Goal: Task Accomplishment & Management: Manage account settings

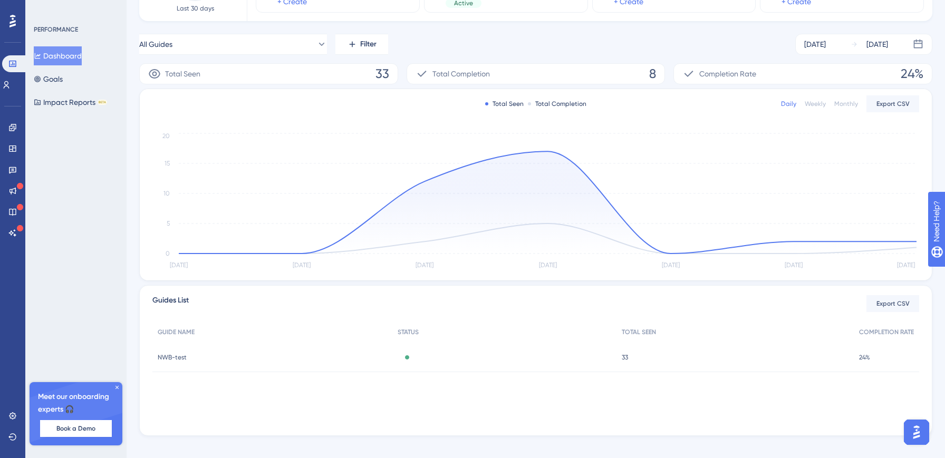
scroll to position [138, 0]
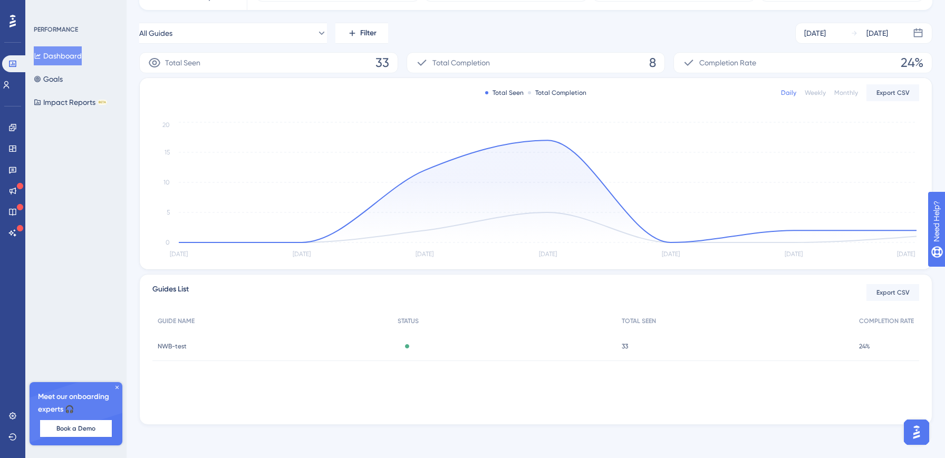
click at [858, 352] on div "24% 24%" at bounding box center [886, 347] width 65 height 30
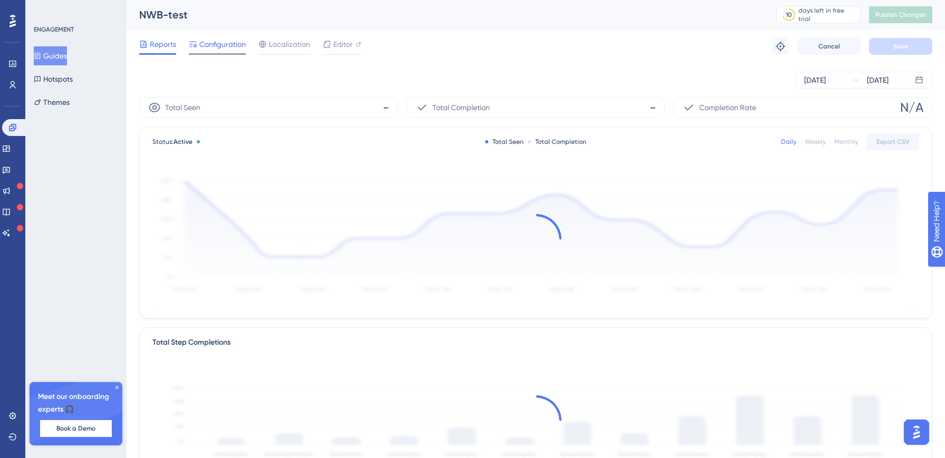
click at [213, 50] on span "Configuration" at bounding box center [222, 44] width 46 height 13
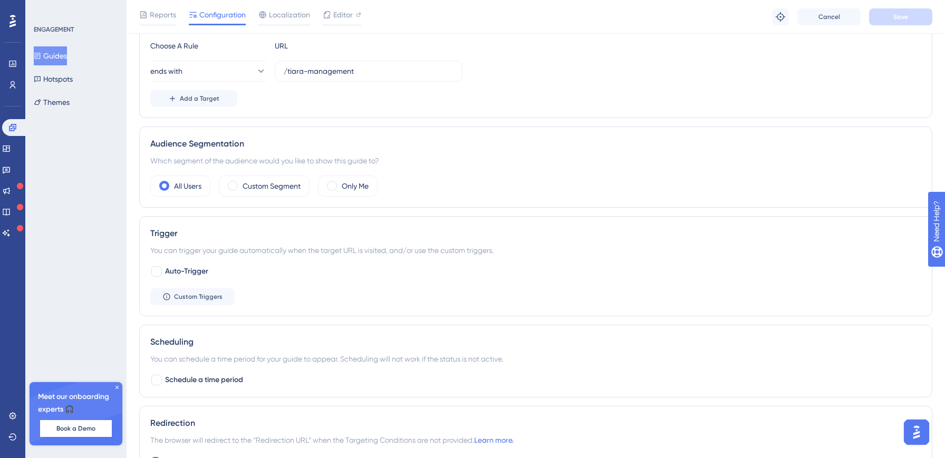
scroll to position [284, 0]
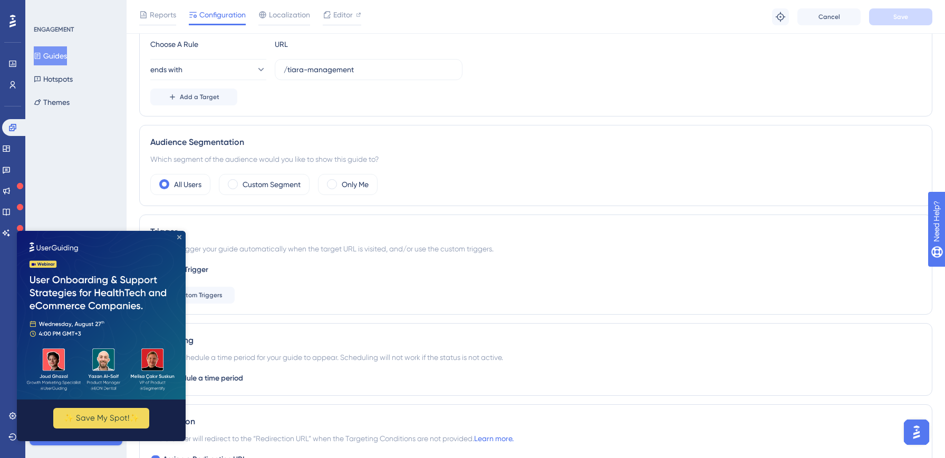
click at [179, 237] on icon "Close Preview" at bounding box center [179, 237] width 4 height 4
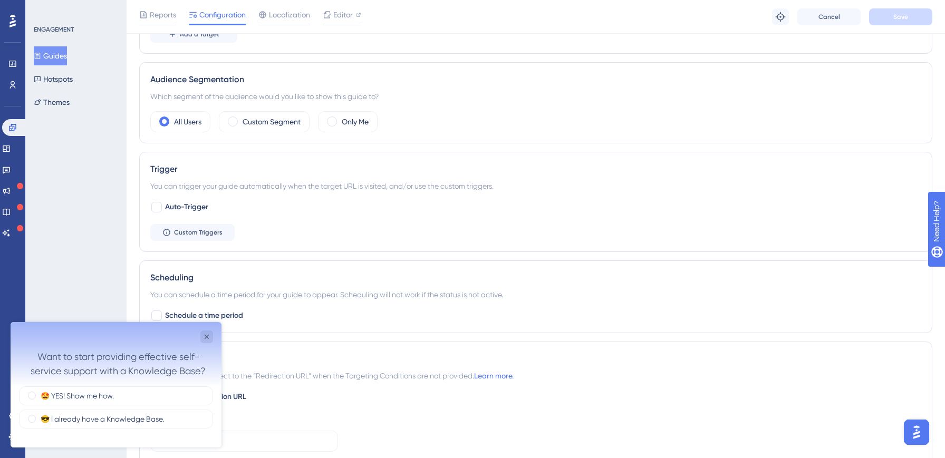
scroll to position [0, 0]
click at [209, 333] on icon "Close survey" at bounding box center [207, 337] width 8 height 8
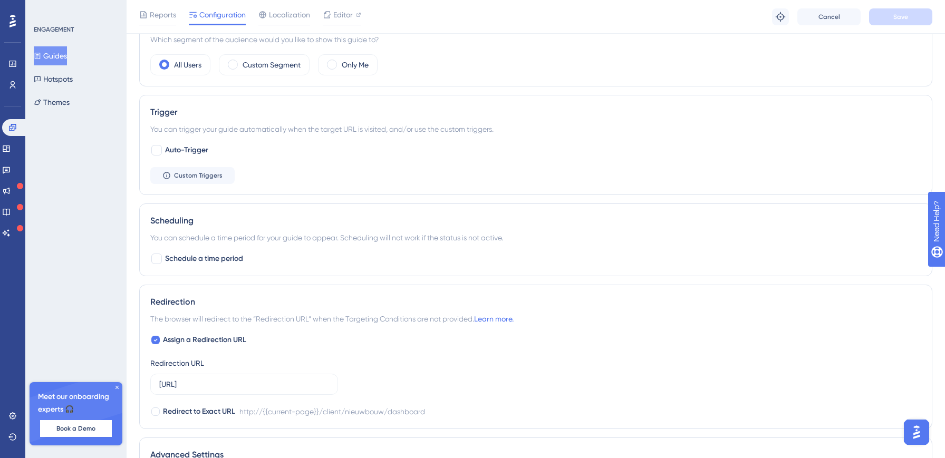
scroll to position [405, 0]
click at [171, 180] on button "Custom Triggers" at bounding box center [192, 174] width 84 height 17
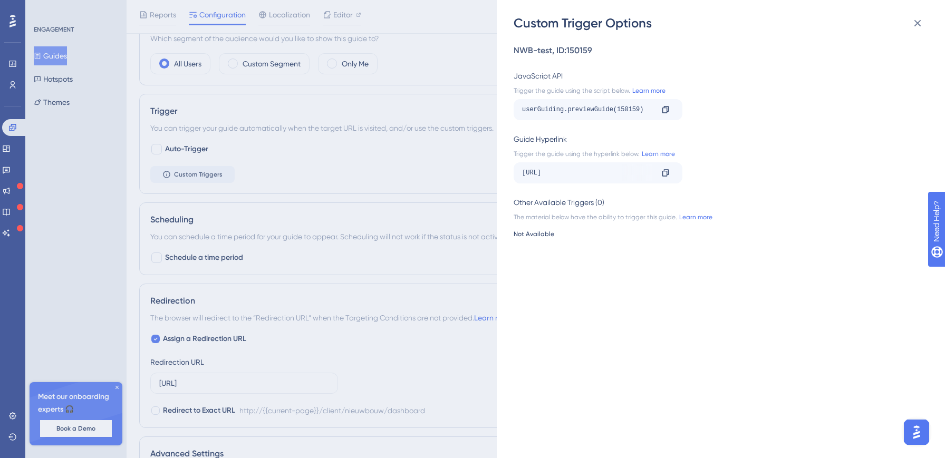
click at [389, 185] on div "Custom Trigger Options NWB-test , ID: 150159 JavaScript API Trigger the guide u…" at bounding box center [472, 229] width 945 height 458
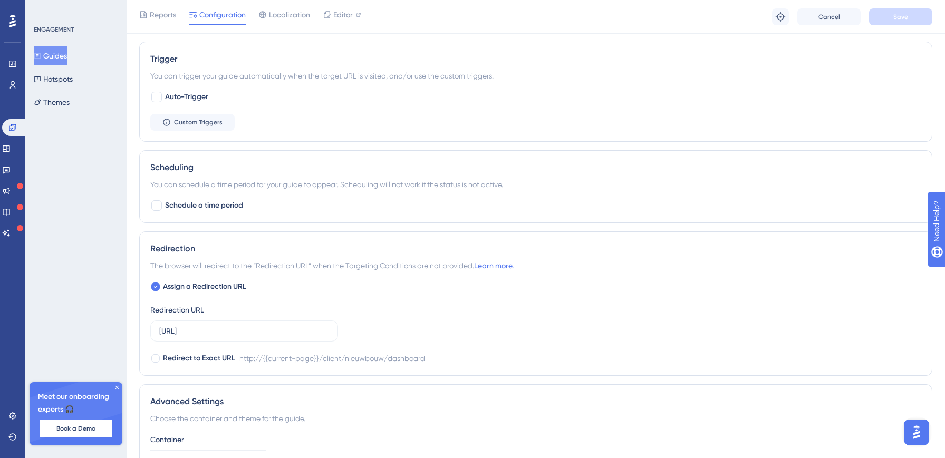
scroll to position [572, 0]
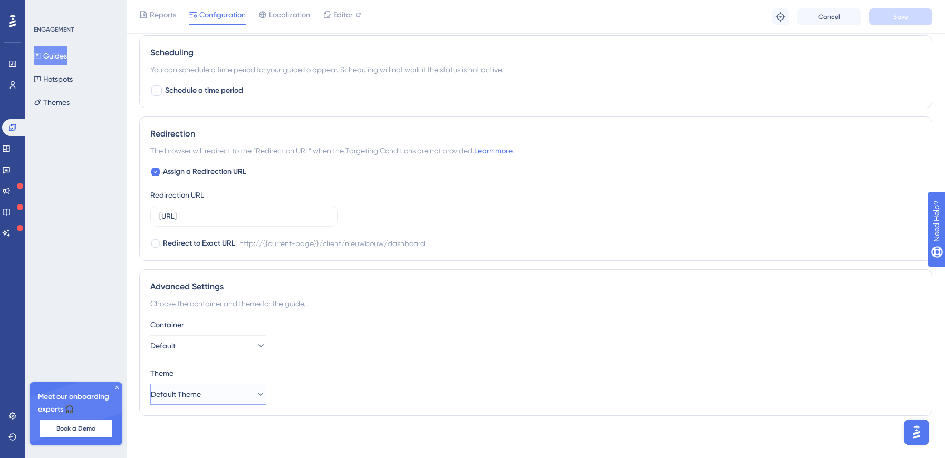
click at [225, 390] on button "Default Theme" at bounding box center [208, 394] width 116 height 21
click at [365, 351] on div "Container Default" at bounding box center [535, 338] width 771 height 38
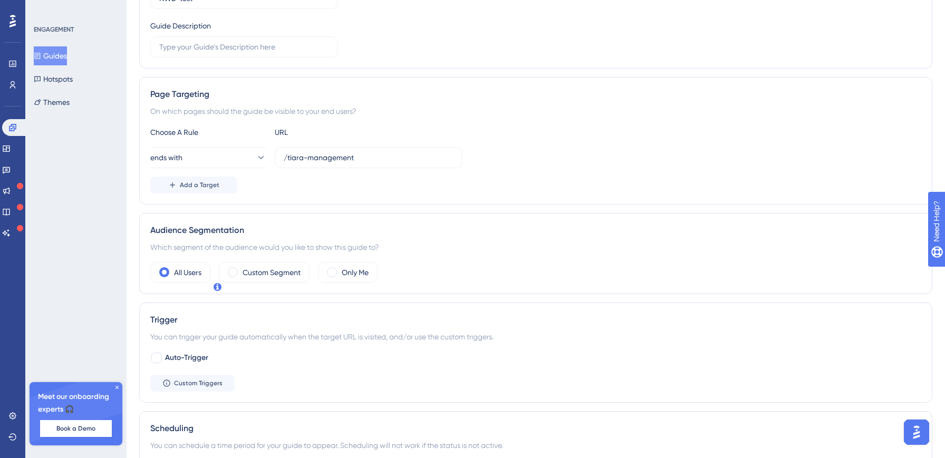
scroll to position [0, 0]
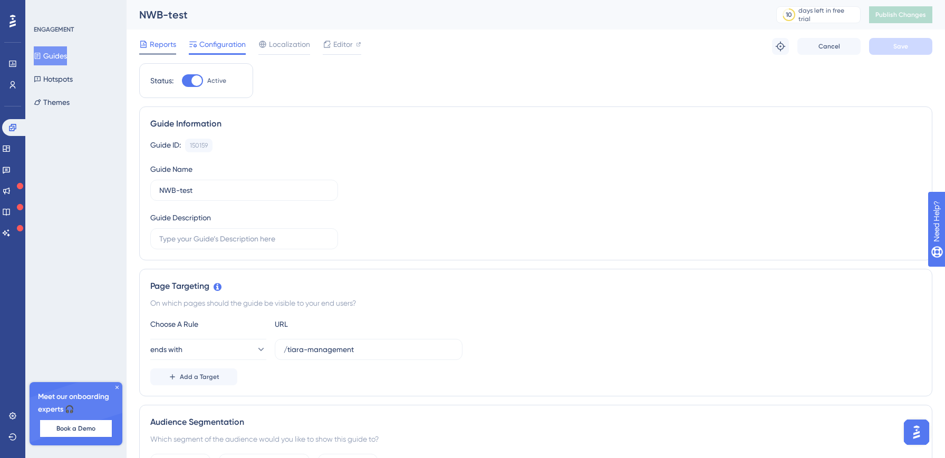
click at [152, 42] on span "Reports" at bounding box center [163, 44] width 26 height 13
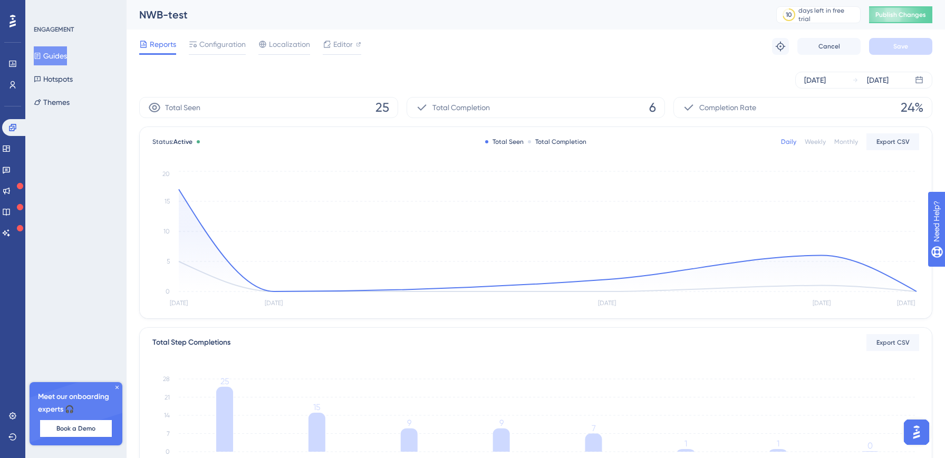
click at [13, 26] on icon at bounding box center [12, 21] width 6 height 14
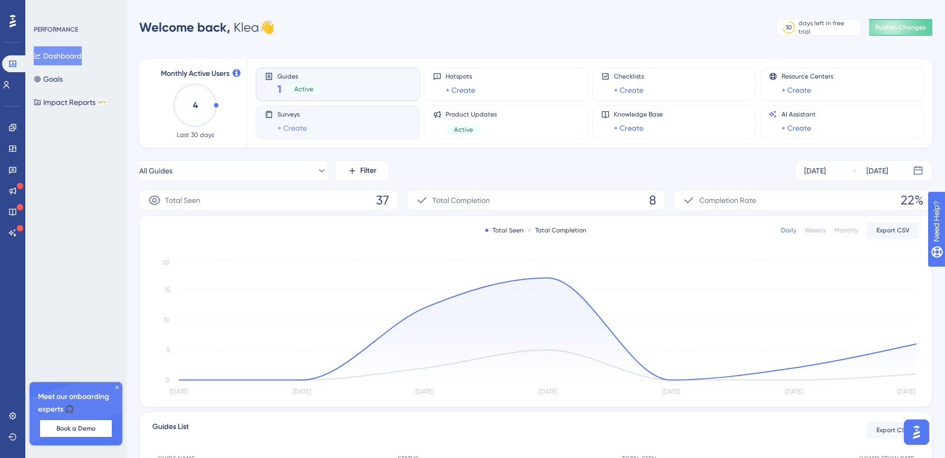
click at [293, 126] on link "+ Create" at bounding box center [292, 128] width 30 height 13
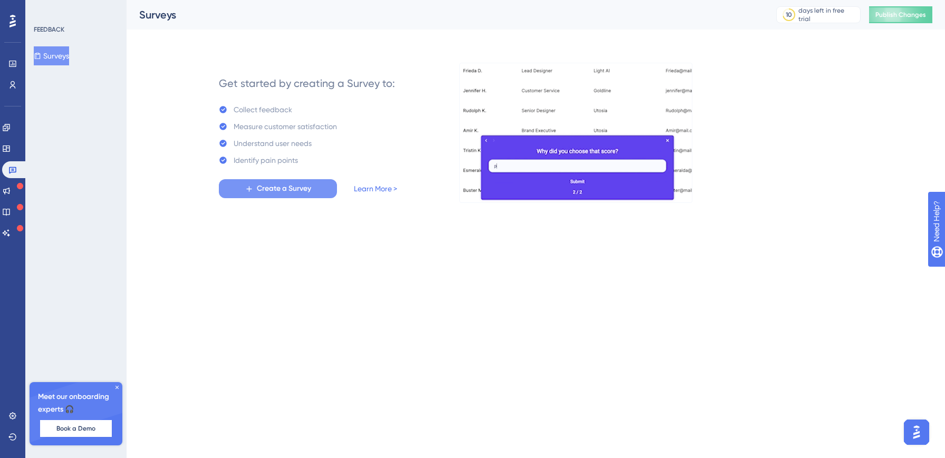
click at [304, 195] on span "Create a Survey" at bounding box center [284, 188] width 54 height 13
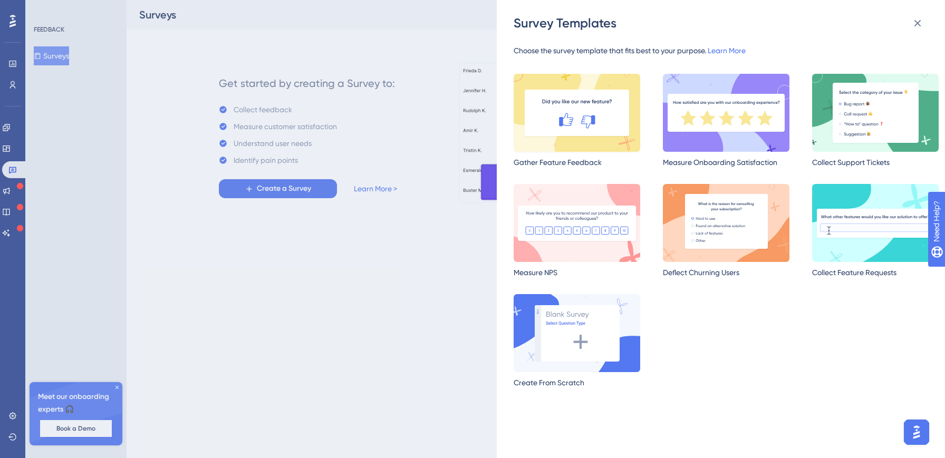
click at [598, 120] on img at bounding box center [577, 113] width 127 height 78
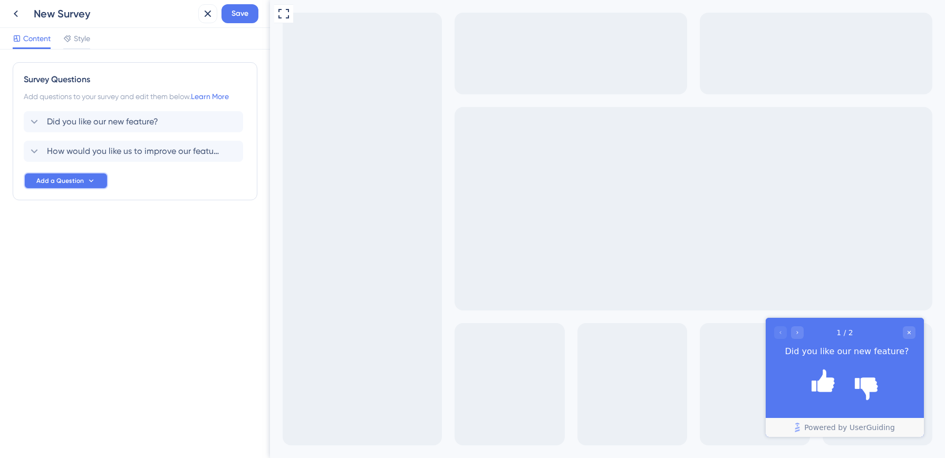
click at [73, 181] on span "Add a Question" at bounding box center [59, 181] width 47 height 8
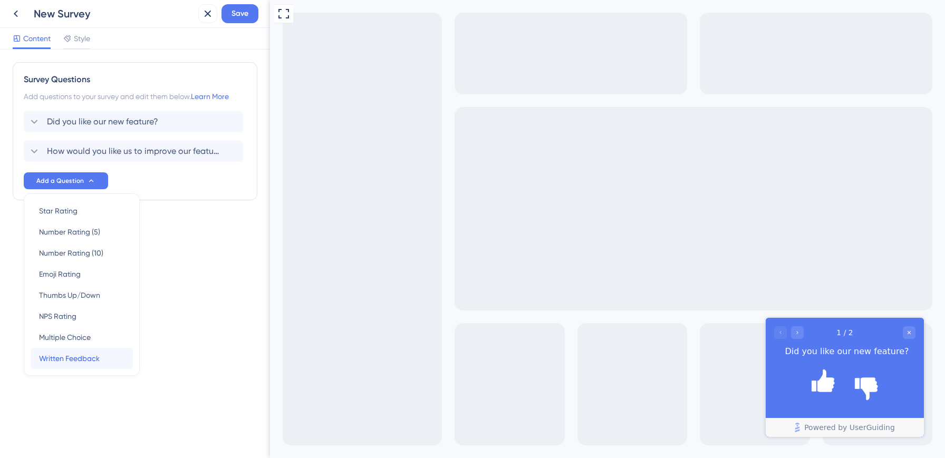
click at [78, 359] on span "Written Feedback" at bounding box center [69, 358] width 61 height 13
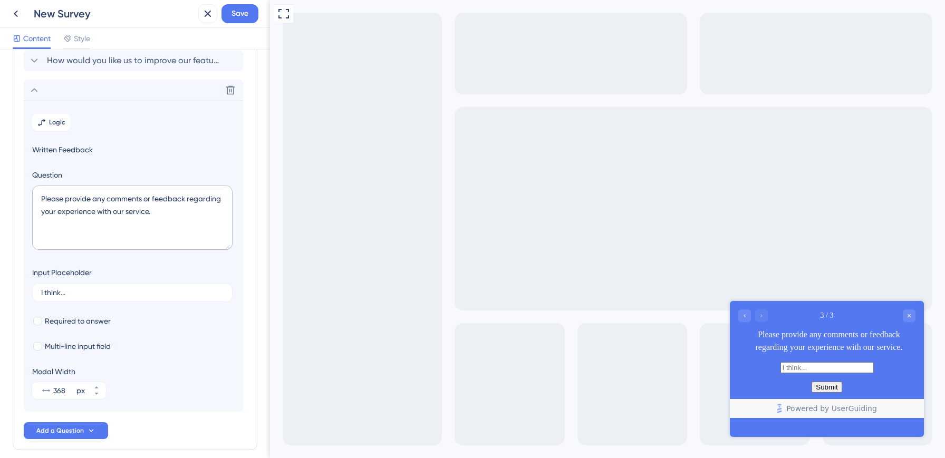
scroll to position [121, 0]
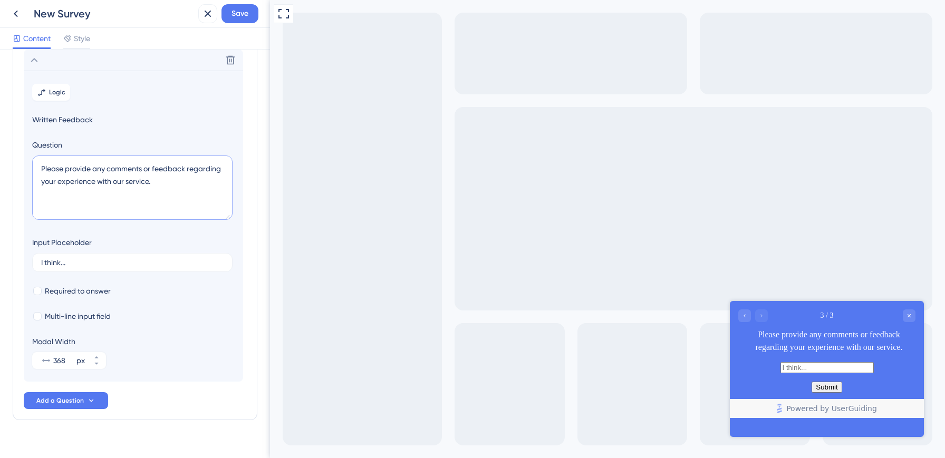
click at [143, 187] on textarea "Please provide any comments or feedback regarding your experience with our serv…" at bounding box center [132, 188] width 200 height 64
click at [39, 290] on div at bounding box center [37, 291] width 8 height 8
checkbox input "true"
click at [73, 400] on span "Add a Question" at bounding box center [59, 401] width 47 height 8
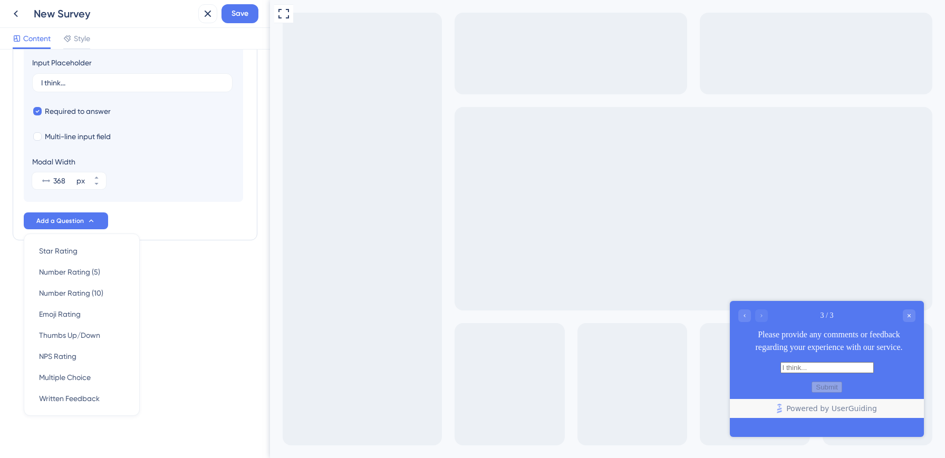
click at [193, 356] on div "Survey Questions Add questions to your survey and edit them below. Learn More D…" at bounding box center [135, 254] width 270 height 409
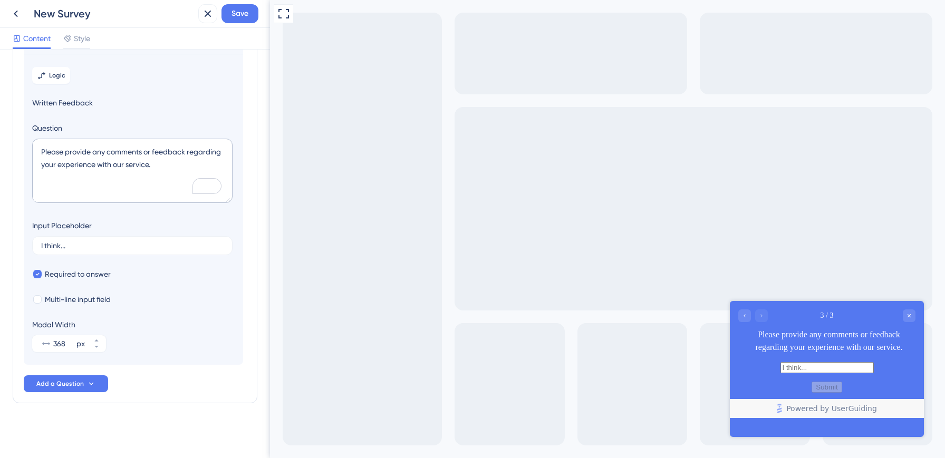
scroll to position [138, 0]
click at [241, 13] on span "Save" at bounding box center [240, 13] width 17 height 13
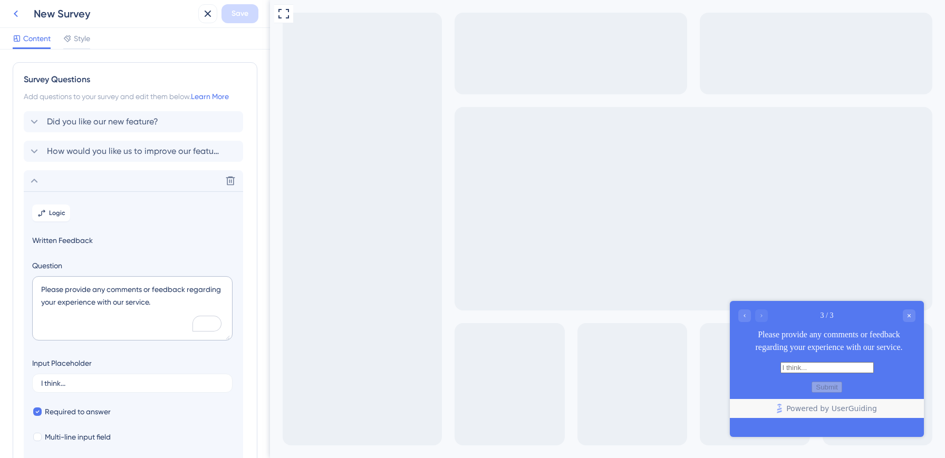
click at [16, 15] on icon at bounding box center [16, 14] width 4 height 7
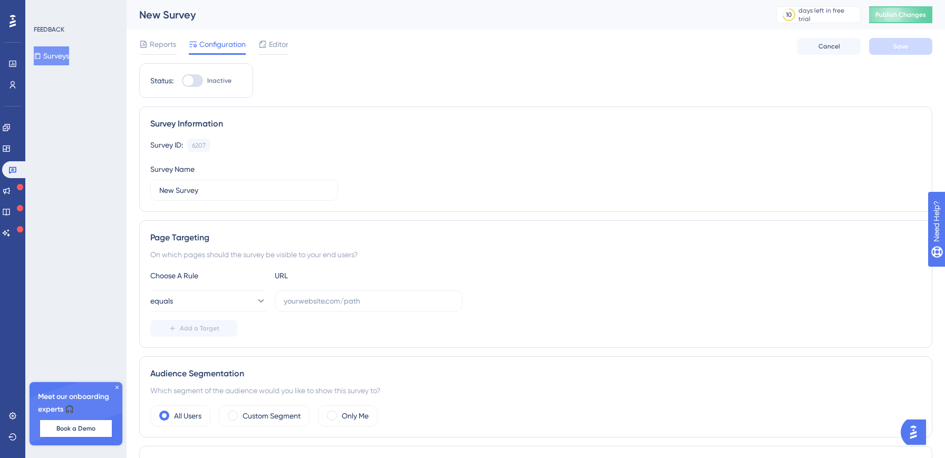
click at [194, 79] on div at bounding box center [192, 80] width 21 height 13
click at [182, 81] on input "Inactive" at bounding box center [181, 81] width 1 height 1
checkbox input "false"
click at [396, 298] on input "text" at bounding box center [369, 301] width 170 height 12
click at [200, 302] on button "equals" at bounding box center [208, 301] width 116 height 21
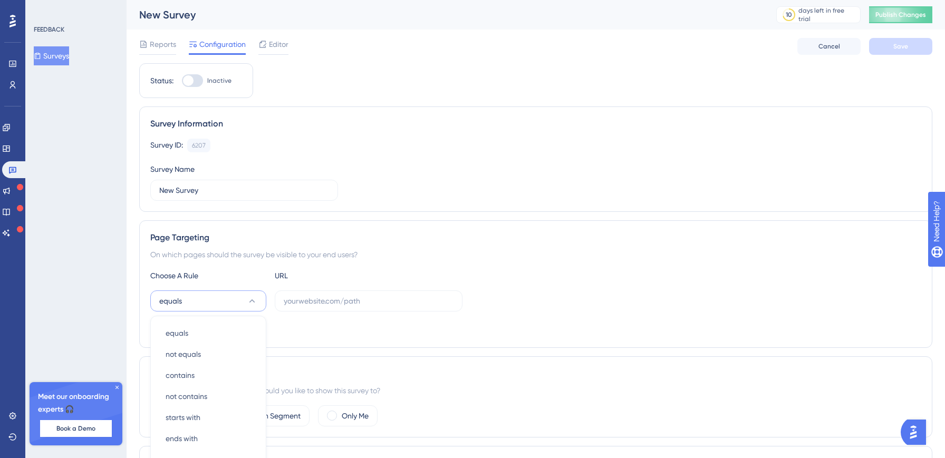
scroll to position [166, 0]
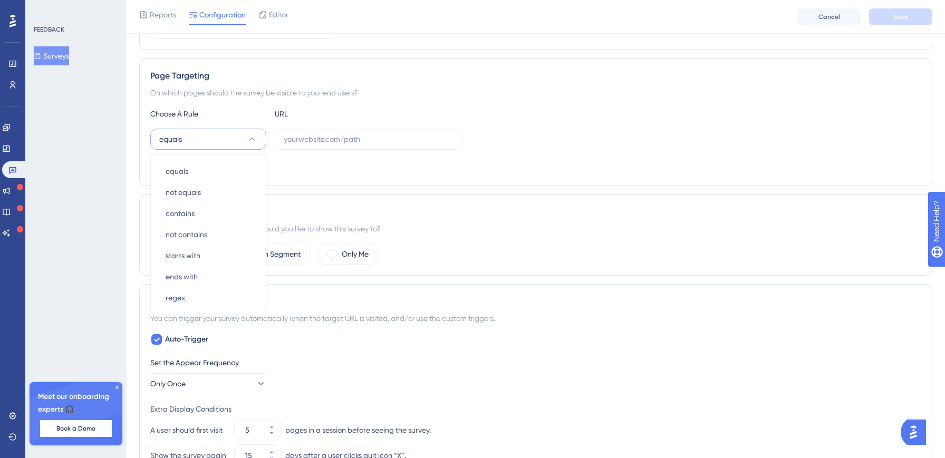
click at [315, 336] on div "Auto-Trigger Set the Appear Frequency Only Once Extra Display Conditions A user…" at bounding box center [535, 449] width 771 height 232
click at [330, 146] on label at bounding box center [369, 139] width 188 height 21
click at [330, 145] on input "text" at bounding box center [369, 139] width 170 height 12
click at [330, 144] on input "text" at bounding box center [369, 139] width 170 height 12
paste input "/tiara-management"
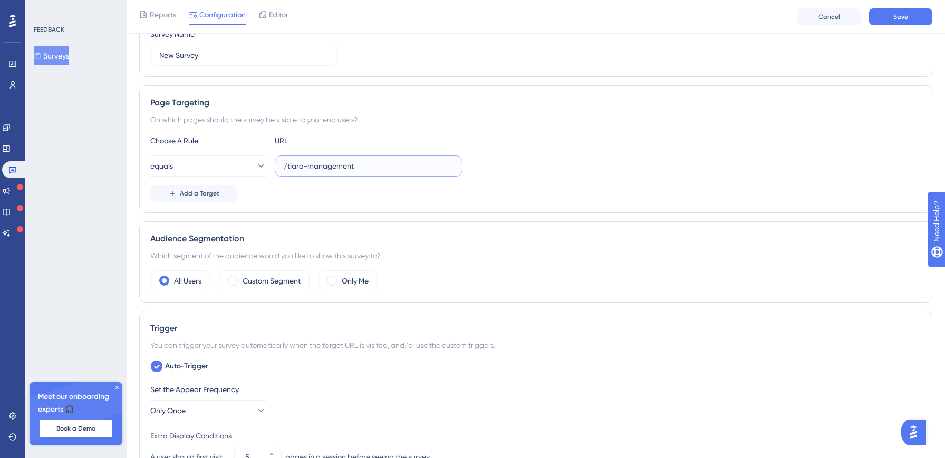
scroll to position [76, 0]
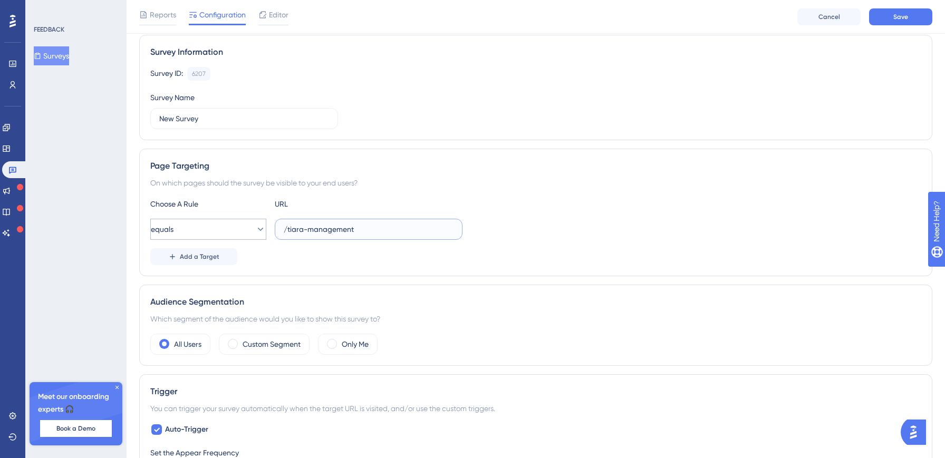
type input "/tiara-management"
click at [223, 234] on button "equals" at bounding box center [208, 229] width 116 height 21
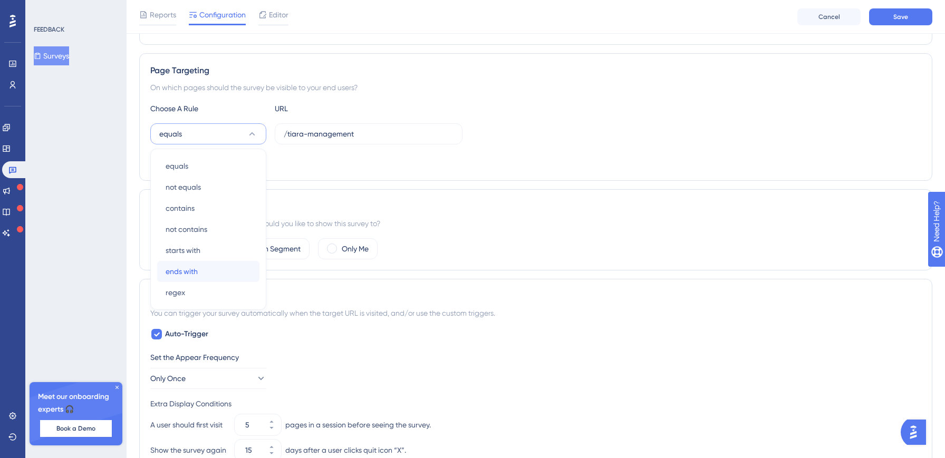
click at [190, 272] on span "ends with" at bounding box center [182, 271] width 32 height 13
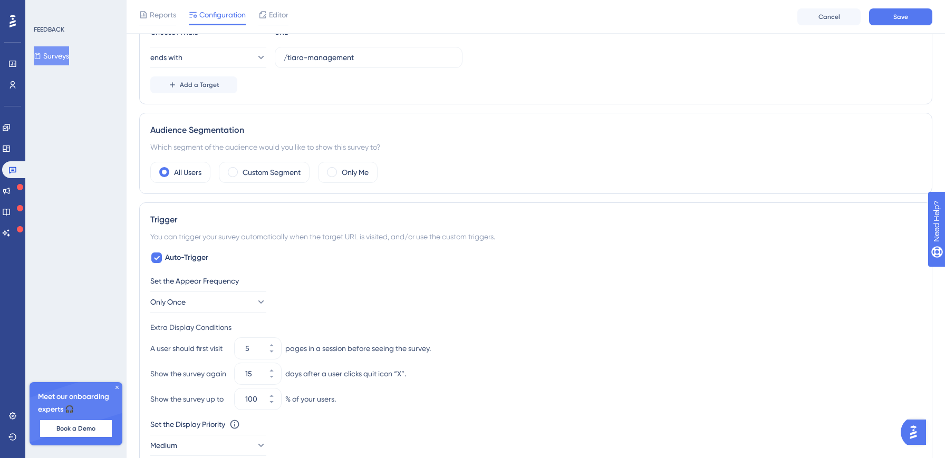
scroll to position [0, 0]
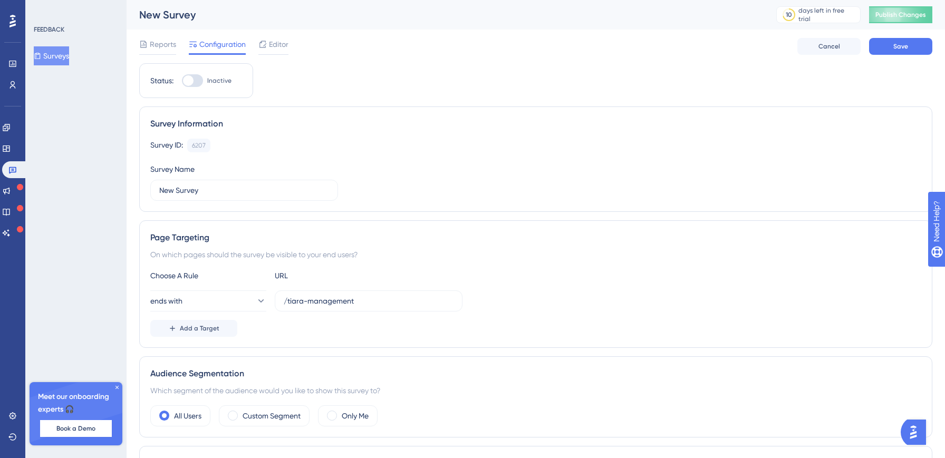
click at [196, 81] on div at bounding box center [192, 80] width 21 height 13
click at [182, 81] on input "Inactive" at bounding box center [181, 81] width 1 height 1
checkbox input "true"
click at [888, 50] on button "Save" at bounding box center [900, 46] width 63 height 17
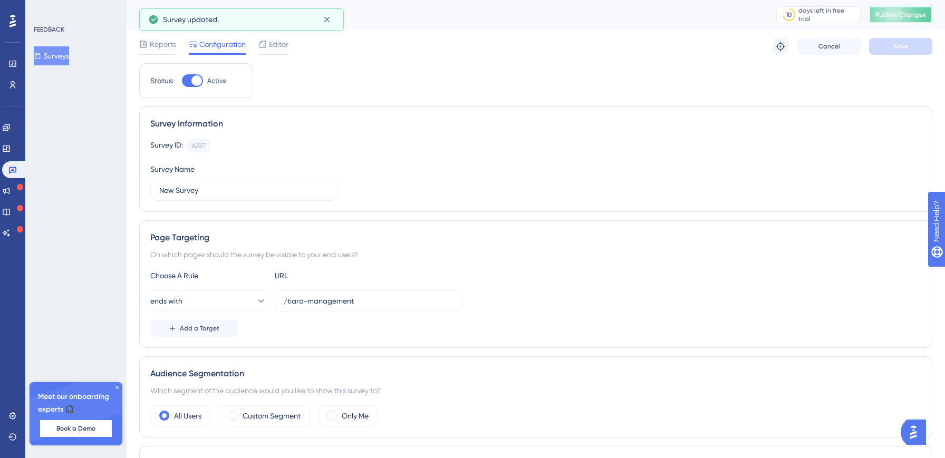
click at [905, 20] on button "Publish Changes" at bounding box center [900, 14] width 63 height 17
click at [278, 46] on span "Editor" at bounding box center [279, 44] width 20 height 13
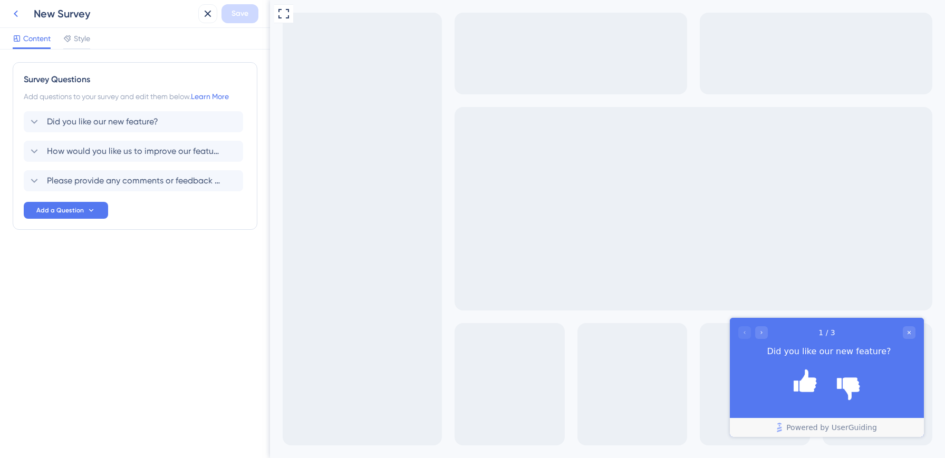
click at [13, 12] on icon at bounding box center [15, 13] width 13 height 13
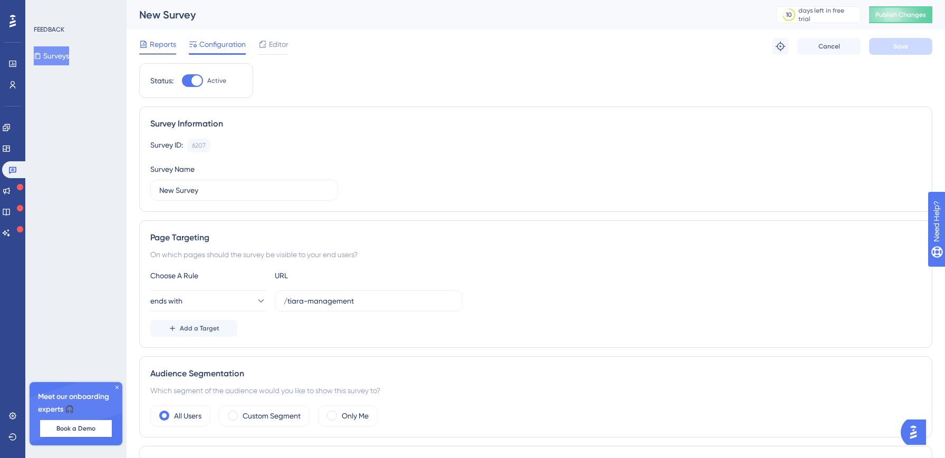
click at [160, 47] on span "Reports" at bounding box center [163, 44] width 26 height 13
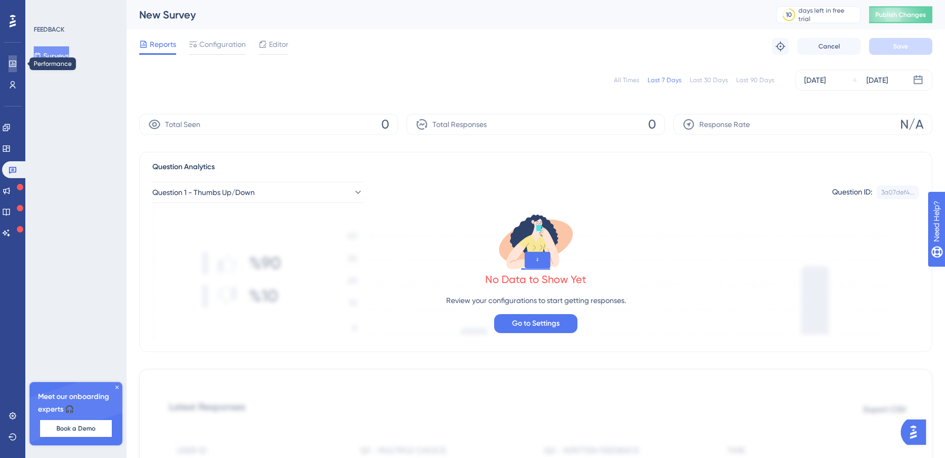
click at [11, 67] on icon at bounding box center [12, 64] width 8 height 8
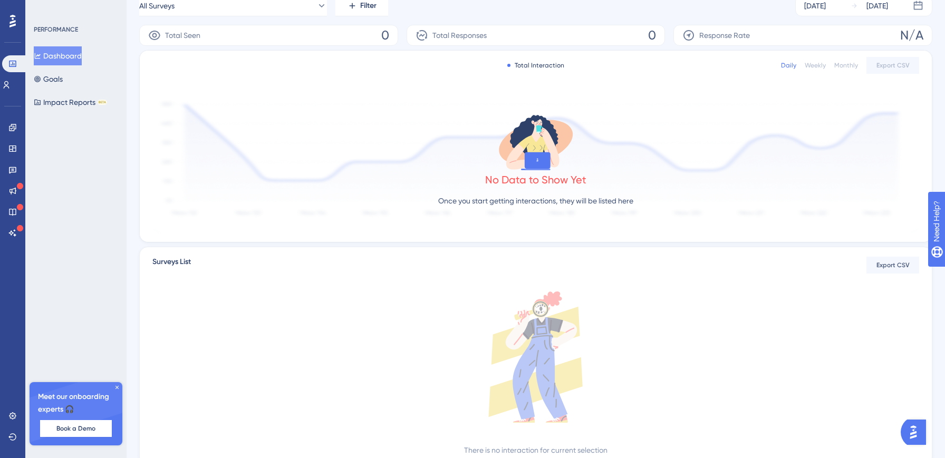
scroll to position [206, 0]
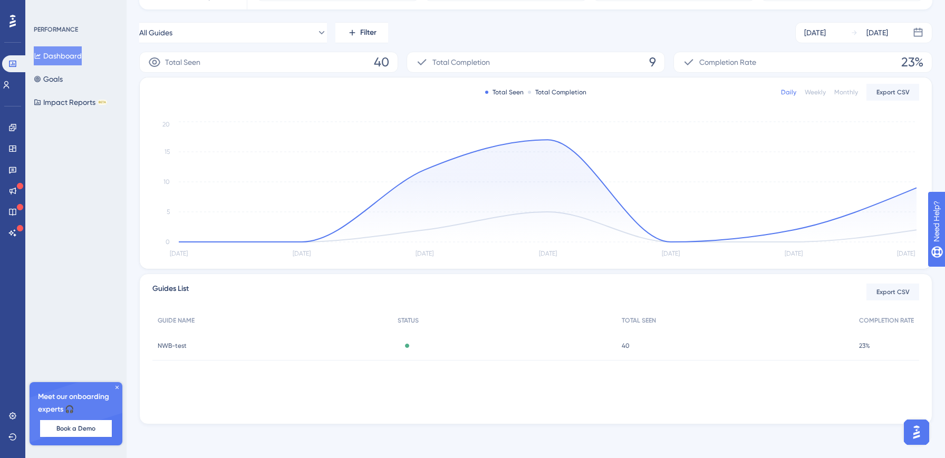
click at [450, 350] on div "Active" at bounding box center [504, 346] width 224 height 30
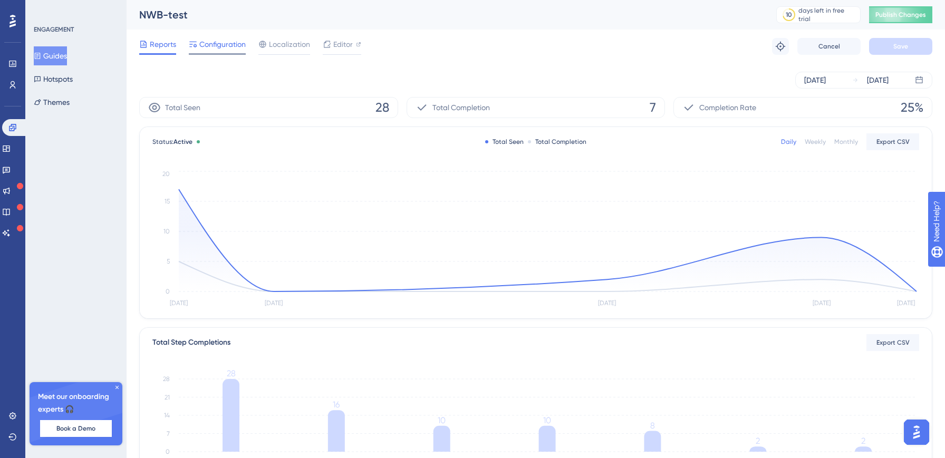
click at [208, 46] on span "Configuration" at bounding box center [222, 44] width 46 height 13
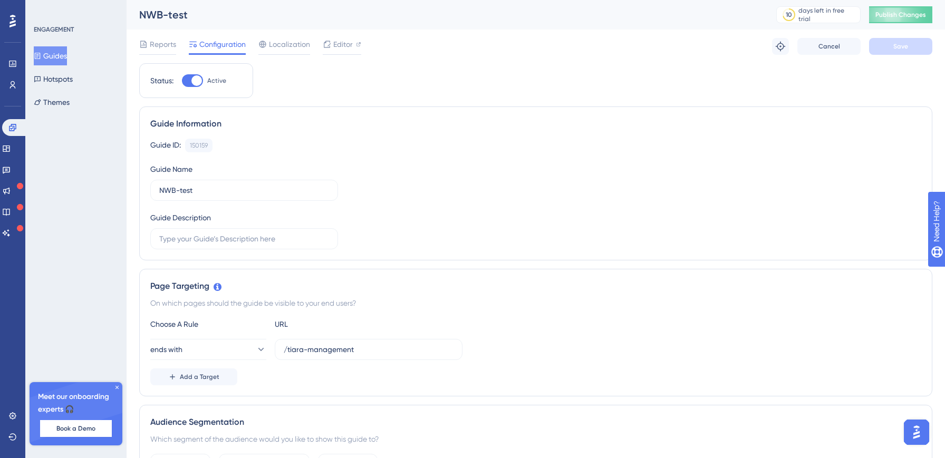
click at [11, 25] on icon at bounding box center [12, 21] width 6 height 13
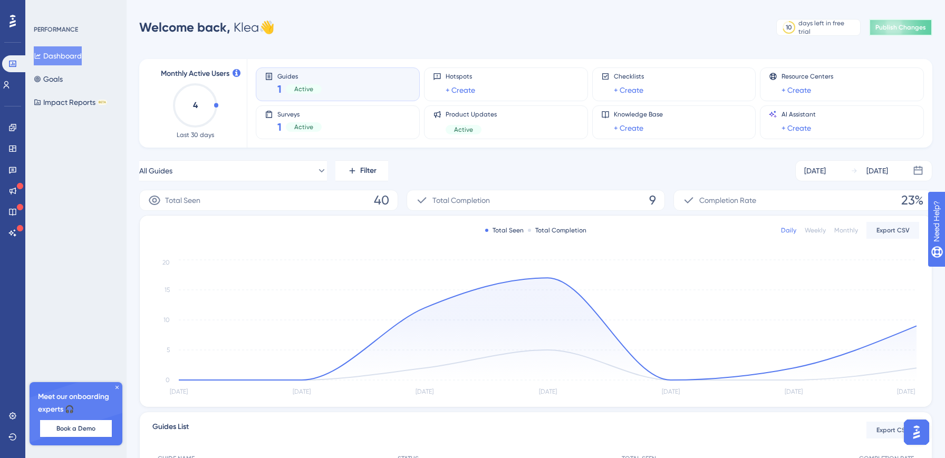
click at [900, 20] on button "Publish Changes" at bounding box center [900, 27] width 63 height 17
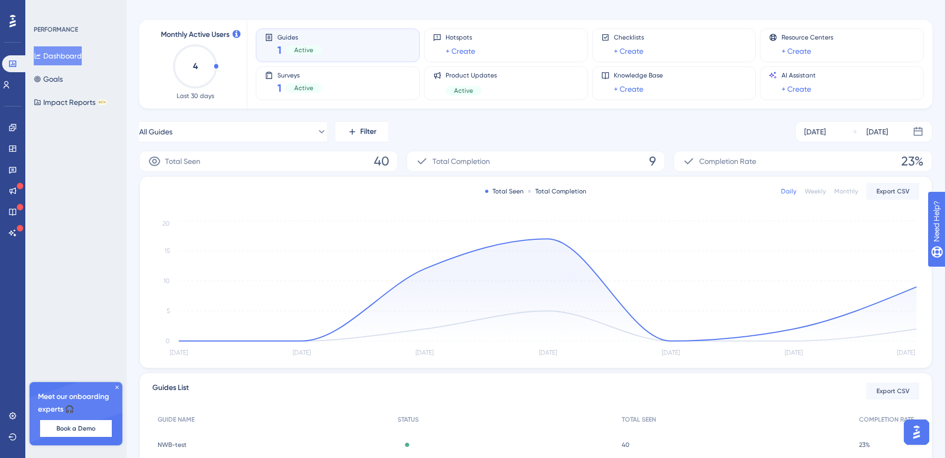
scroll to position [43, 0]
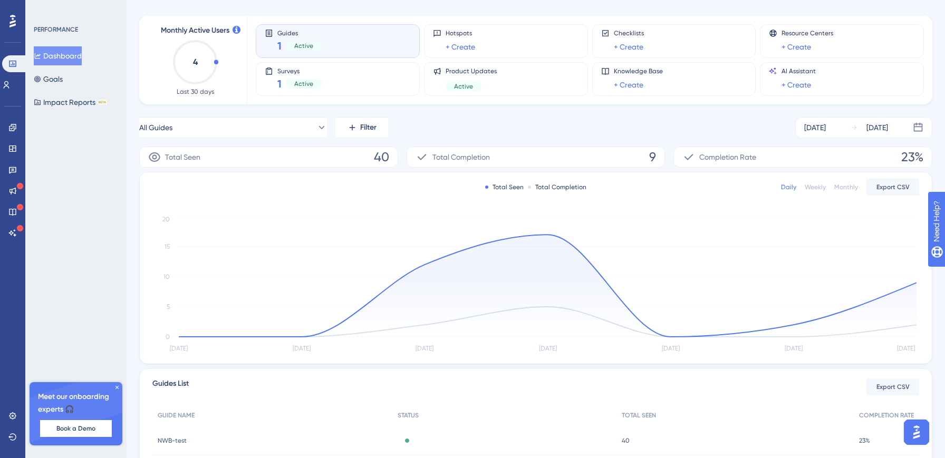
click at [118, 388] on icon at bounding box center [117, 387] width 6 height 6
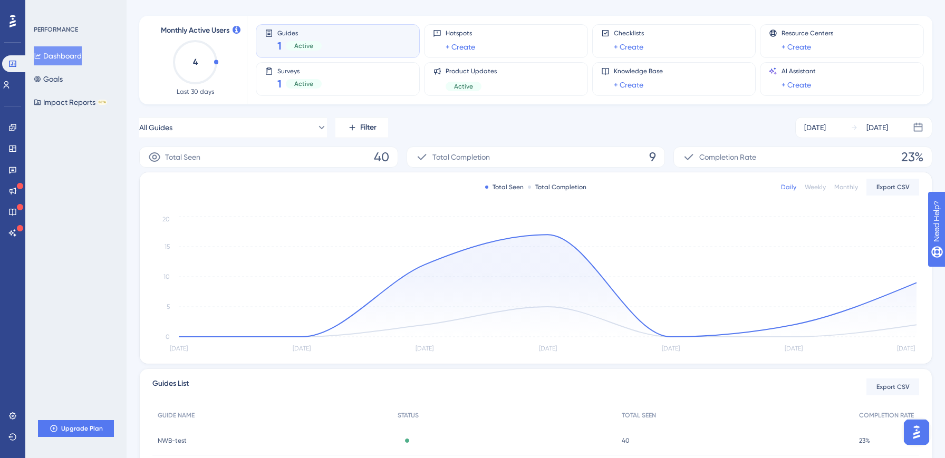
scroll to position [0, 0]
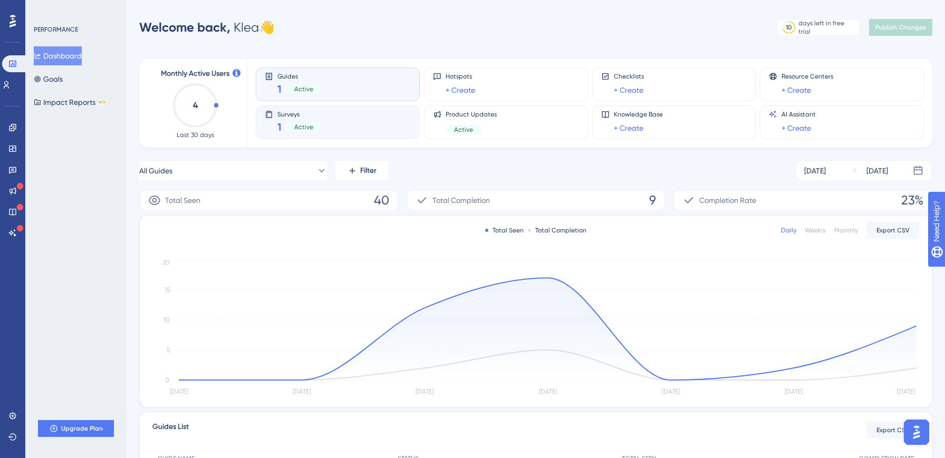
click at [323, 129] on div "Surveys 1 Active" at bounding box center [338, 122] width 146 height 24
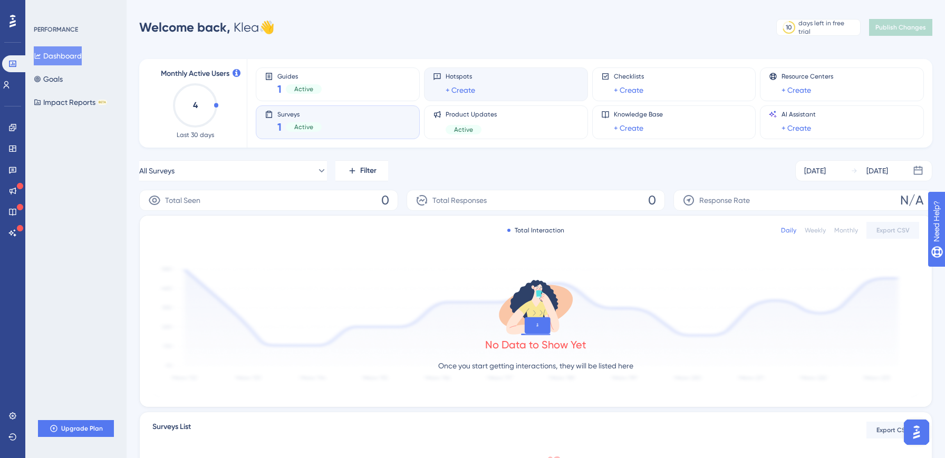
click at [494, 83] on div "Hotspots + Create" at bounding box center [506, 84] width 146 height 24
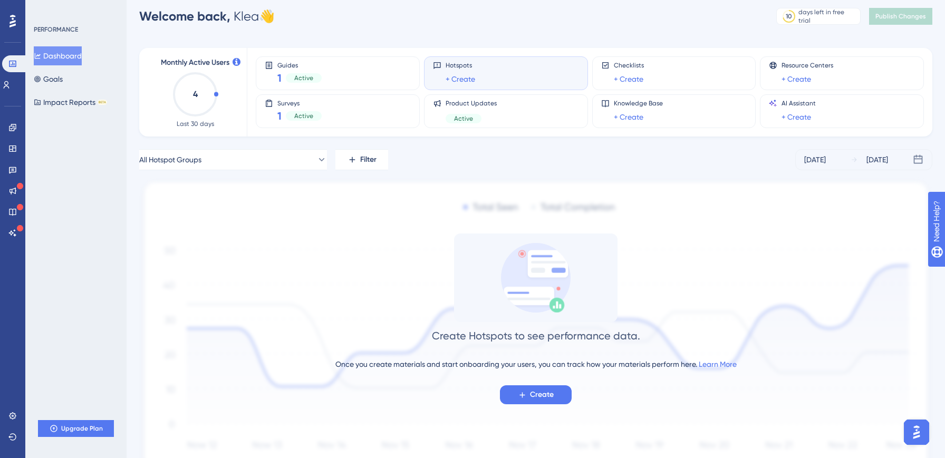
scroll to position [18, 0]
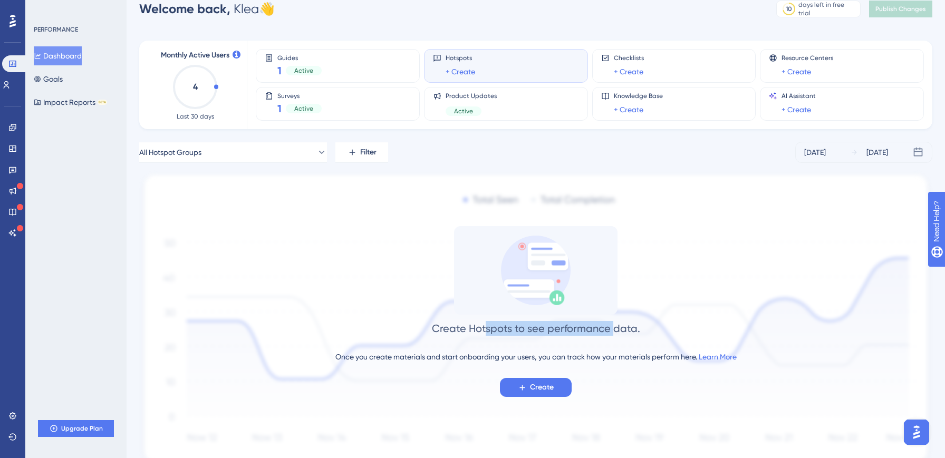
drag, startPoint x: 486, startPoint y: 334, endPoint x: 615, endPoint y: 334, distance: 129.2
click at [615, 334] on div "Create Hotspots to see performance data." at bounding box center [536, 328] width 208 height 15
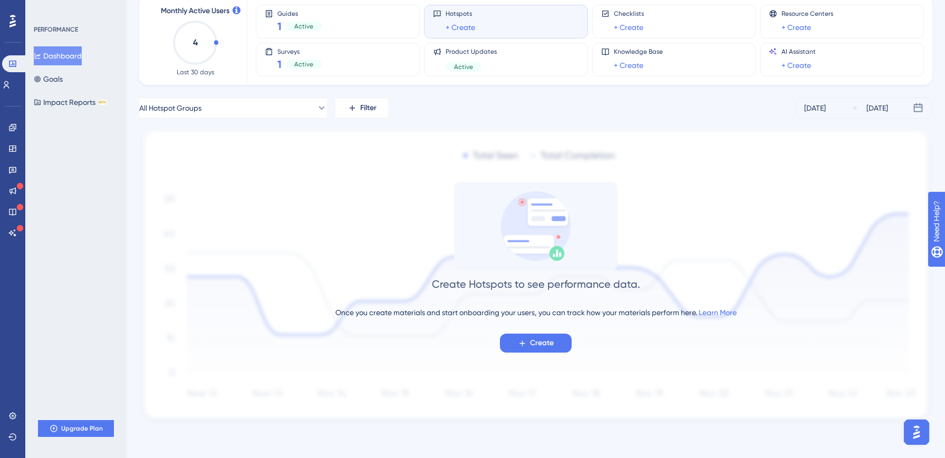
scroll to position [0, 0]
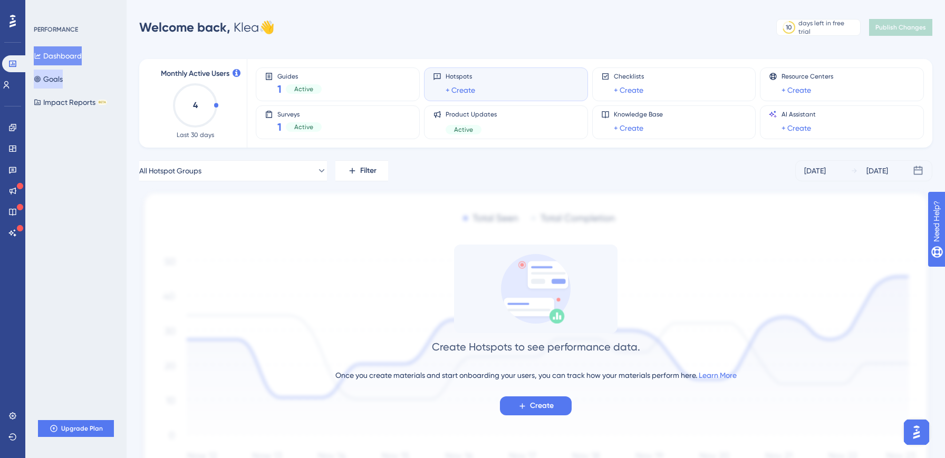
click at [63, 85] on button "Goals" at bounding box center [48, 79] width 29 height 19
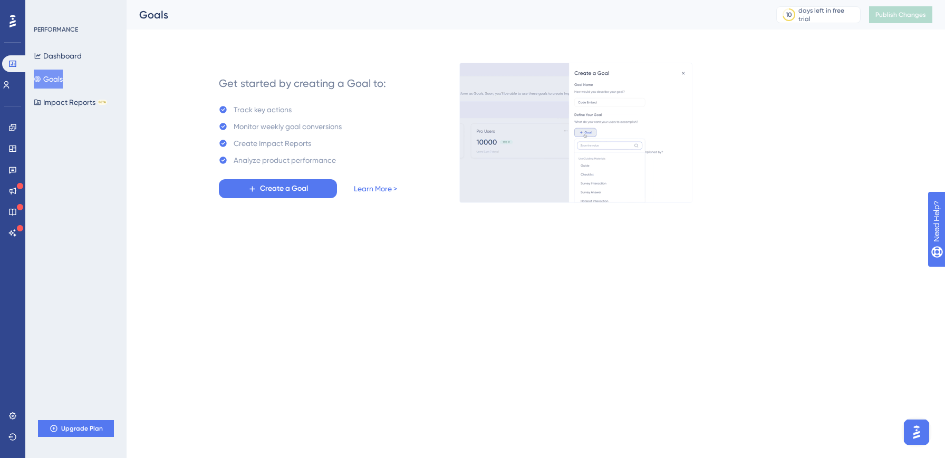
click at [273, 0] on html "Performance Users Engagement Widgets Feedback Product Updates Knowledge Base AI…" at bounding box center [472, 0] width 945 height 0
click at [82, 58] on button "Dashboard" at bounding box center [58, 55] width 48 height 19
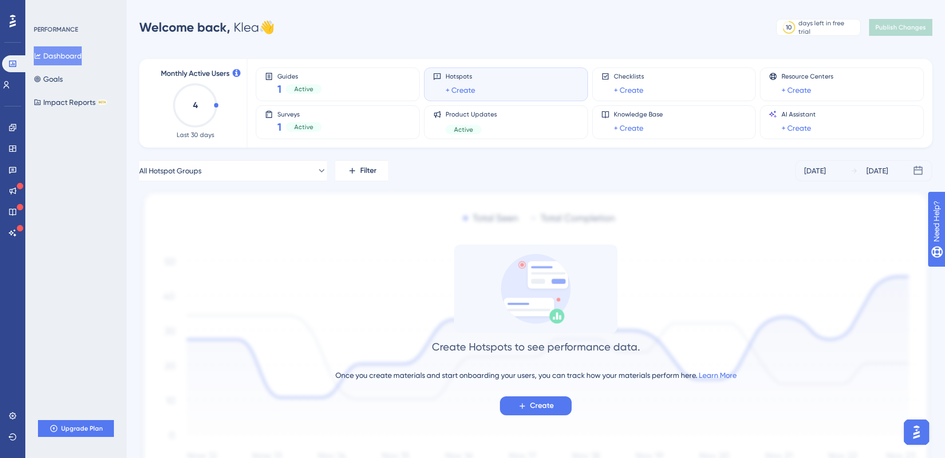
click at [10, 24] on icon at bounding box center [12, 21] width 6 height 14
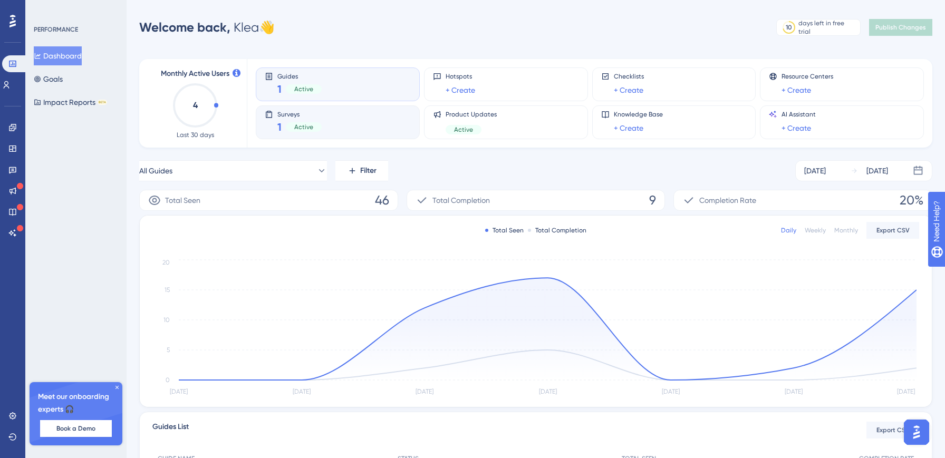
click at [344, 116] on div "Surveys 1 Active" at bounding box center [338, 122] width 146 height 24
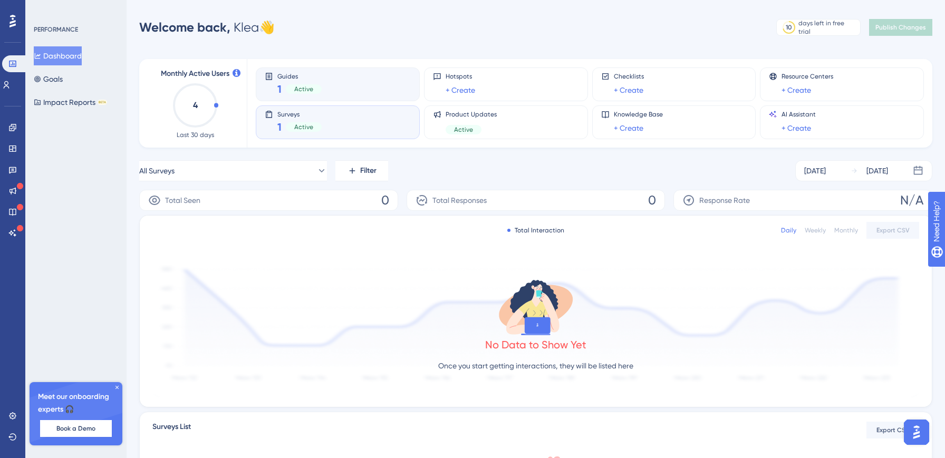
click at [314, 89] on div "Active" at bounding box center [304, 88] width 36 height 9
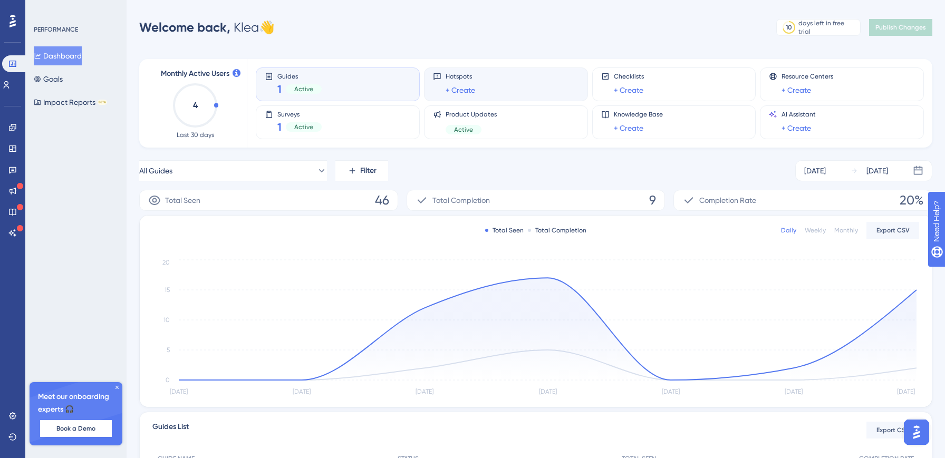
click at [541, 81] on div "Hotspots + Create" at bounding box center [506, 84] width 146 height 24
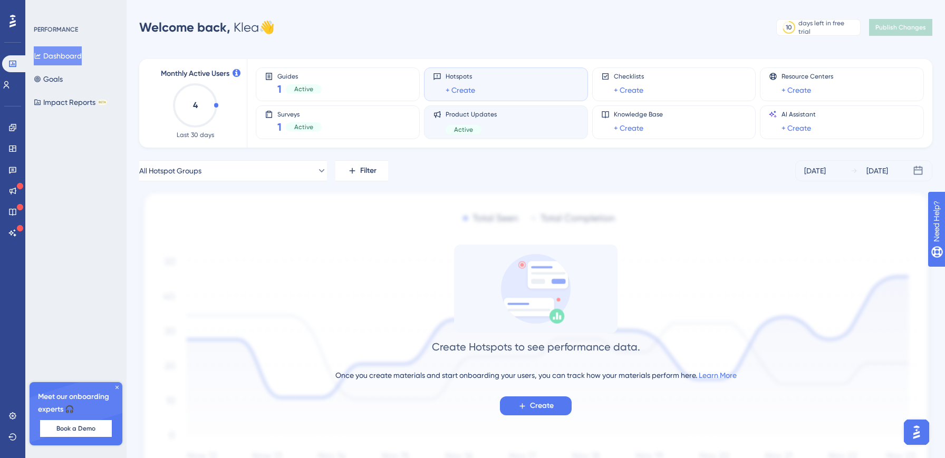
click at [544, 123] on div "Product Updates Active" at bounding box center [506, 122] width 146 height 24
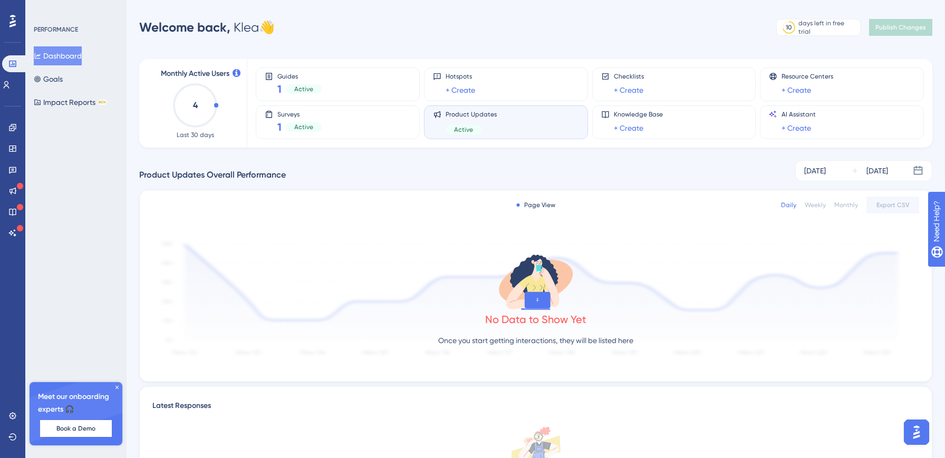
click at [13, 24] on icon at bounding box center [12, 21] width 6 height 14
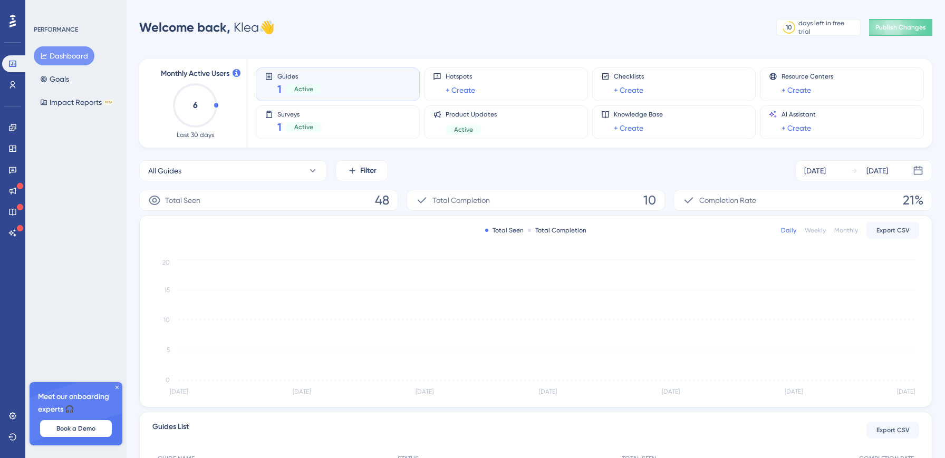
click at [204, 120] on icon "6" at bounding box center [195, 105] width 46 height 46
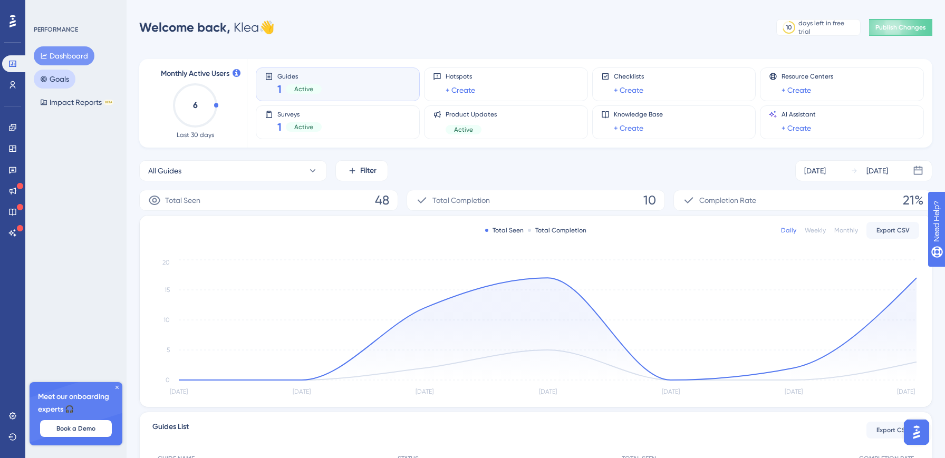
click at [49, 83] on button "Goals" at bounding box center [55, 79] width 42 height 19
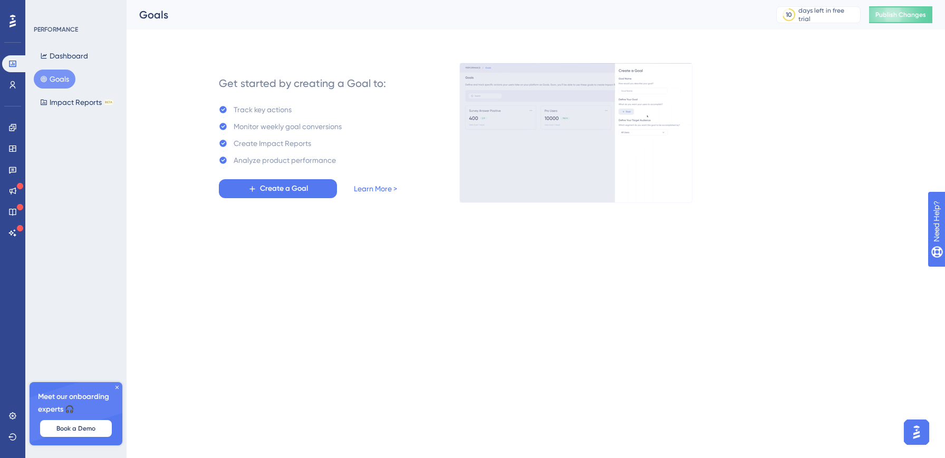
click at [49, 83] on button "Goals" at bounding box center [55, 79] width 42 height 19
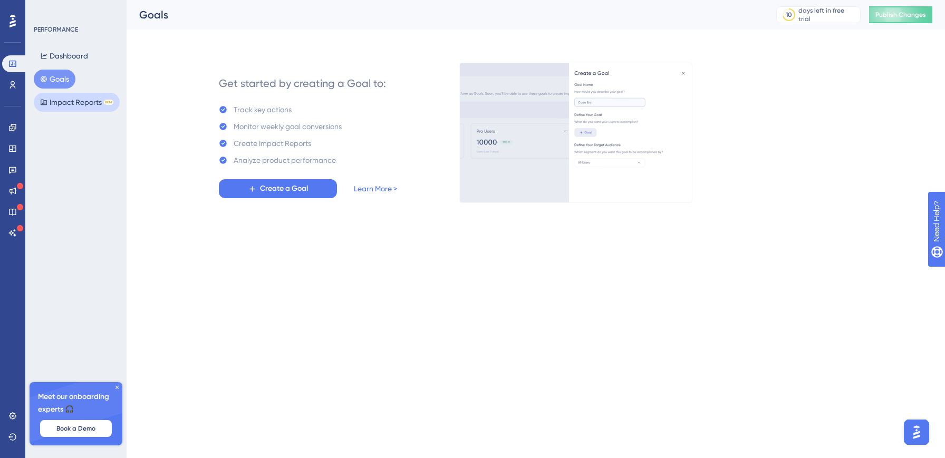
click at [61, 110] on button "Impact Reports BETA" at bounding box center [77, 102] width 86 height 19
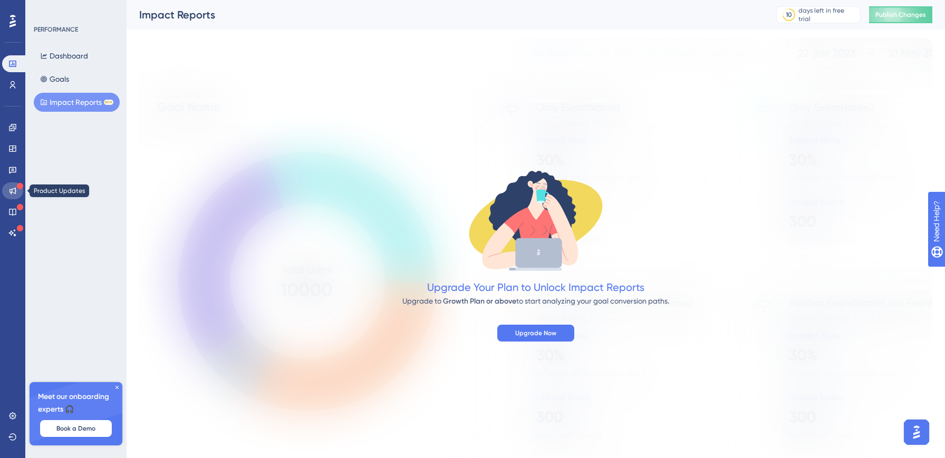
click at [12, 187] on icon at bounding box center [12, 191] width 8 height 8
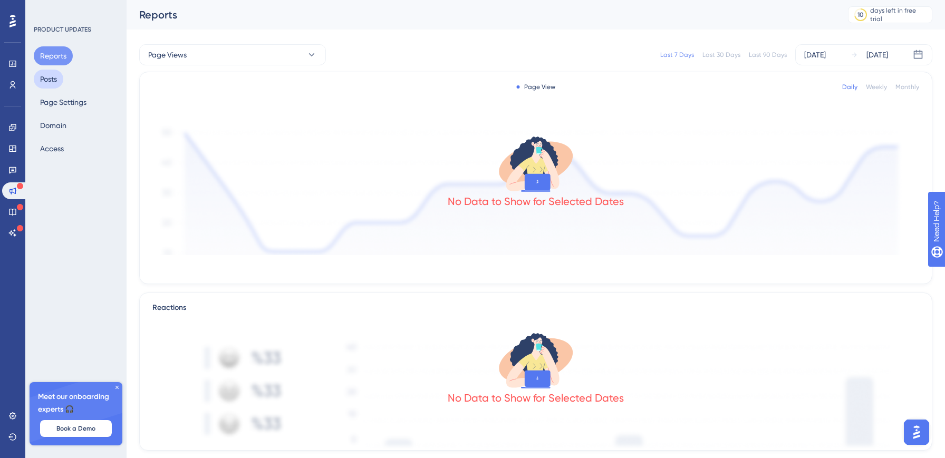
click at [53, 75] on button "Posts" at bounding box center [49, 79] width 30 height 19
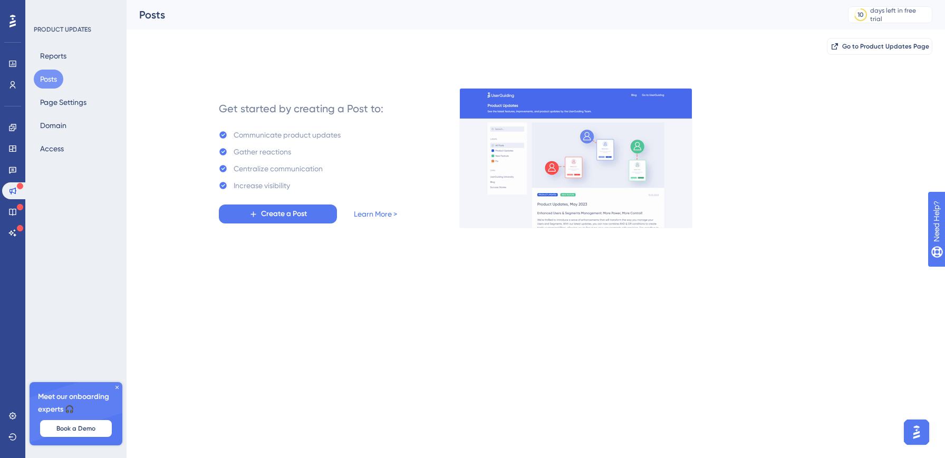
click at [5, 21] on div at bounding box center [12, 21] width 17 height 17
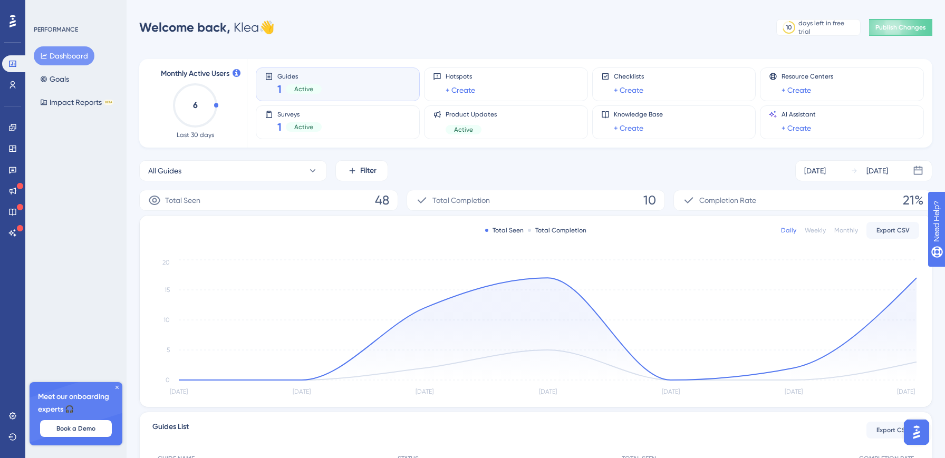
click at [319, 85] on div "Active" at bounding box center [304, 88] width 36 height 9
click at [295, 122] on div "Active" at bounding box center [304, 126] width 36 height 9
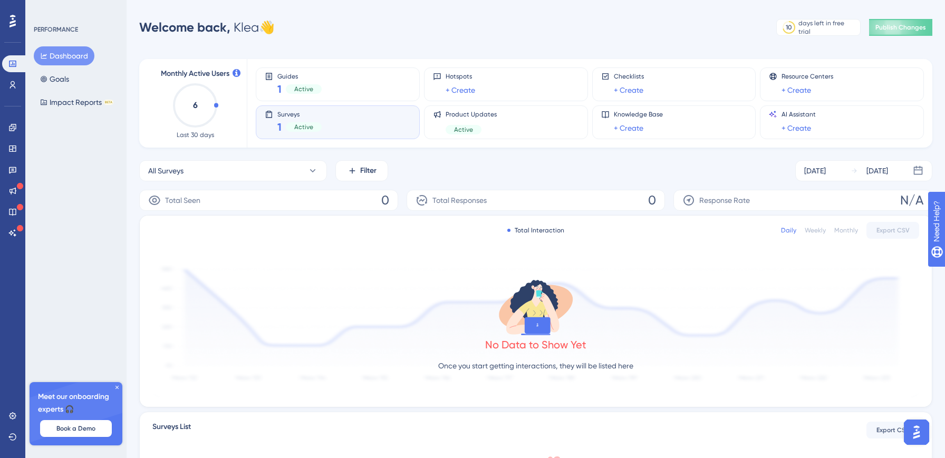
click at [819, 207] on div "Response Rate N/A" at bounding box center [802, 200] width 259 height 21
click at [232, 195] on div "Total Seen 0" at bounding box center [268, 200] width 259 height 21
click at [293, 123] on div "Active" at bounding box center [304, 126] width 36 height 9
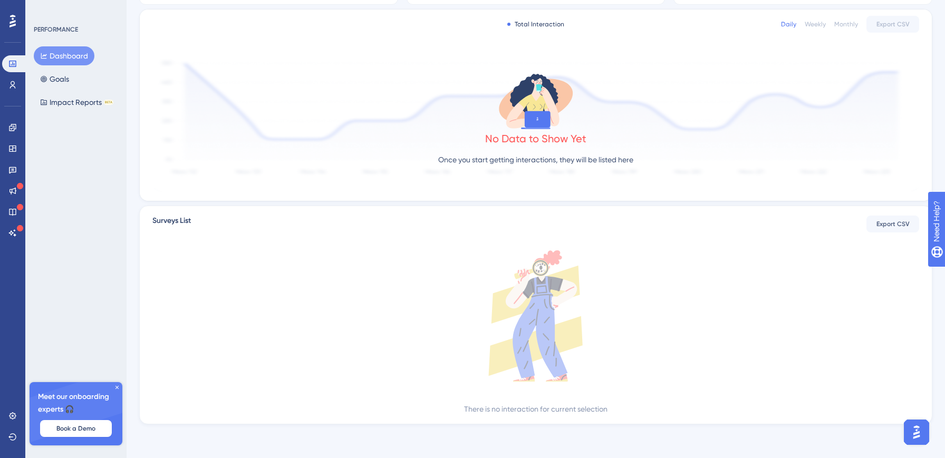
click at [14, 20] on icon at bounding box center [12, 21] width 6 height 13
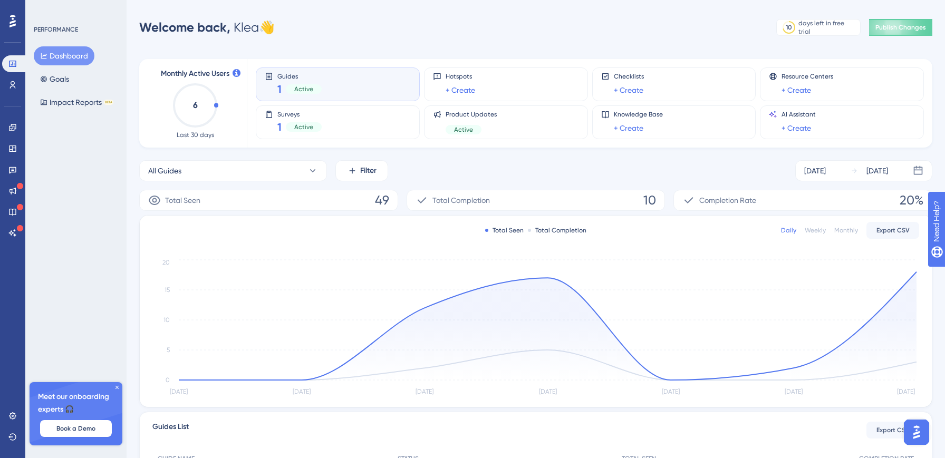
click at [516, 161] on div "All Guides Filter [DATE] [DATE]" at bounding box center [535, 170] width 793 height 21
click at [383, 134] on div "Surveys 1 Active" at bounding box center [338, 122] width 164 height 34
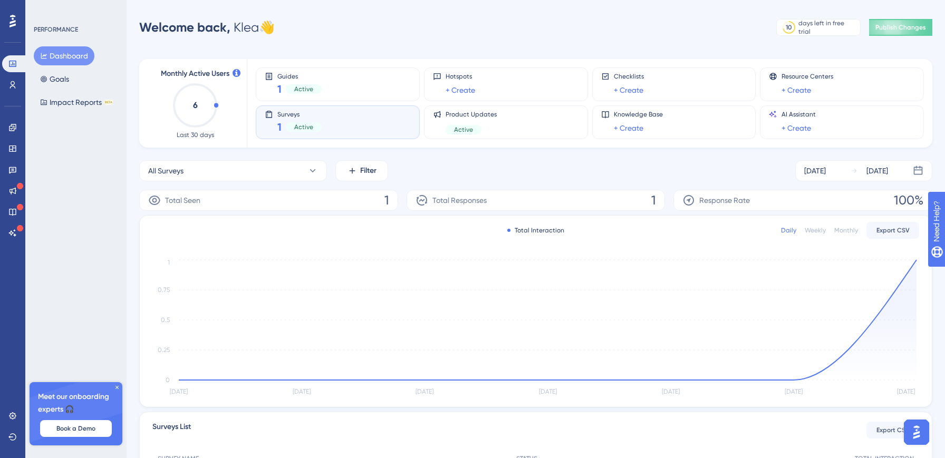
click at [617, 197] on div "Total Responses 1" at bounding box center [536, 200] width 259 height 21
click at [741, 201] on span "Response Rate" at bounding box center [724, 200] width 51 height 13
click at [555, 232] on div "Total Interaction" at bounding box center [535, 230] width 57 height 8
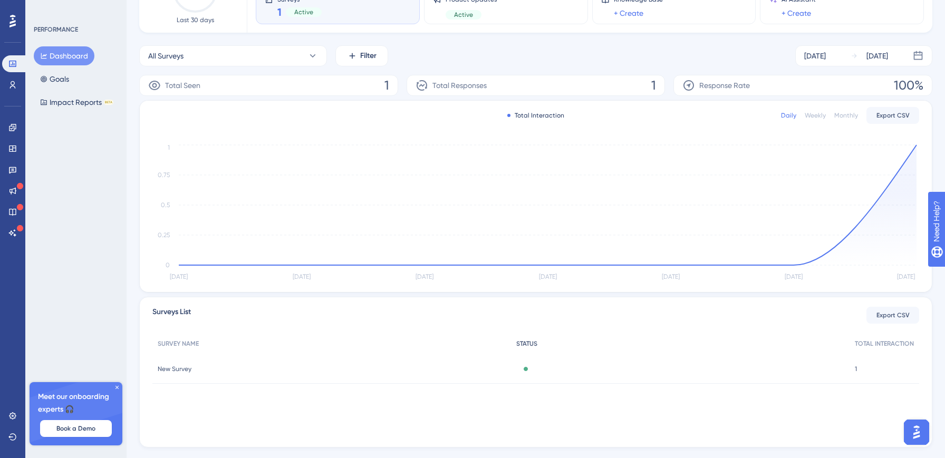
scroll to position [138, 0]
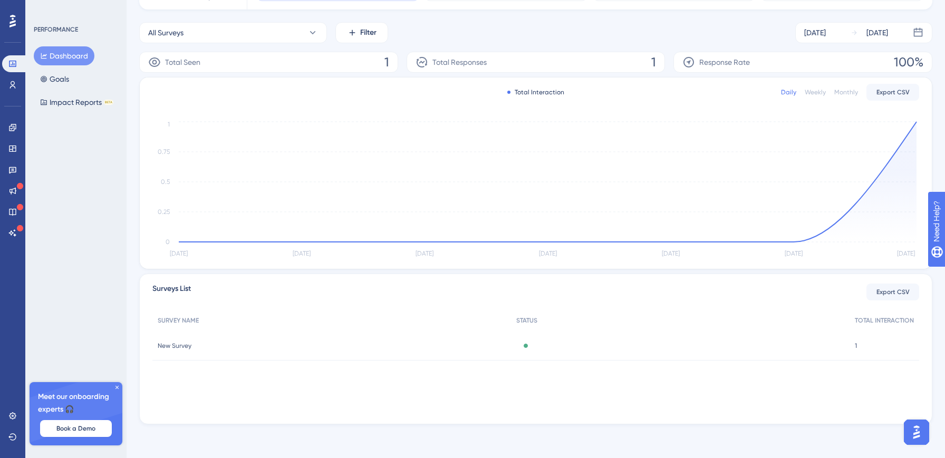
click at [522, 346] on div "Active" at bounding box center [525, 346] width 19 height 4
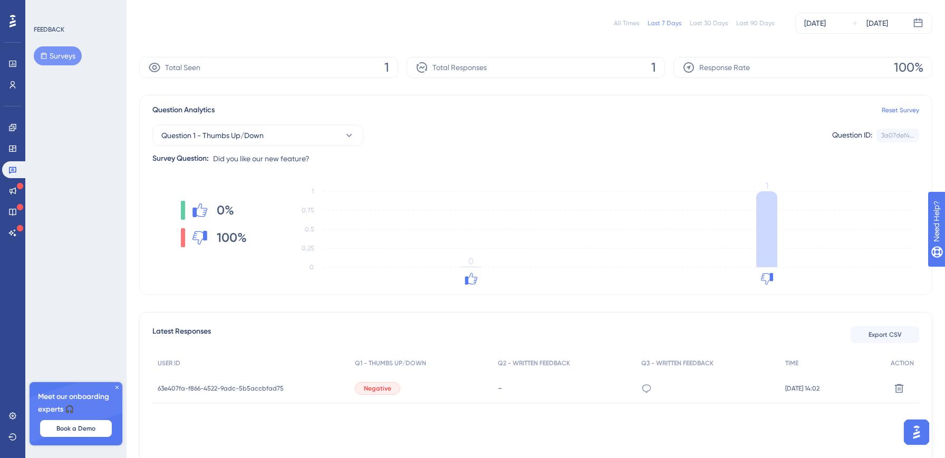
scroll to position [121, 0]
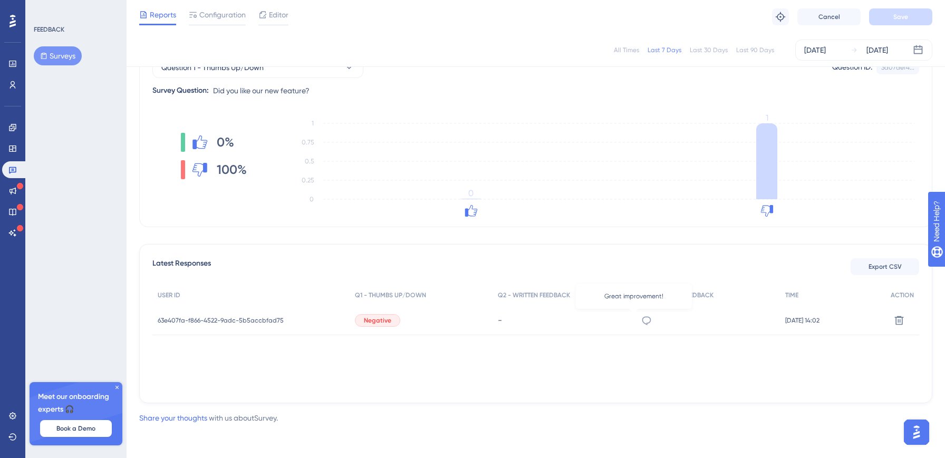
click at [641, 323] on icon at bounding box center [646, 320] width 11 height 11
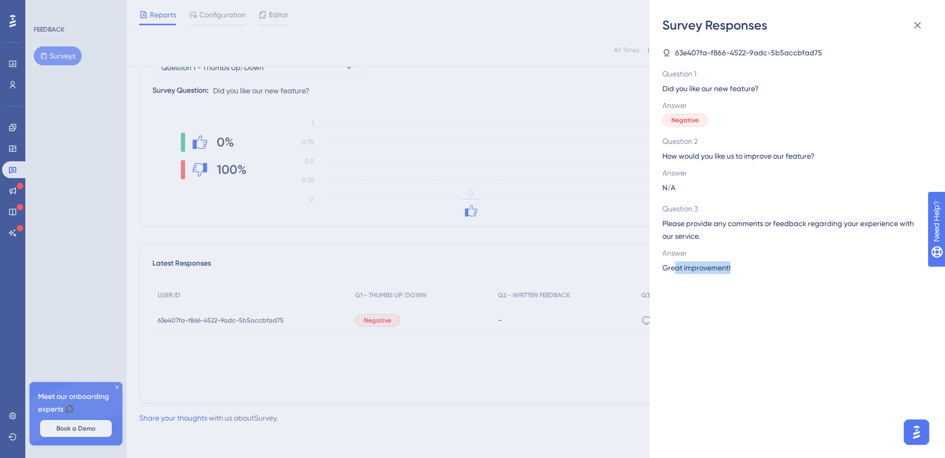
drag, startPoint x: 676, startPoint y: 268, endPoint x: 730, endPoint y: 268, distance: 54.9
click at [730, 268] on div "Great improvement!" at bounding box center [793, 268] width 262 height 13
click at [620, 388] on div "Survey Responses 63e407fa-f866-4522-9adc-5b5accbfad75 Question 1 Did you like o…" at bounding box center [472, 229] width 945 height 458
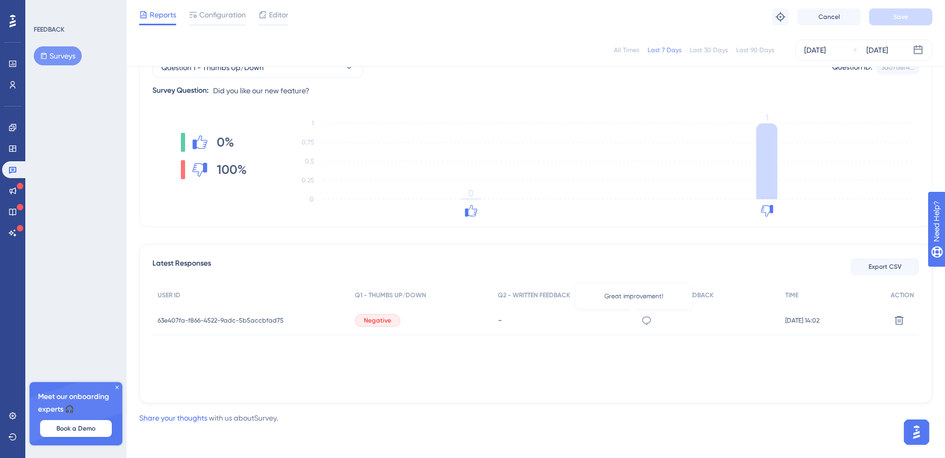
click at [641, 320] on icon at bounding box center [646, 320] width 11 height 11
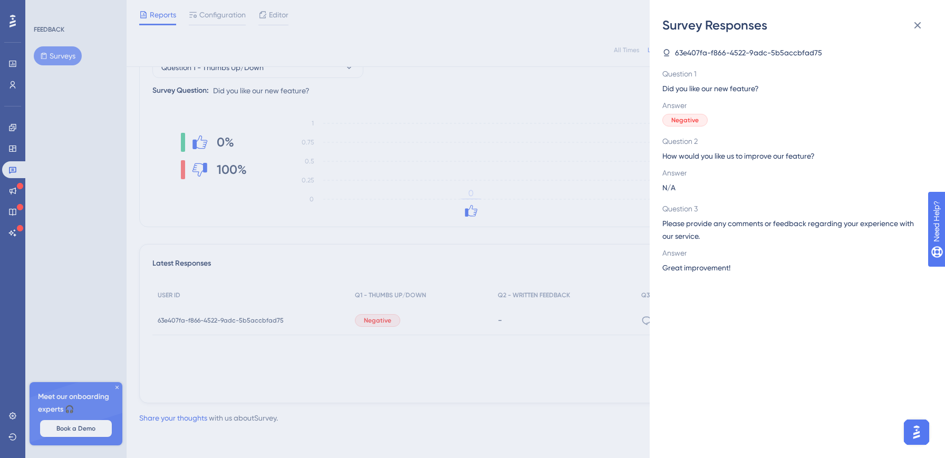
click at [468, 371] on div "Survey Responses 63e407fa-f866-4522-9adc-5b5accbfad75 Question 1 Did you like o…" at bounding box center [472, 229] width 945 height 458
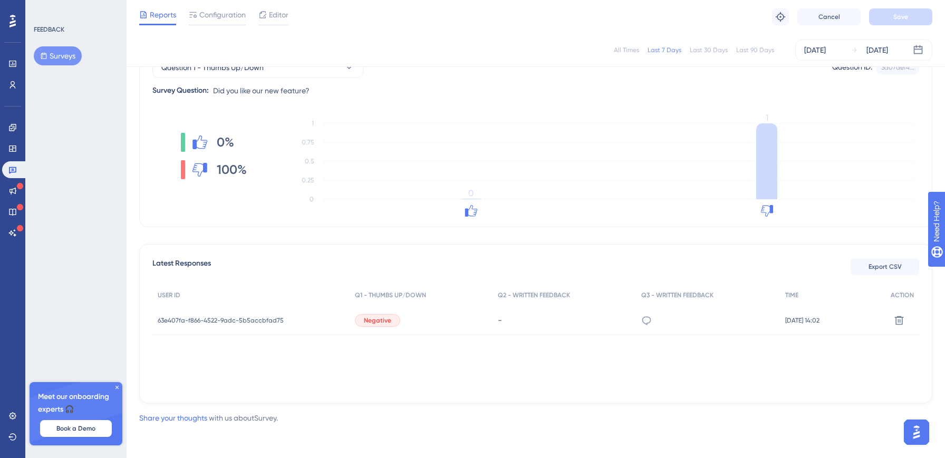
scroll to position [0, 0]
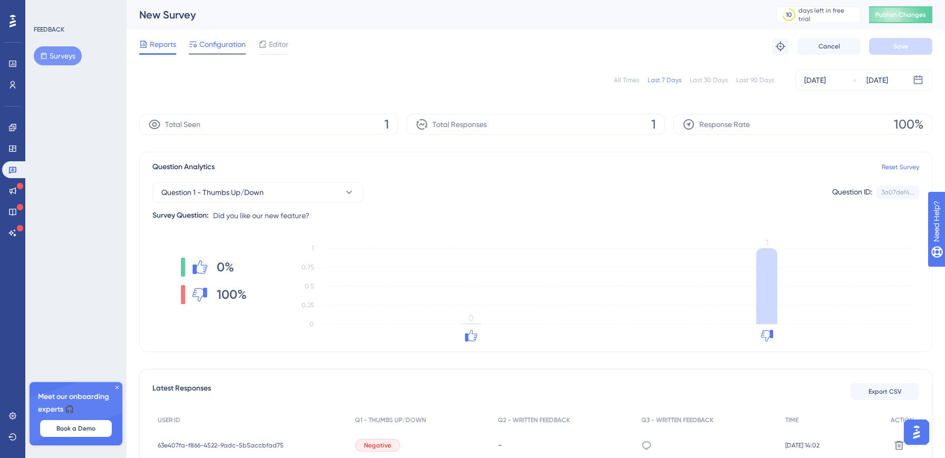
click at [222, 40] on span "Configuration" at bounding box center [222, 44] width 46 height 13
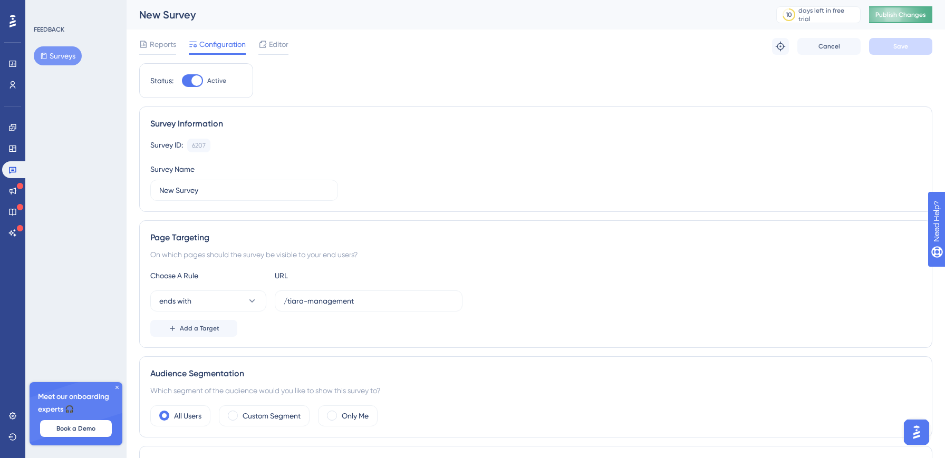
click at [904, 12] on span "Publish Changes" at bounding box center [900, 15] width 51 height 8
click at [53, 63] on button "Surveys" at bounding box center [58, 55] width 48 height 19
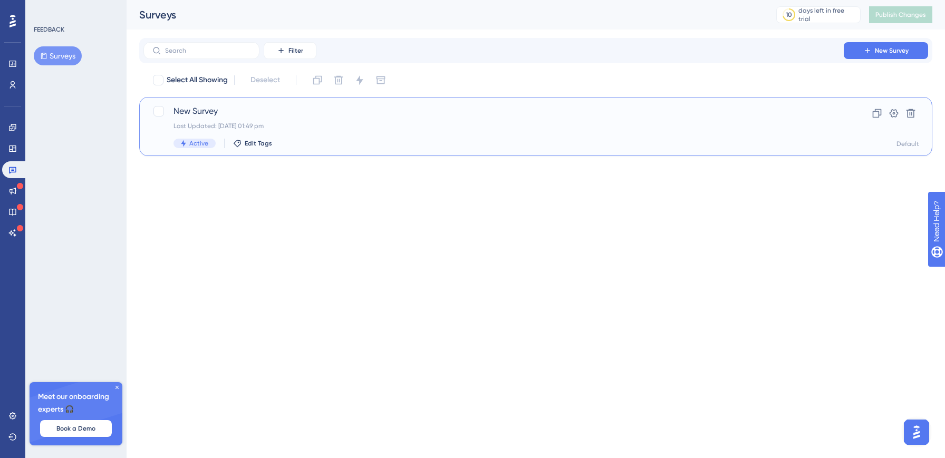
click at [290, 116] on span "New Survey" at bounding box center [494, 111] width 640 height 13
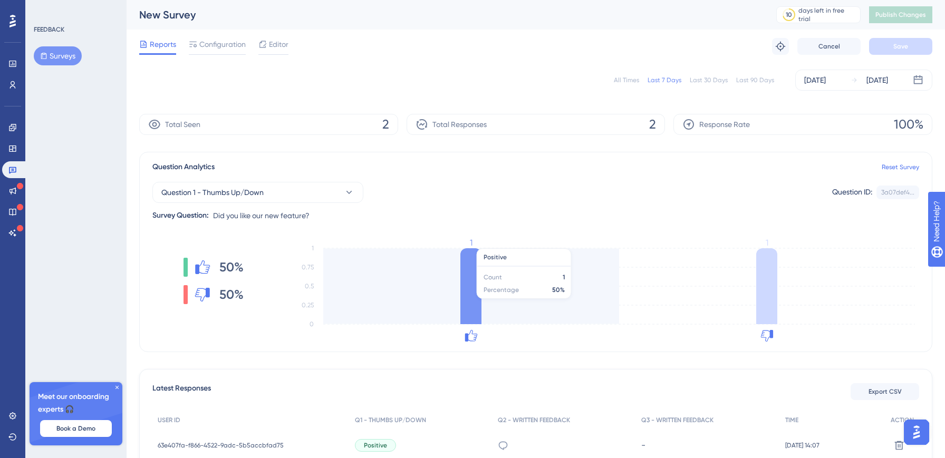
scroll to position [121, 0]
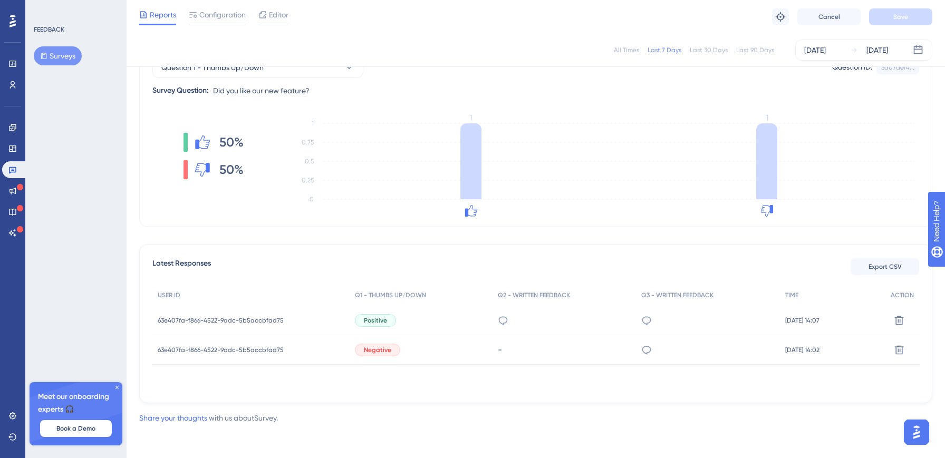
click at [118, 388] on icon at bounding box center [117, 387] width 6 height 6
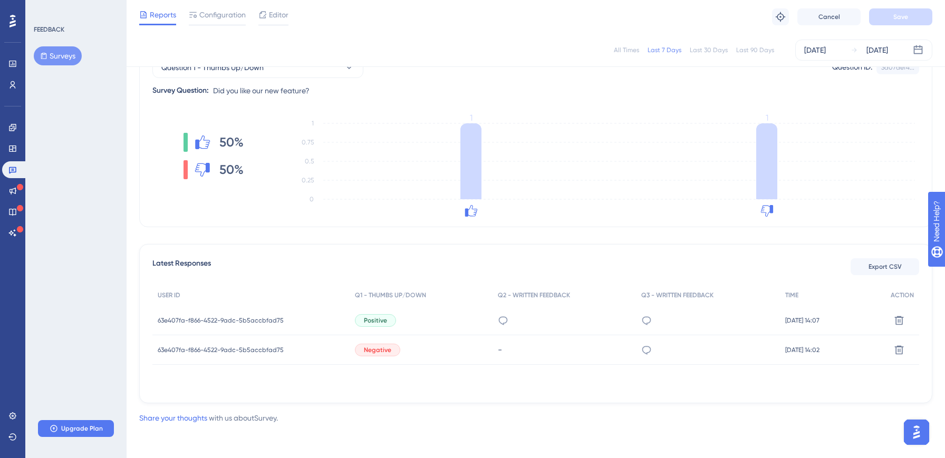
click at [916, 433] on img "Open AI Assistant Launcher" at bounding box center [916, 432] width 19 height 19
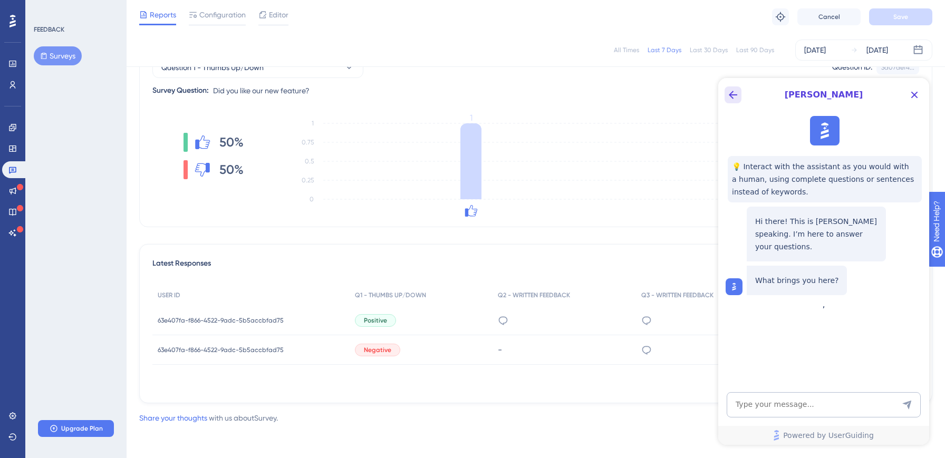
click at [737, 99] on icon "Back Button" at bounding box center [733, 95] width 13 height 13
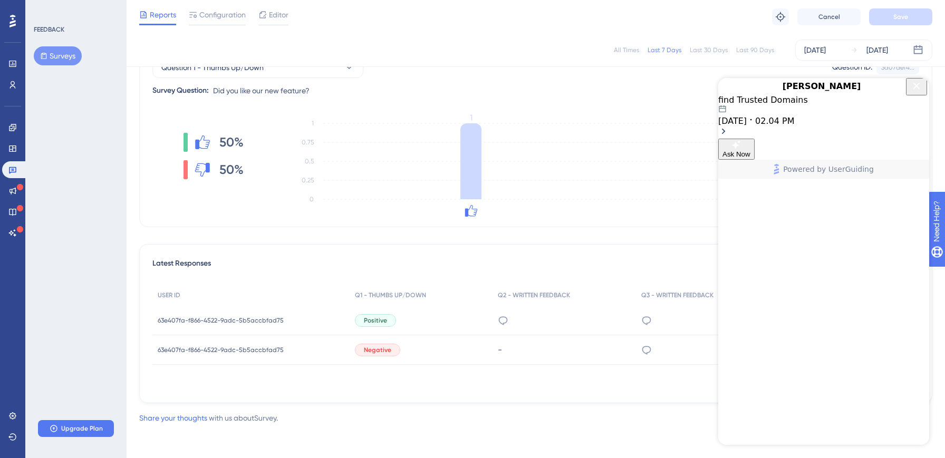
click at [913, 89] on icon "Close Button" at bounding box center [916, 85] width 7 height 7
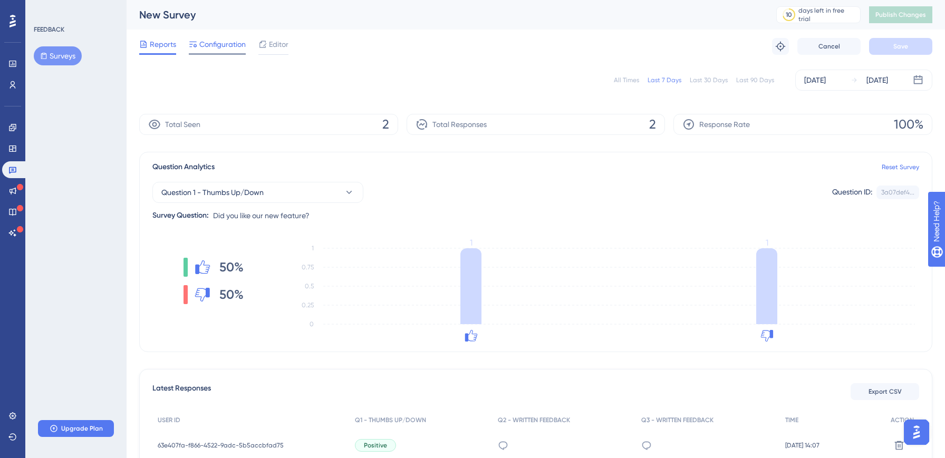
click at [219, 50] on span "Configuration" at bounding box center [222, 44] width 46 height 13
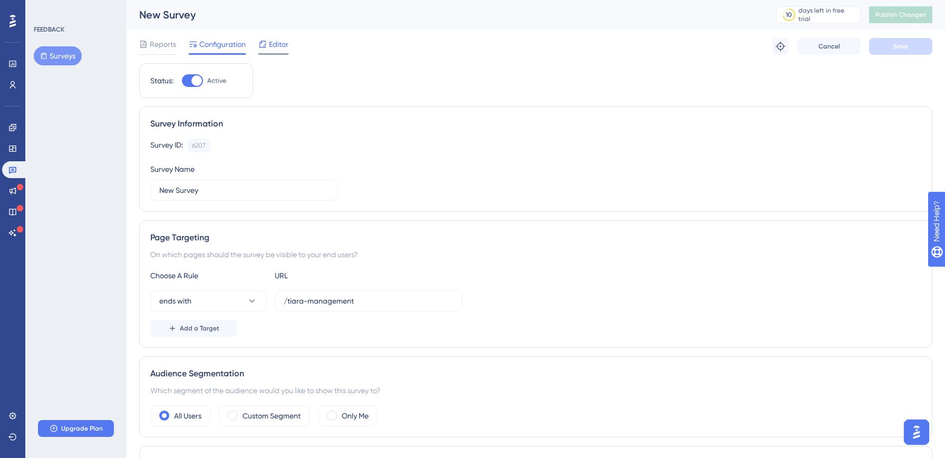
click at [273, 50] on span "Editor" at bounding box center [279, 44] width 20 height 13
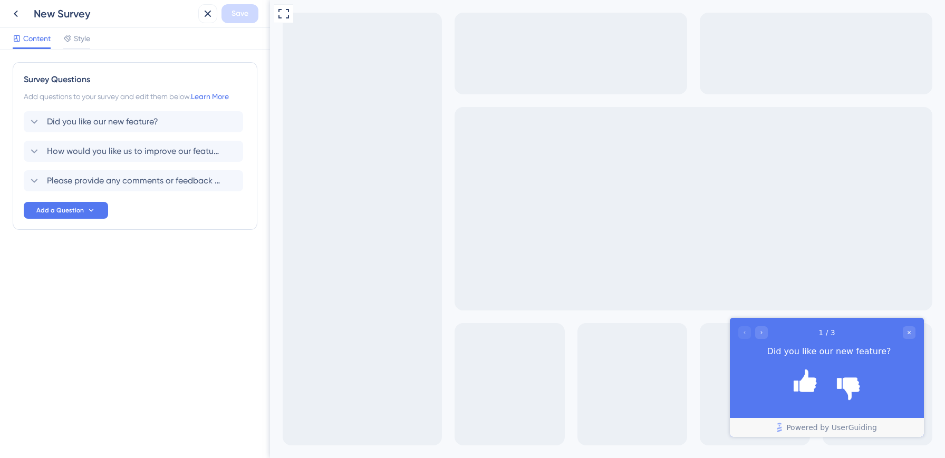
drag, startPoint x: 805, startPoint y: 332, endPoint x: 772, endPoint y: 293, distance: 51.3
click at [772, 318] on html "1 / 3 Did you like our new feature? Powered by UserGuiding" at bounding box center [827, 377] width 194 height 119
click at [83, 44] on span "Style" at bounding box center [82, 38] width 16 height 13
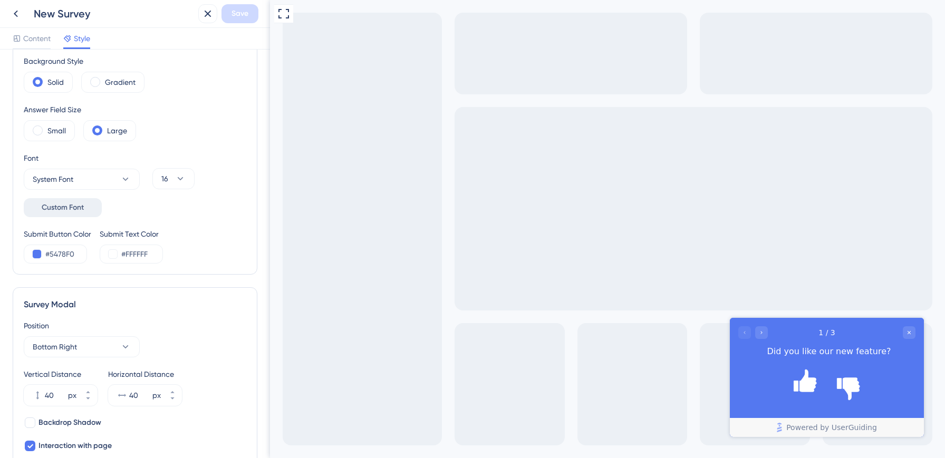
scroll to position [122, 0]
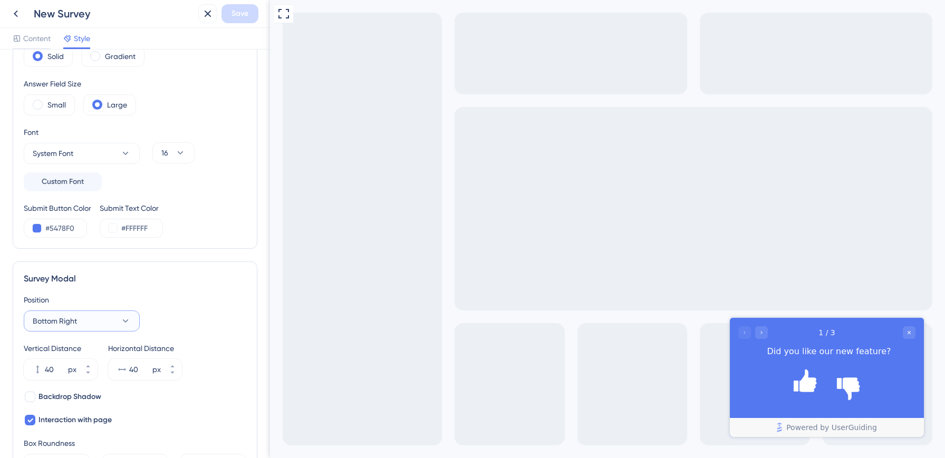
click at [72, 319] on span "Bottom Right" at bounding box center [55, 321] width 44 height 13
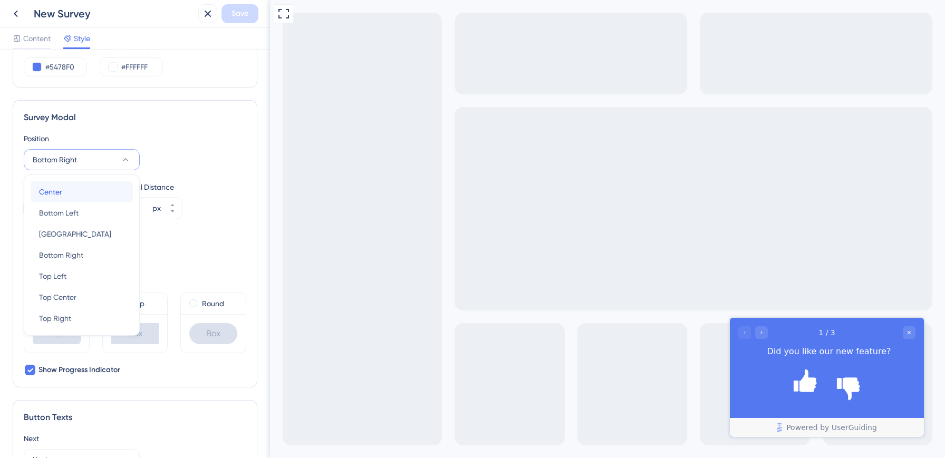
click at [64, 190] on div "Center Center" at bounding box center [81, 191] width 85 height 21
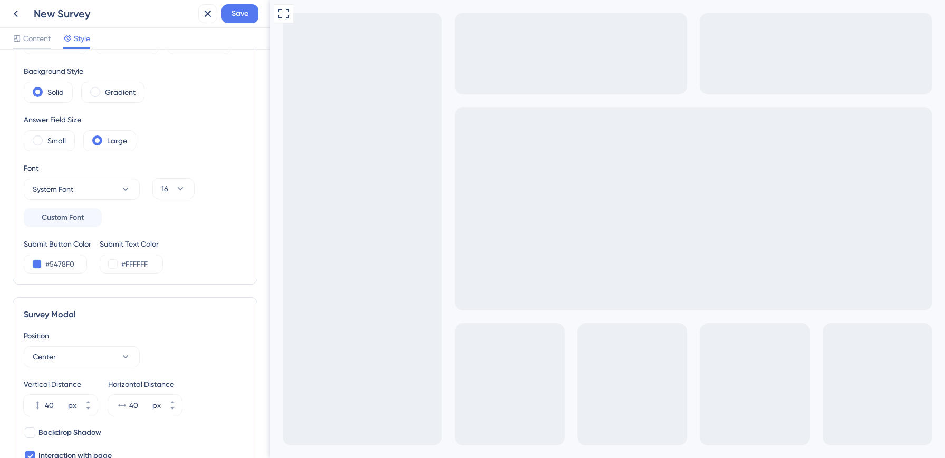
scroll to position [0, 0]
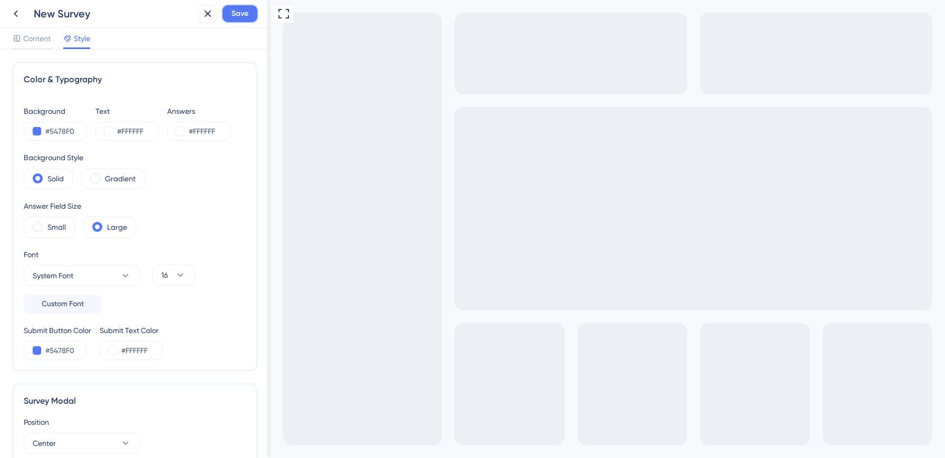
click at [235, 14] on span "Save" at bounding box center [240, 13] width 17 height 13
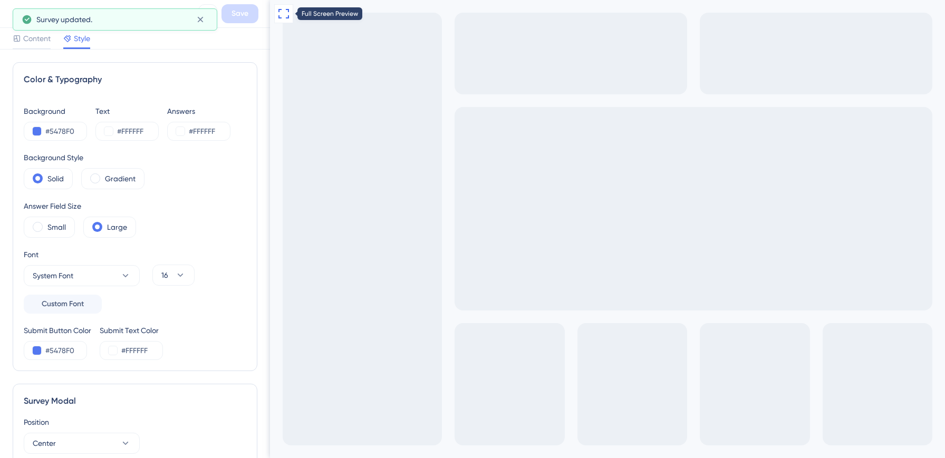
click at [278, 16] on icon at bounding box center [283, 13] width 11 height 9
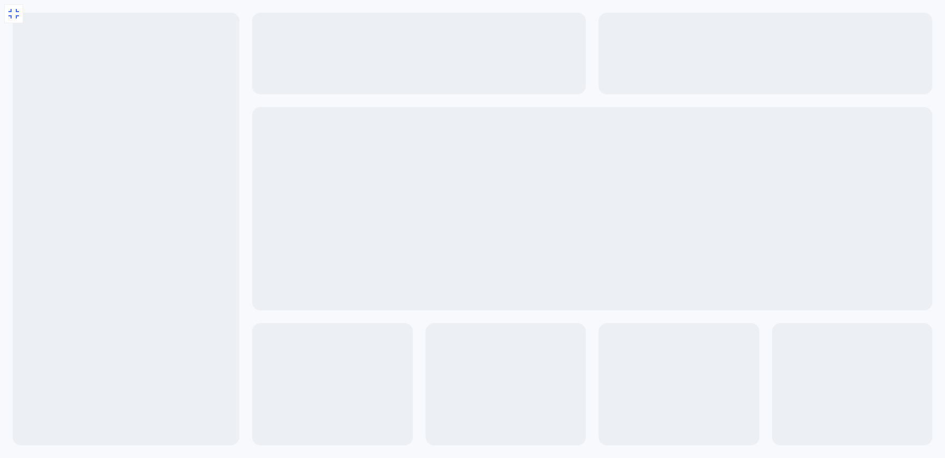
click at [13, 12] on icon at bounding box center [13, 13] width 13 height 13
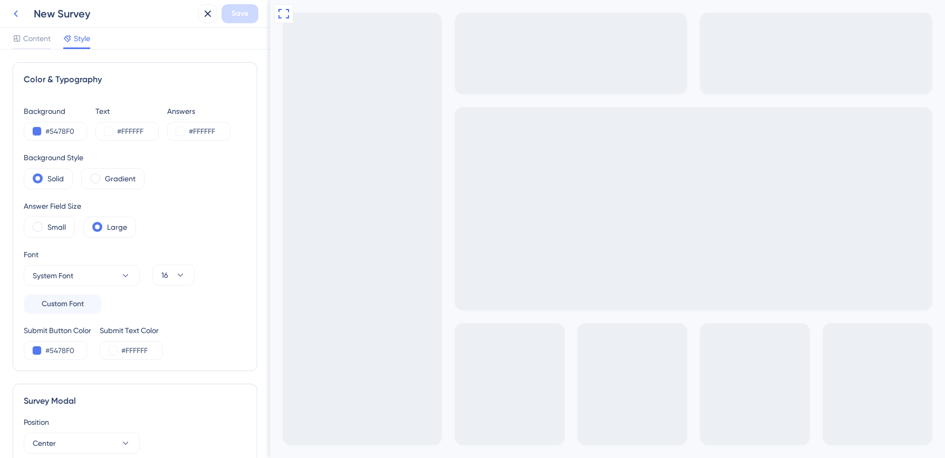
click at [19, 21] on button at bounding box center [15, 13] width 19 height 19
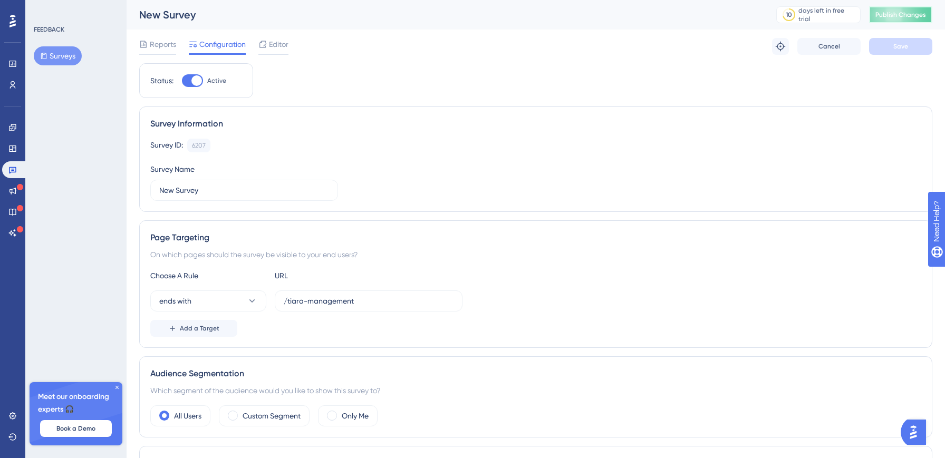
click at [900, 17] on span "Publish Changes" at bounding box center [900, 15] width 51 height 8
click at [4, 22] on div at bounding box center [12, 21] width 17 height 17
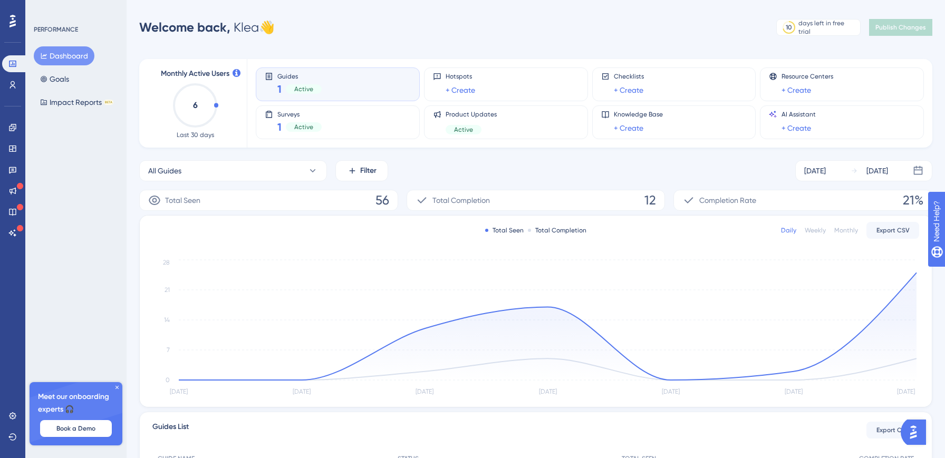
click at [7, 17] on div at bounding box center [12, 21] width 17 height 17
click at [11, 88] on icon at bounding box center [6, 85] width 8 height 8
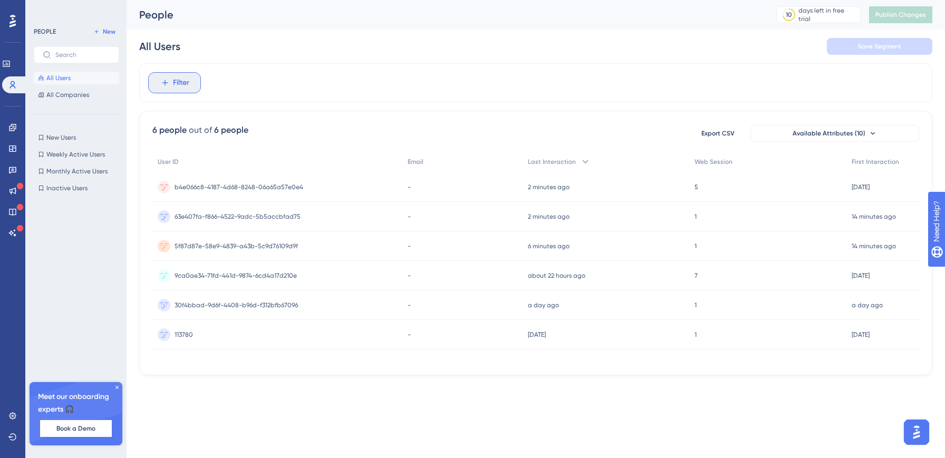
drag, startPoint x: 168, startPoint y: 88, endPoint x: 167, endPoint y: 112, distance: 24.8
click at [167, 113] on div "Filter 6 people out of 6 people Export CSV Available Attributes (10) User ID Em…" at bounding box center [535, 219] width 793 height 312
click at [311, 90] on div "Filter" at bounding box center [535, 82] width 793 height 39
click at [111, 36] on button "New" at bounding box center [105, 31] width 30 height 13
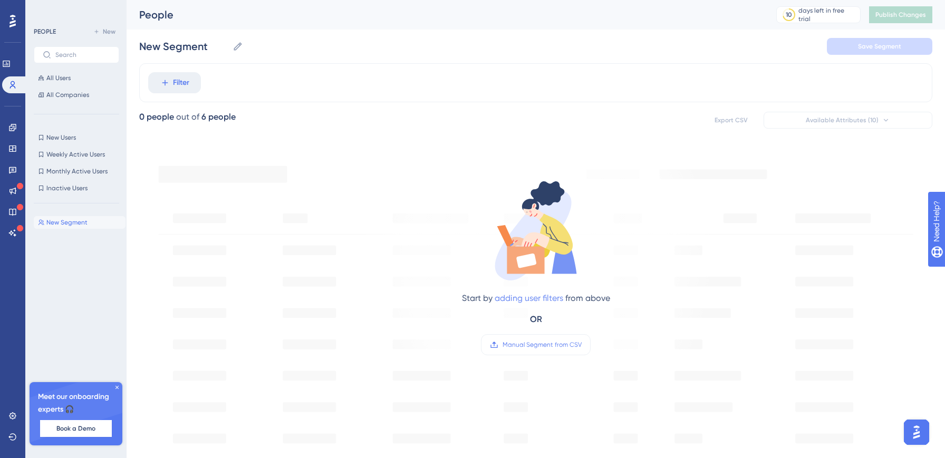
click at [541, 298] on link "adding user filters" at bounding box center [529, 298] width 69 height 10
click at [148, 72] on button "Filter" at bounding box center [174, 82] width 53 height 21
click at [180, 83] on span "Filter" at bounding box center [181, 82] width 16 height 13
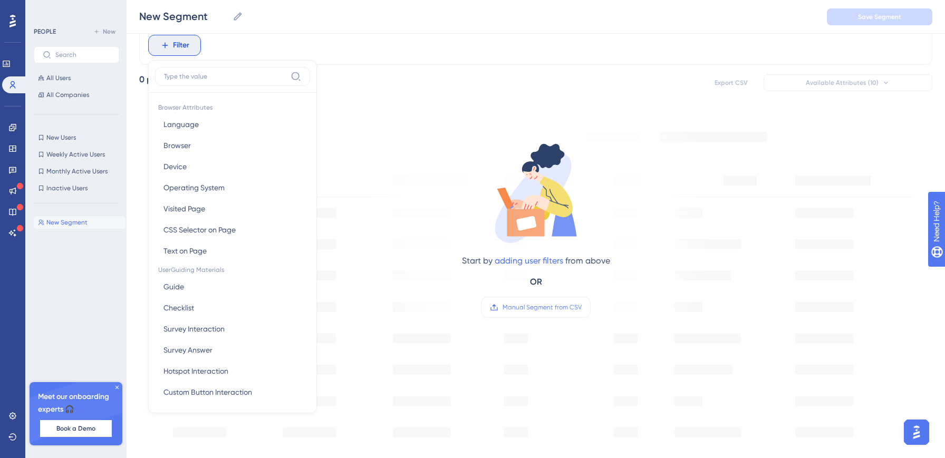
click at [381, 177] on div "Start by adding user filters from above OR Manual Segment from CSV" at bounding box center [536, 220] width 358 height 217
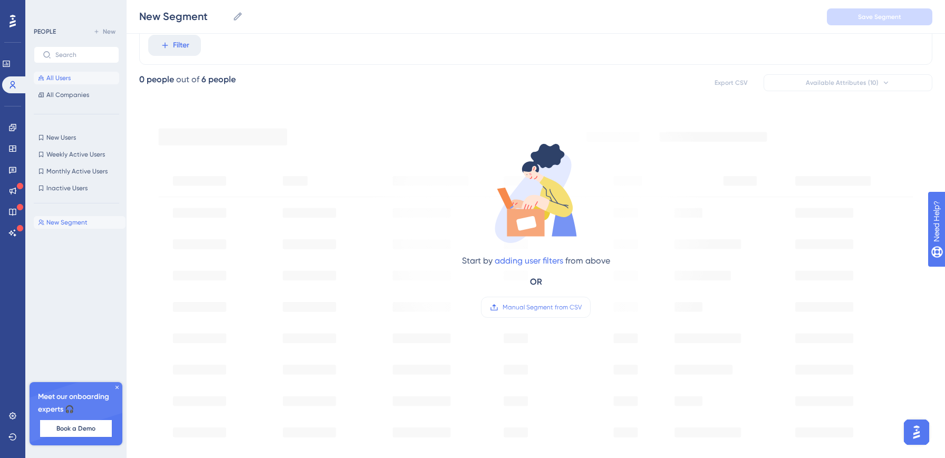
click at [44, 81] on button "All Users" at bounding box center [76, 78] width 85 height 13
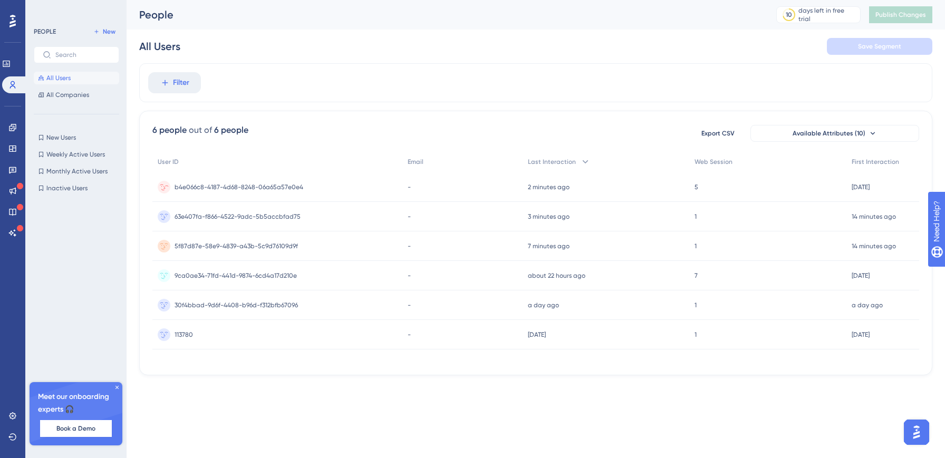
click at [239, 188] on span "b4e066c8-4187-4d68-8248-06a65a57e0e4" at bounding box center [239, 187] width 129 height 8
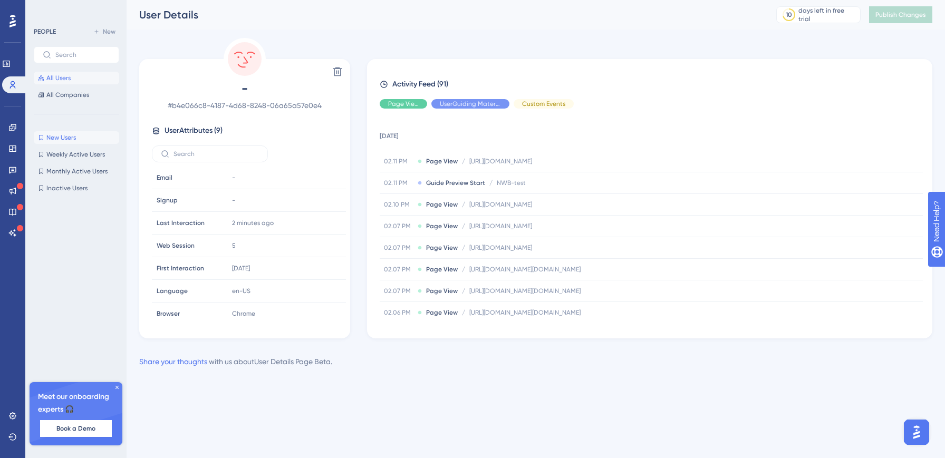
click at [54, 138] on span "New Users" at bounding box center [61, 137] width 30 height 8
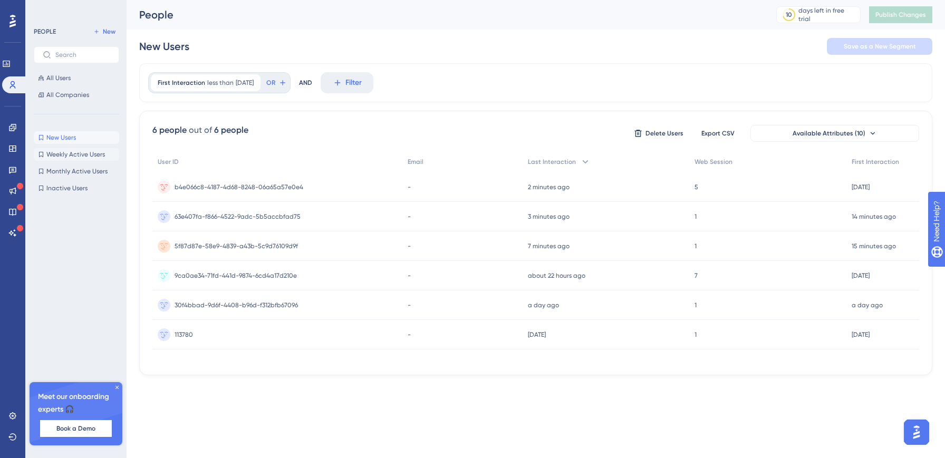
click at [60, 159] on button "Weekly Active Users Weekly Active Users" at bounding box center [76, 154] width 85 height 13
click at [60, 173] on span "Monthly Active Users" at bounding box center [76, 171] width 61 height 8
click at [60, 189] on span "Inactive Users" at bounding box center [66, 188] width 41 height 8
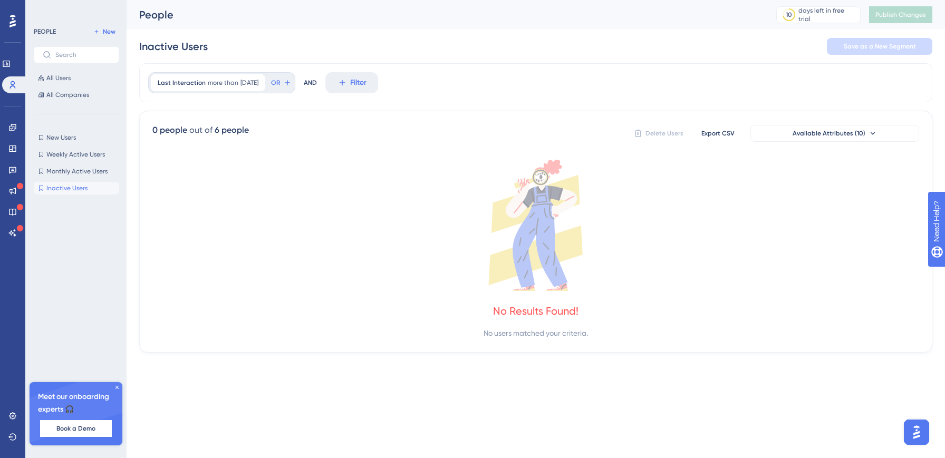
click at [63, 145] on div "New Users New Users Weekly Active Users Weekly Active Users Monthly Active User…" at bounding box center [76, 162] width 85 height 63
click at [63, 139] on span "New Users" at bounding box center [61, 137] width 30 height 8
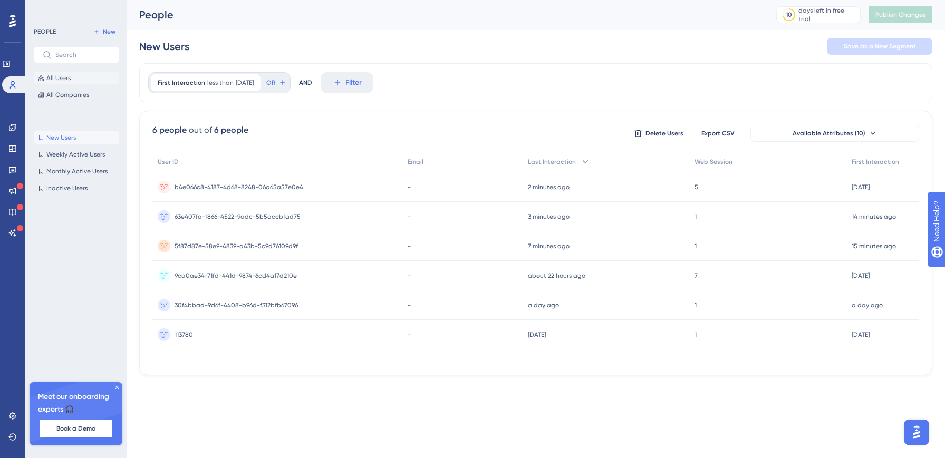
click at [64, 80] on span "All Users" at bounding box center [58, 78] width 24 height 8
click at [115, 36] on button "New" at bounding box center [105, 31] width 30 height 13
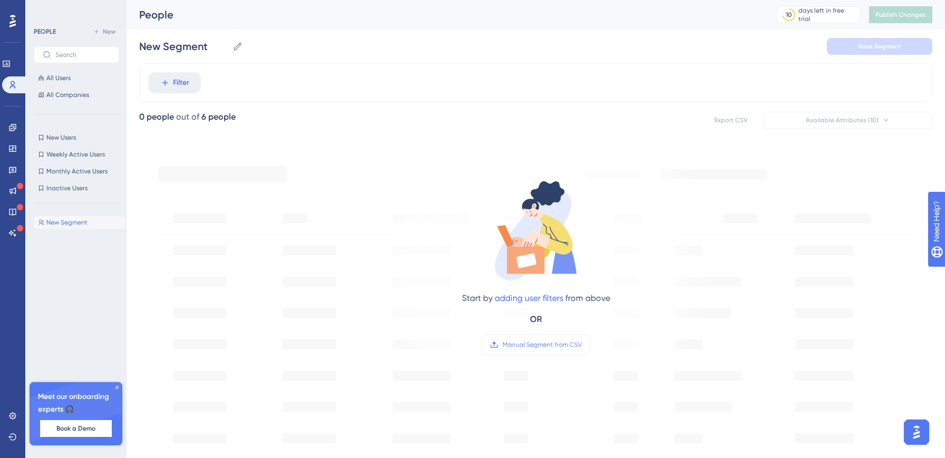
click at [155, 60] on div "New Segment New Segment Save Segment" at bounding box center [535, 47] width 793 height 34
click at [159, 50] on input "New Segment" at bounding box center [183, 46] width 89 height 15
click at [168, 94] on div "Filter" at bounding box center [535, 82] width 793 height 39
click at [540, 298] on link "adding user filters" at bounding box center [529, 298] width 69 height 10
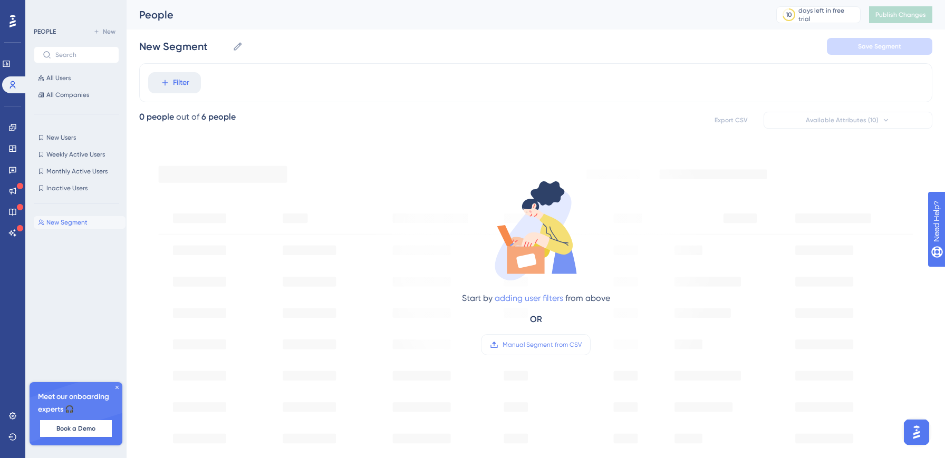
click at [148, 72] on button "Filter" at bounding box center [174, 82] width 53 height 21
click at [57, 76] on span "All Users" at bounding box center [58, 78] width 24 height 8
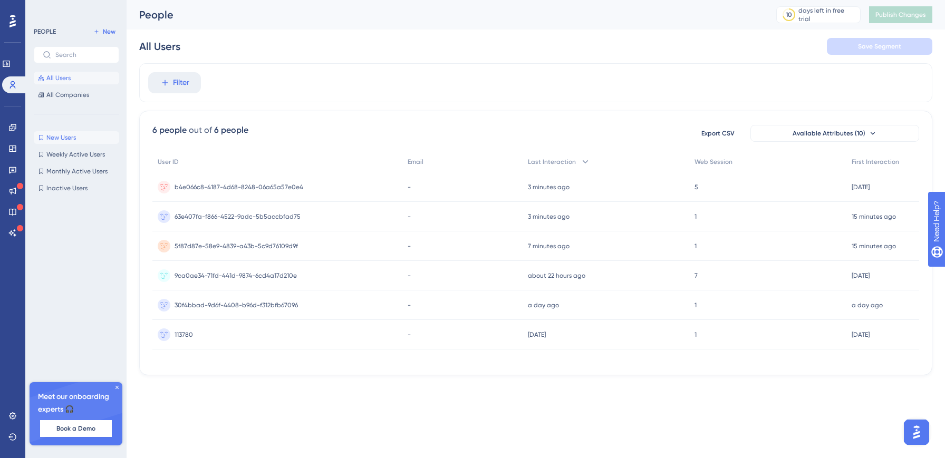
click at [63, 136] on span "New Users" at bounding box center [61, 137] width 30 height 8
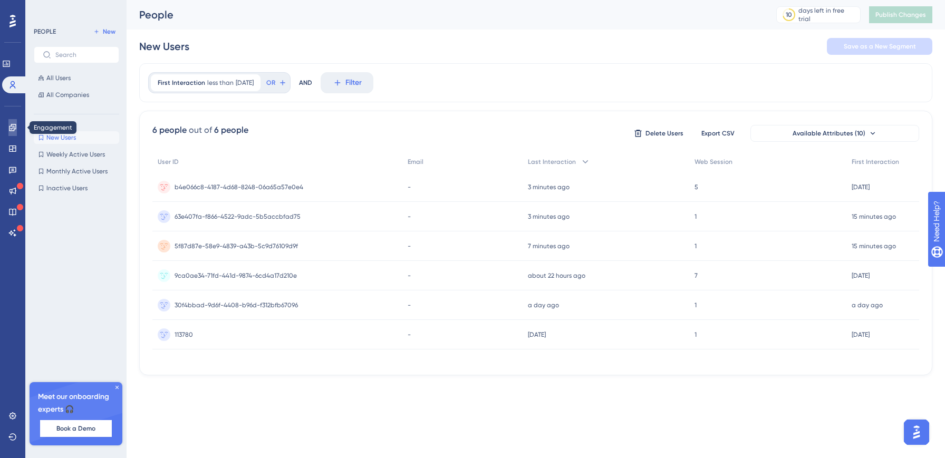
click at [11, 130] on icon at bounding box center [12, 127] width 8 height 8
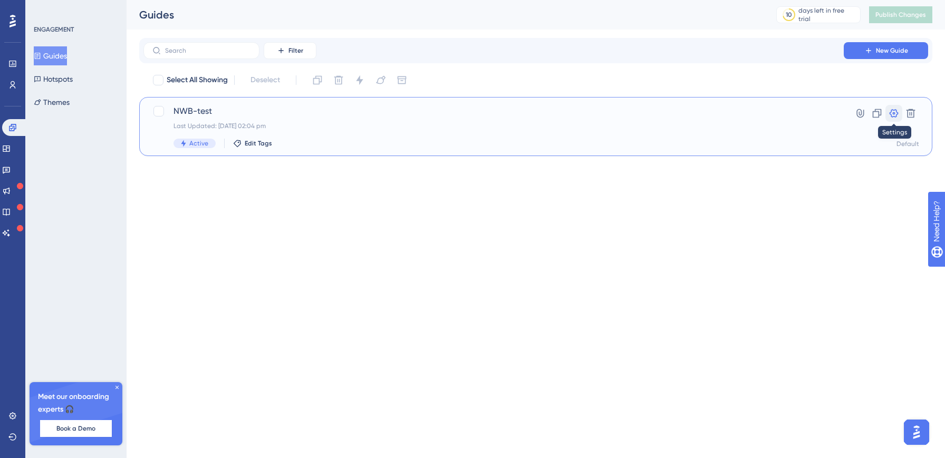
click at [899, 113] on icon at bounding box center [894, 113] width 11 height 11
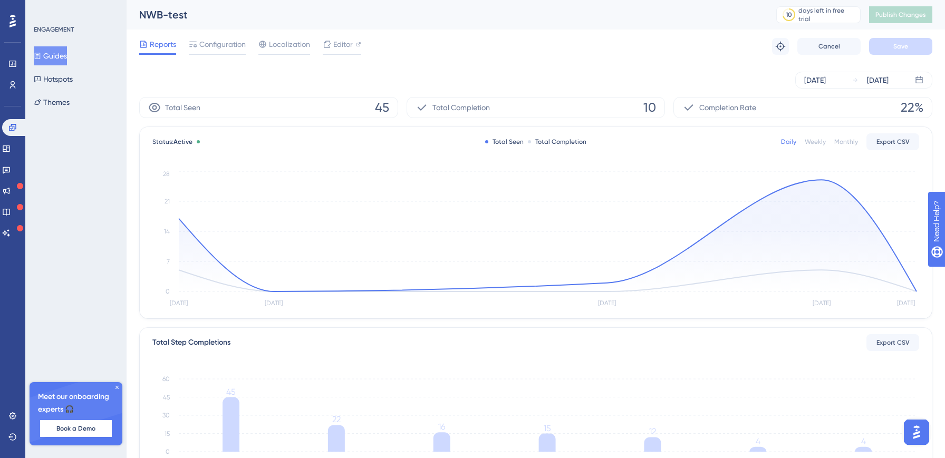
click at [118, 388] on icon at bounding box center [117, 387] width 6 height 6
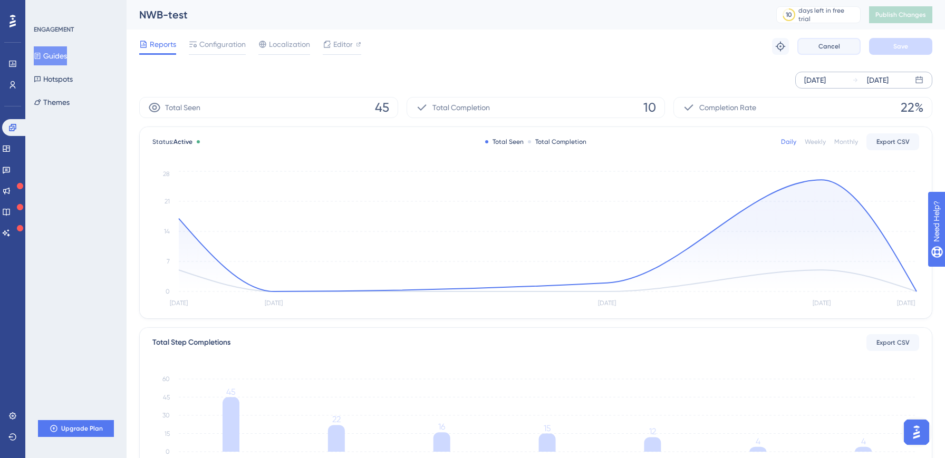
drag, startPoint x: 831, startPoint y: 44, endPoint x: 831, endPoint y: 78, distance: 33.2
click at [831, 78] on div "Performance Users Engagement Widgets Feedback Product Updates Knowledge Base AI…" at bounding box center [536, 362] width 819 height 724
click at [229, 48] on span "Configuration" at bounding box center [222, 44] width 46 height 13
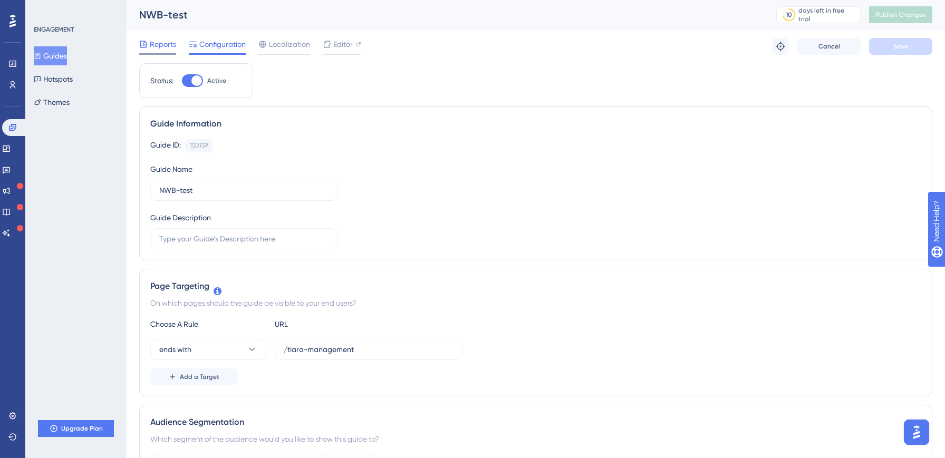
click at [157, 44] on span "Reports" at bounding box center [163, 44] width 26 height 13
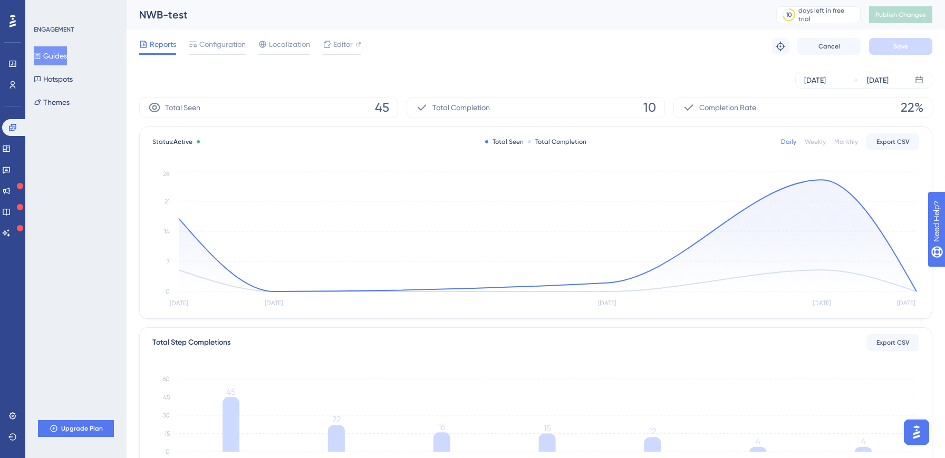
click at [10, 27] on icon at bounding box center [12, 21] width 6 height 13
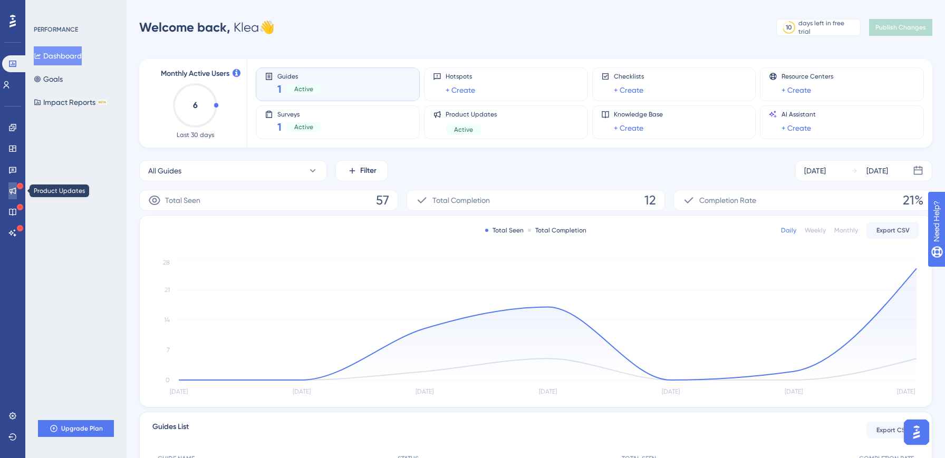
click at [12, 196] on link at bounding box center [12, 190] width 8 height 17
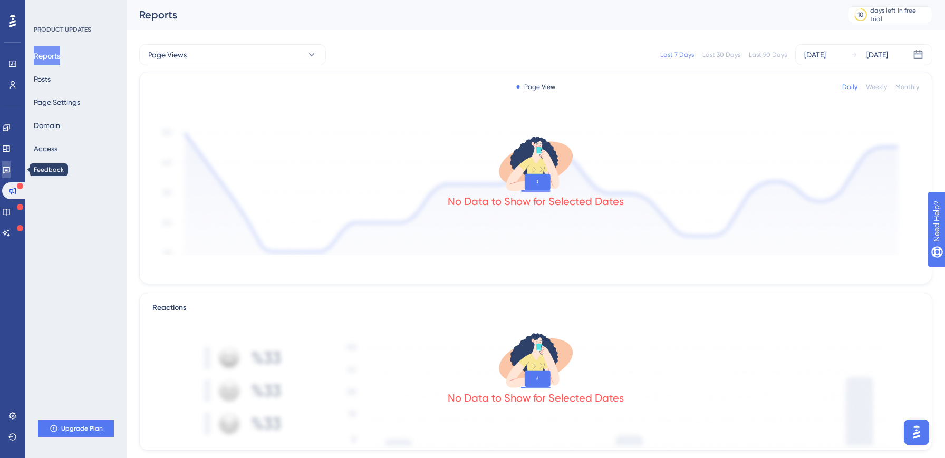
click at [11, 169] on icon at bounding box center [6, 170] width 8 height 8
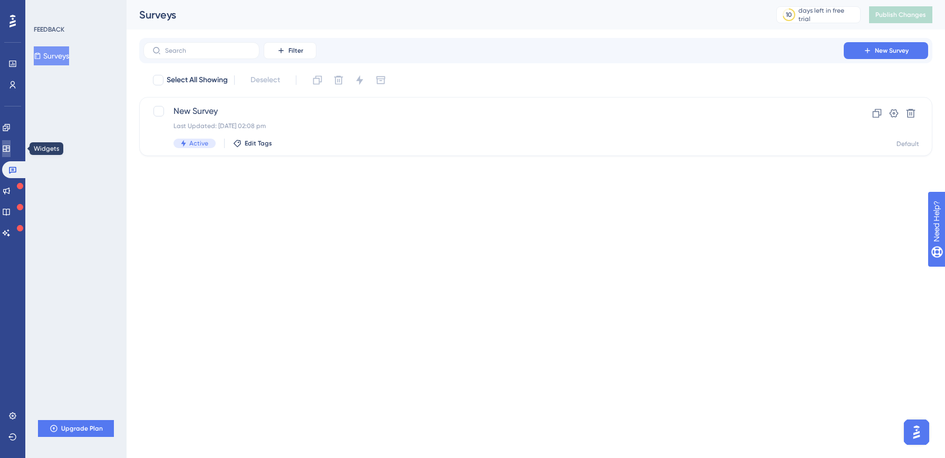
click at [11, 150] on icon at bounding box center [6, 149] width 8 height 8
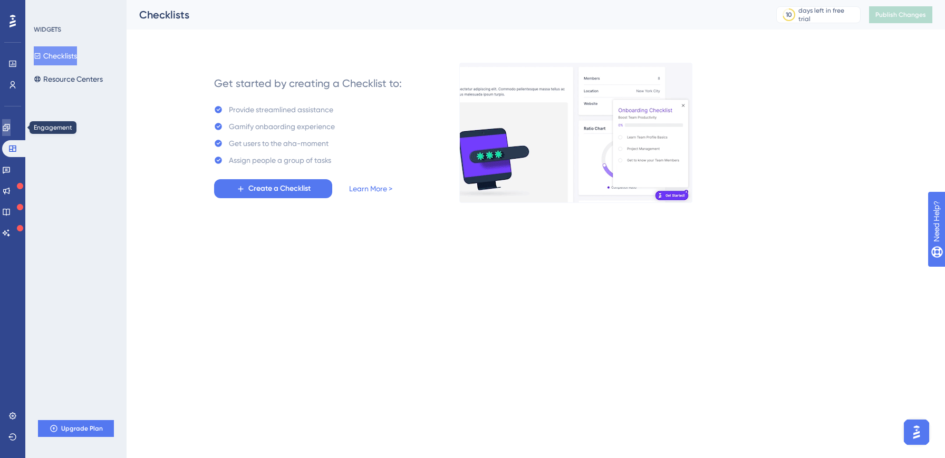
click at [11, 133] on link at bounding box center [6, 127] width 8 height 17
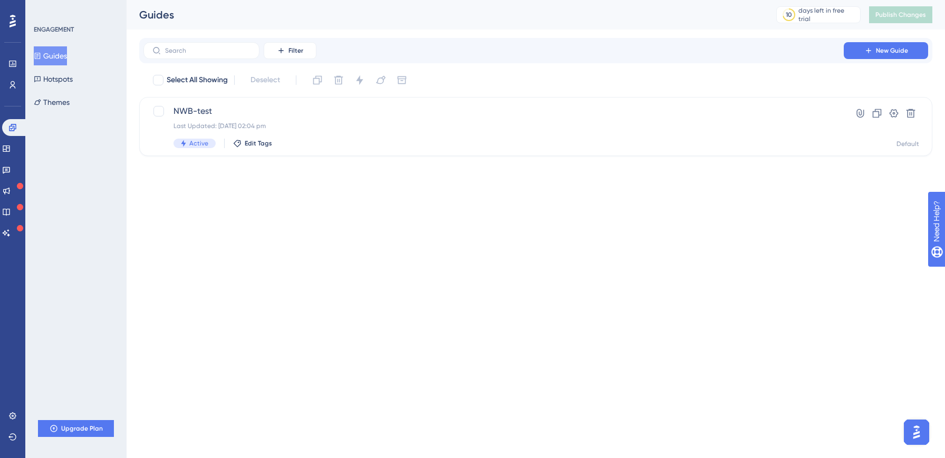
click at [11, 160] on div "Engagement Widgets Feedback Product Updates Knowledge Base AI Assistant" at bounding box center [12, 180] width 21 height 122
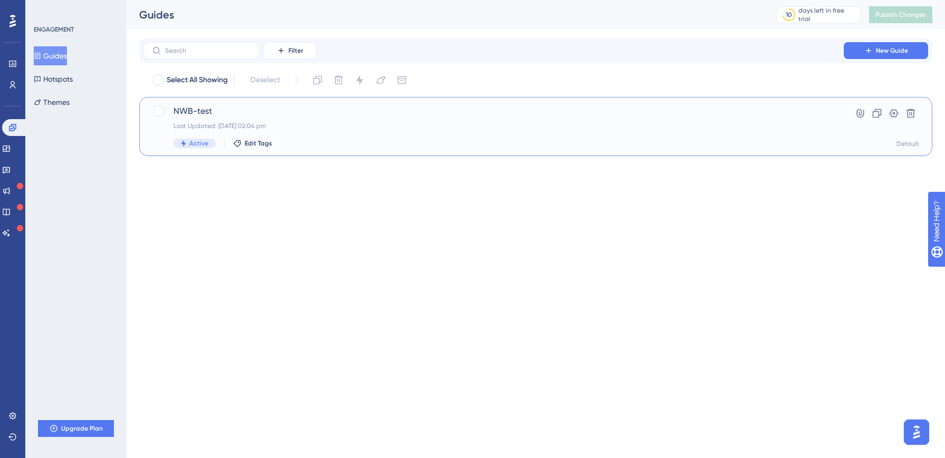
click at [743, 130] on div "Last Updated: [DATE] 02:04 pm" at bounding box center [494, 126] width 640 height 8
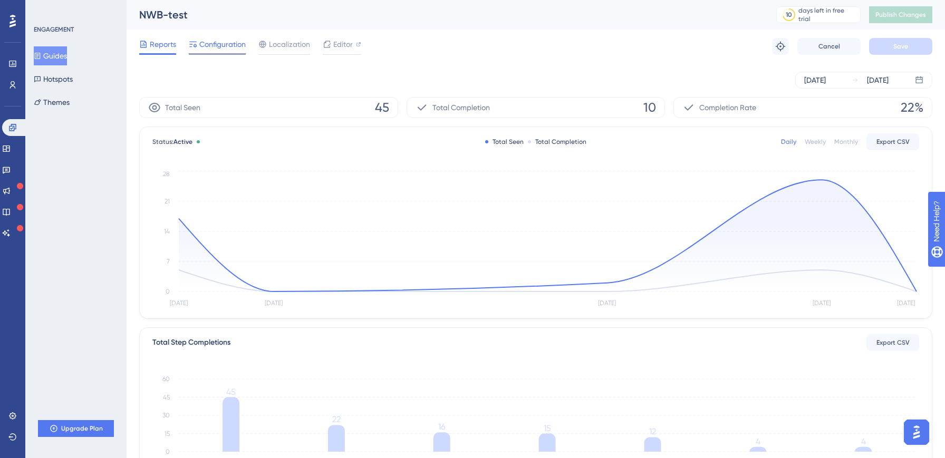
click at [224, 43] on span "Configuration" at bounding box center [222, 44] width 46 height 13
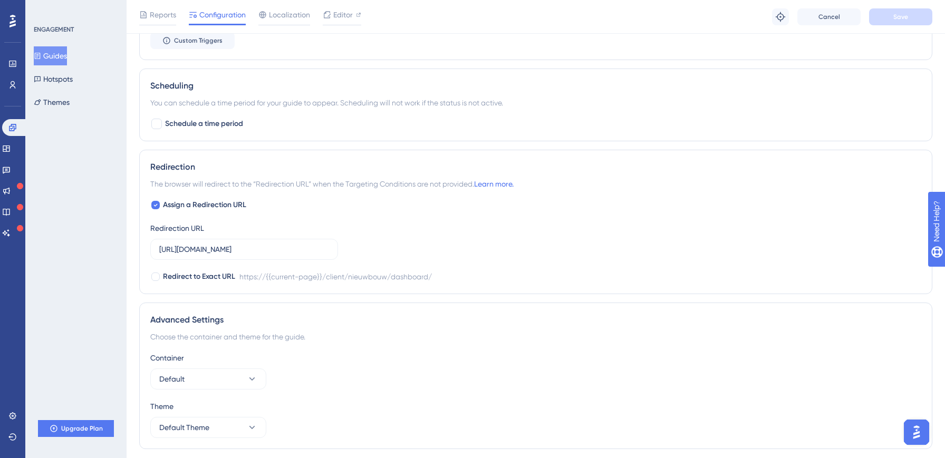
scroll to position [572, 0]
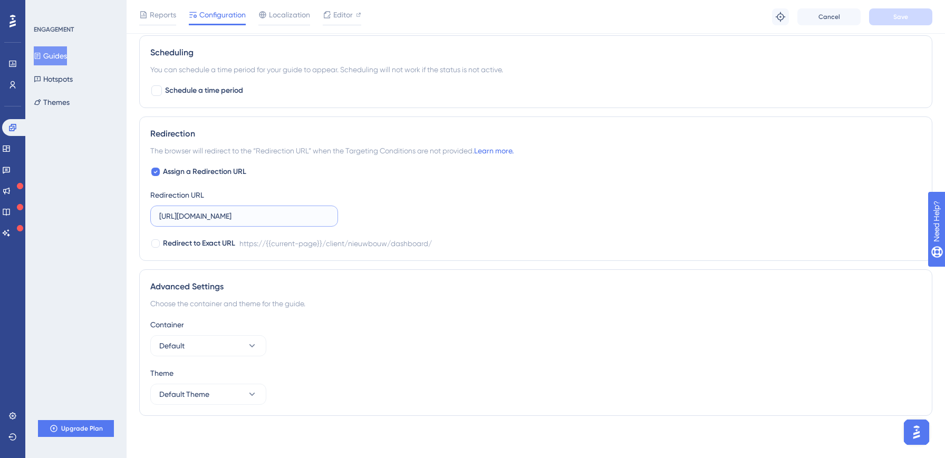
click at [226, 218] on input "https://epic-tutorial-qa.nieuwbouw-client-qa.test.in.realworks.nl/client/nieuwb…" at bounding box center [244, 216] width 170 height 12
drag, startPoint x: 216, startPoint y: 212, endPoint x: 444, endPoint y: 219, distance: 227.4
click at [444, 219] on div "Assign a Redirection URL Redirection URL https://epic-tutorial-qa.nieuwbouw-cli…" at bounding box center [535, 208] width 771 height 84
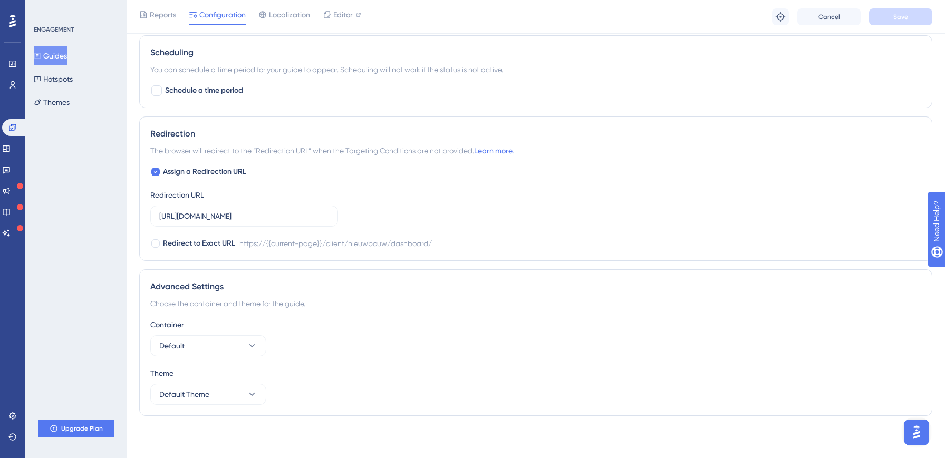
click at [52, 331] on div "ENGAGEMENT Guides Hotspots Themes Upgrade Plan" at bounding box center [75, 229] width 101 height 458
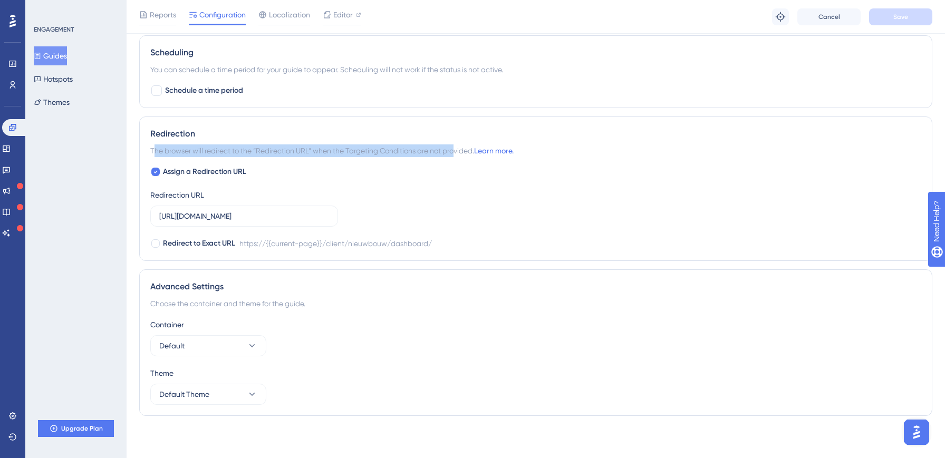
drag, startPoint x: 153, startPoint y: 149, endPoint x: 469, endPoint y: 147, distance: 315.9
click at [469, 147] on span "The browser will redirect to the “Redirection URL” when the Targeting Condition…" at bounding box center [331, 151] width 363 height 13
click at [497, 150] on link "Learn more." at bounding box center [494, 151] width 40 height 8
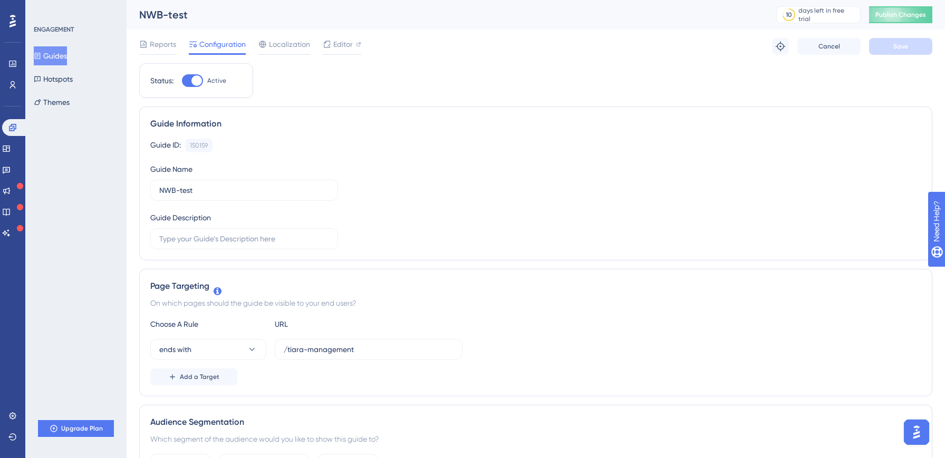
click at [59, 58] on button "Guides" at bounding box center [50, 55] width 33 height 19
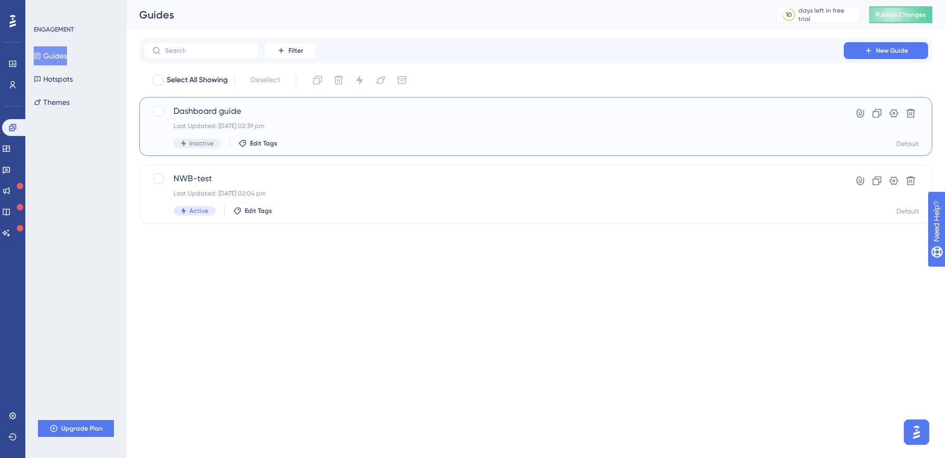
click at [258, 130] on div "Last Updated: 22 Aug 2025 02:39 pm" at bounding box center [494, 126] width 640 height 8
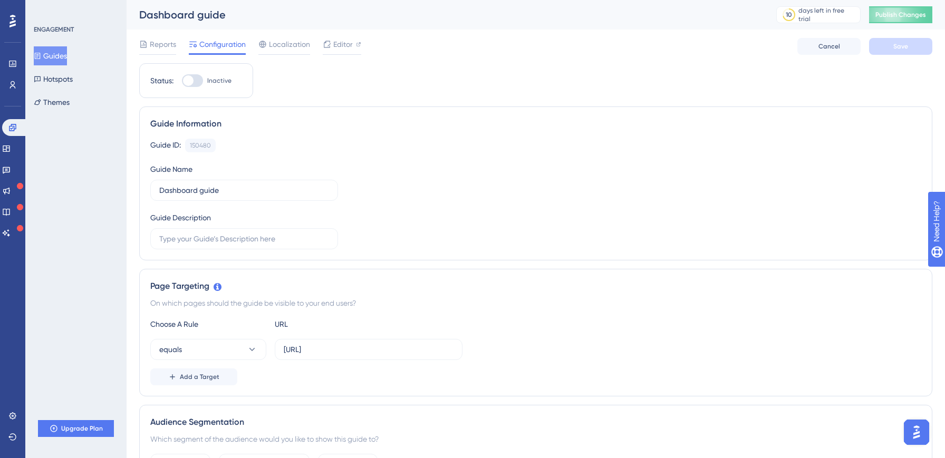
click at [194, 81] on div at bounding box center [192, 80] width 21 height 13
click at [182, 81] on input "Inactive" at bounding box center [181, 81] width 1 height 1
checkbox input "true"
click at [905, 21] on button "Publish Changes" at bounding box center [900, 14] width 63 height 17
click at [189, 343] on button "equals" at bounding box center [208, 349] width 116 height 21
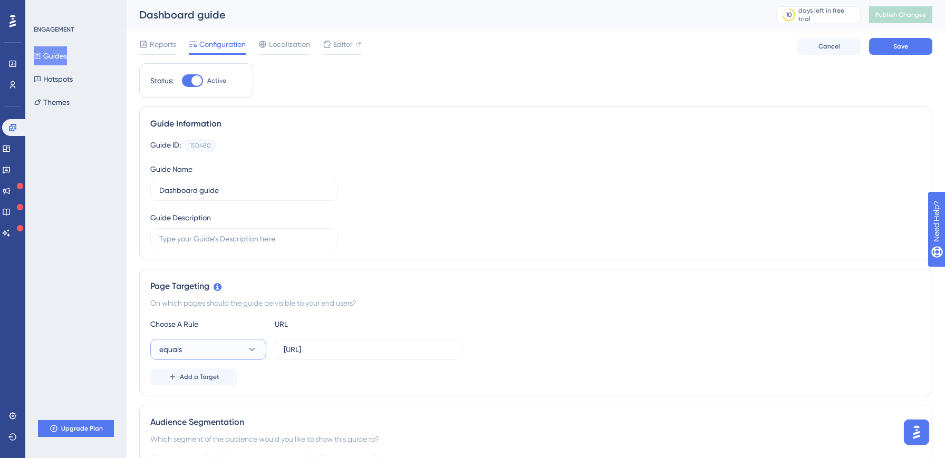
scroll to position [220, 0]
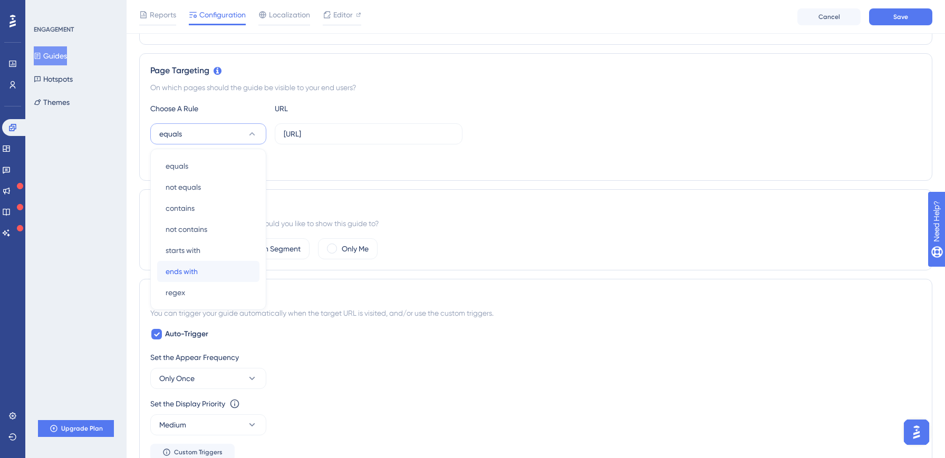
click at [205, 273] on div "ends with ends with" at bounding box center [208, 271] width 85 height 21
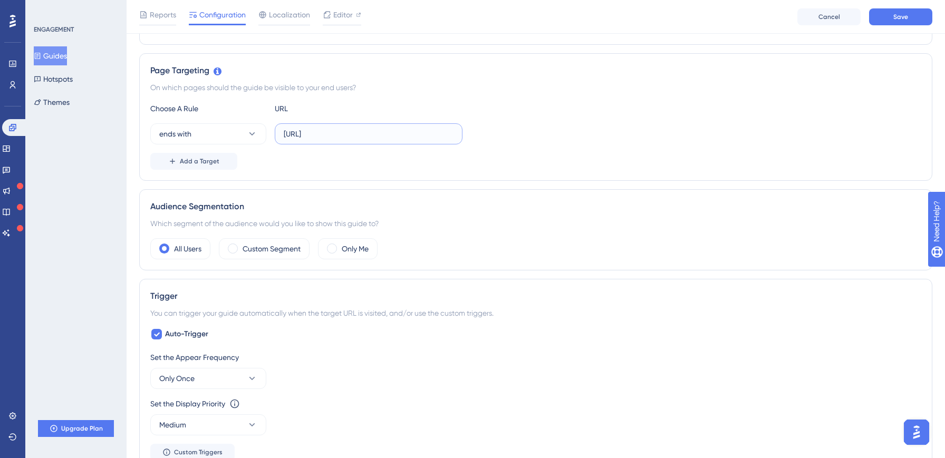
paste input "/client/nieuwbouw"
drag, startPoint x: 284, startPoint y: 133, endPoint x: 463, endPoint y: 135, distance: 178.3
click at [463, 135] on div "ends with http://localhost:3000/dashboard" at bounding box center [535, 133] width 771 height 21
drag, startPoint x: 349, startPoint y: 133, endPoint x: 182, endPoint y: 132, distance: 166.1
click at [182, 132] on div "ends with /client/nieuwbouw/dashboard" at bounding box center [306, 133] width 312 height 21
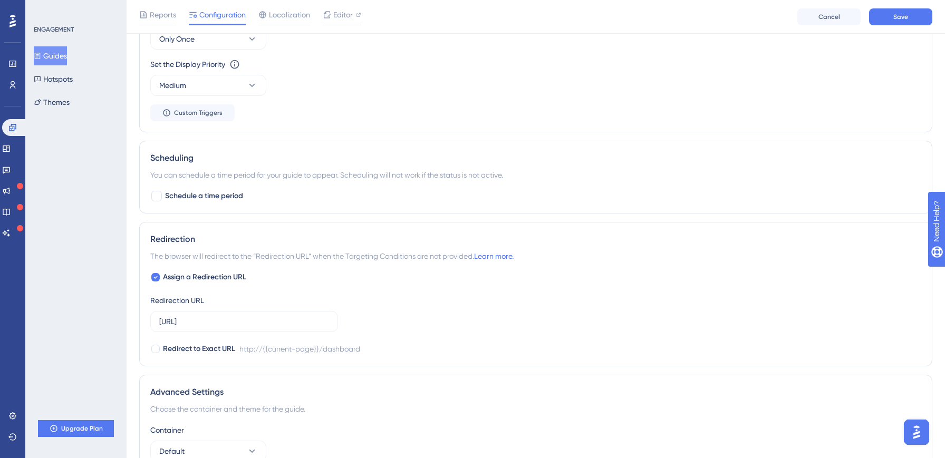
scroll to position [604, 0]
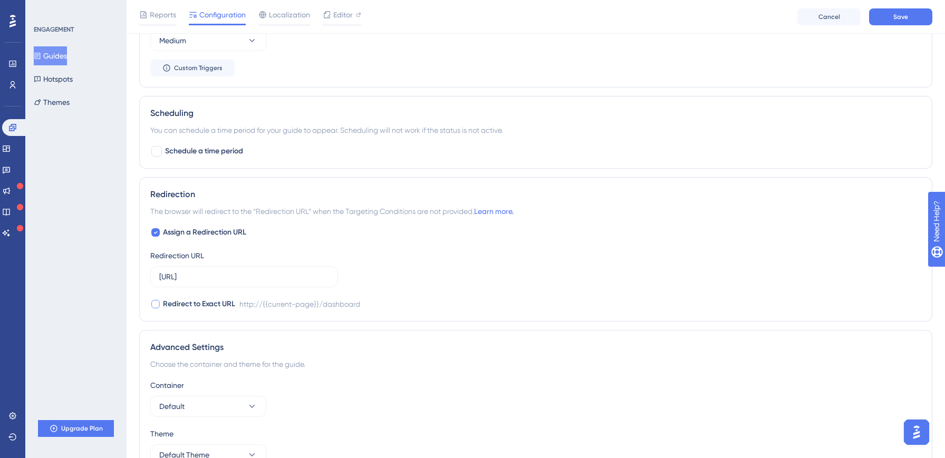
type input "/dashboard"
click at [156, 302] on div at bounding box center [155, 304] width 8 height 8
click at [156, 301] on icon at bounding box center [155, 304] width 4 height 8
checkbox input "false"
drag, startPoint x: 233, startPoint y: 278, endPoint x: 125, endPoint y: 278, distance: 108.1
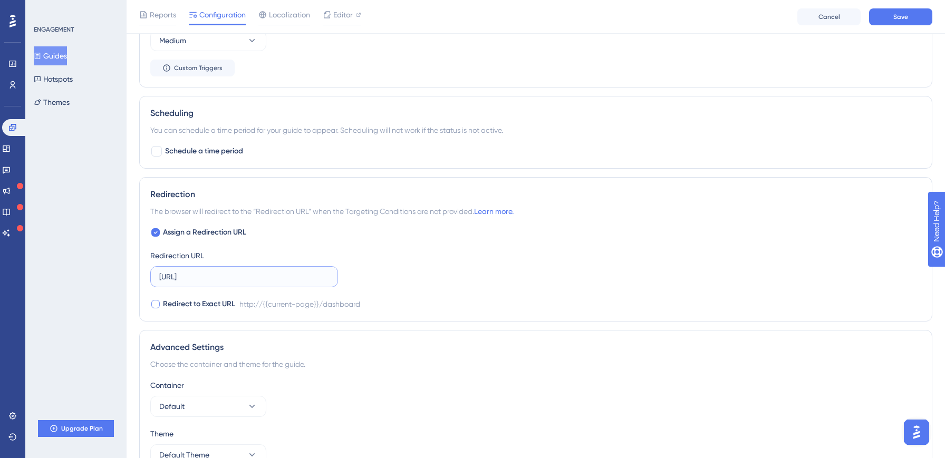
type input "/dashboard"
click at [899, 16] on span "Save" at bounding box center [900, 17] width 15 height 8
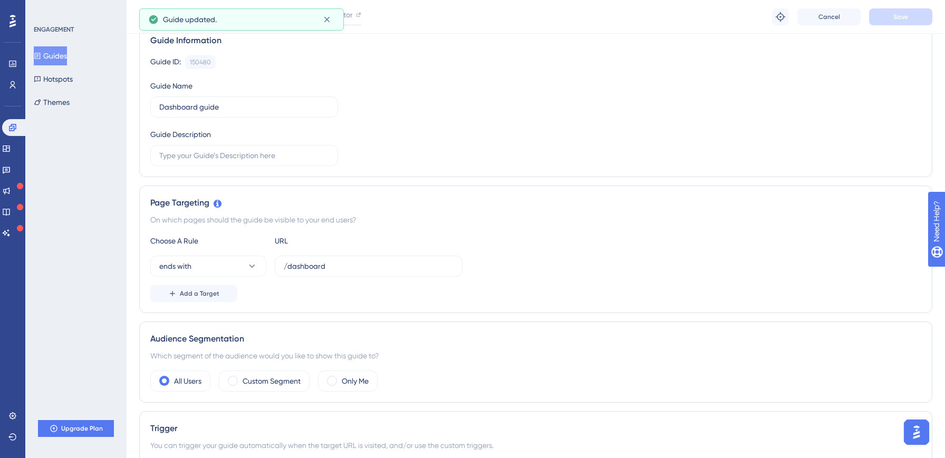
scroll to position [0, 0]
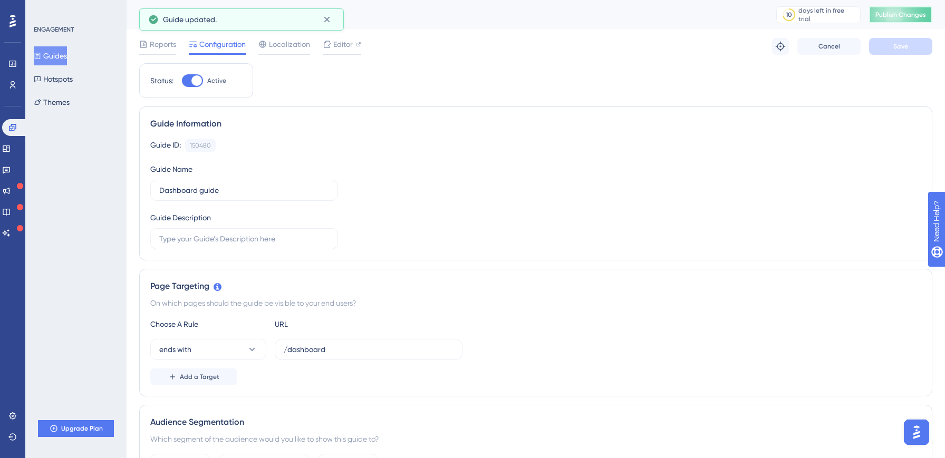
click at [902, 22] on button "Publish Changes" at bounding box center [900, 14] width 63 height 17
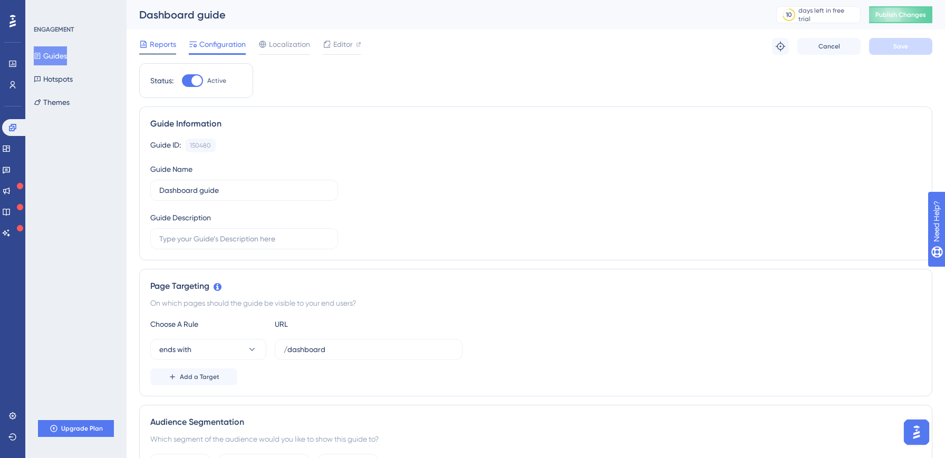
click at [157, 43] on span "Reports" at bounding box center [163, 44] width 26 height 13
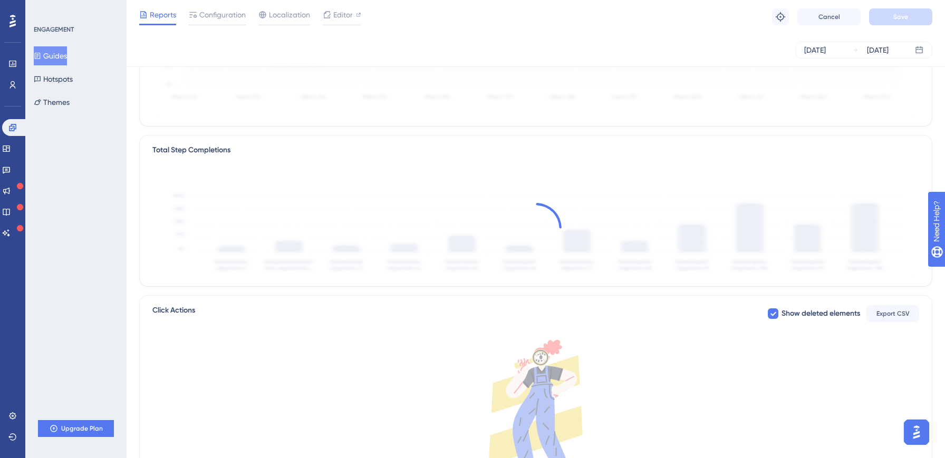
scroll to position [278, 0]
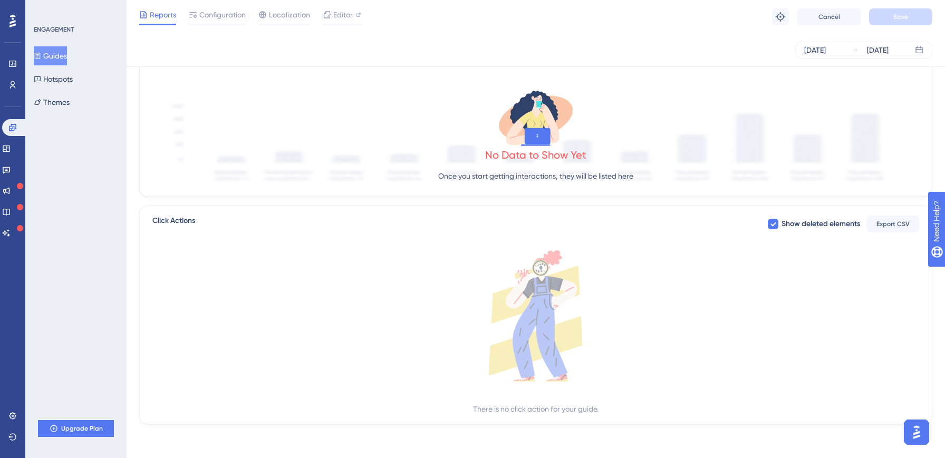
click at [915, 430] on img "Open AI Assistant Launcher" at bounding box center [916, 432] width 19 height 19
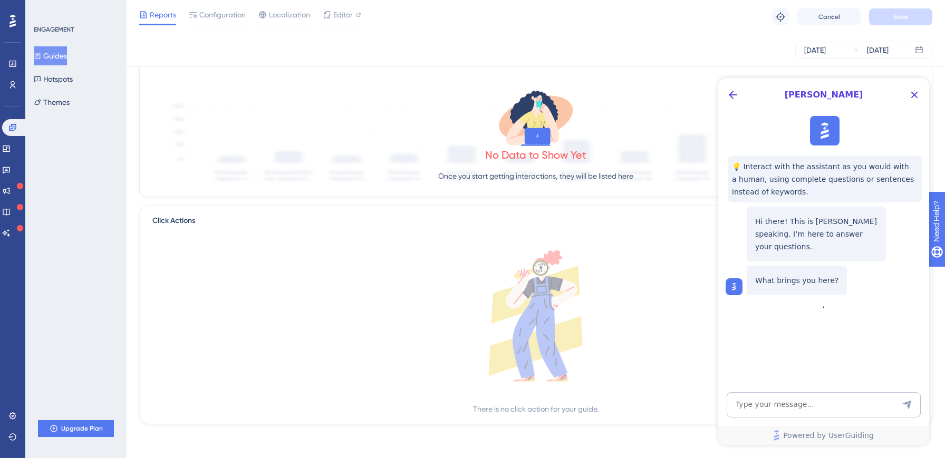
scroll to position [0, 0]
click at [733, 95] on icon "Back Button" at bounding box center [733, 95] width 13 height 13
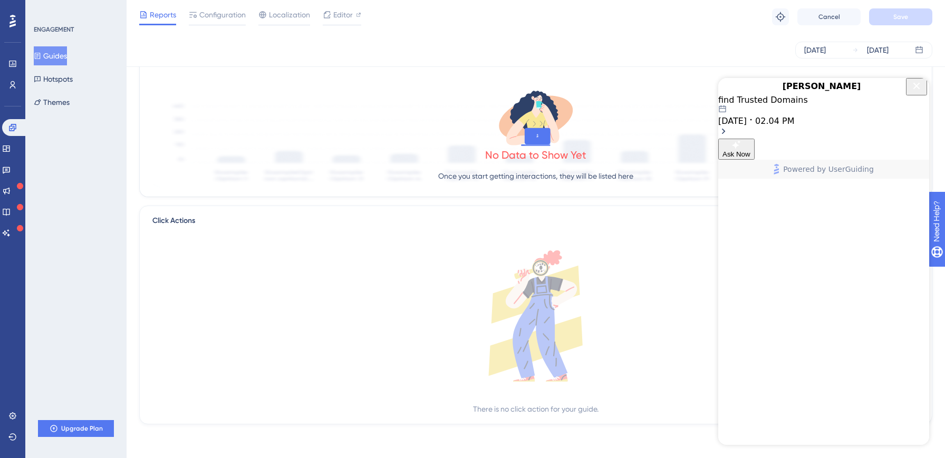
click at [836, 126] on div "08.18.2025 02.04 PM" at bounding box center [823, 115] width 211 height 21
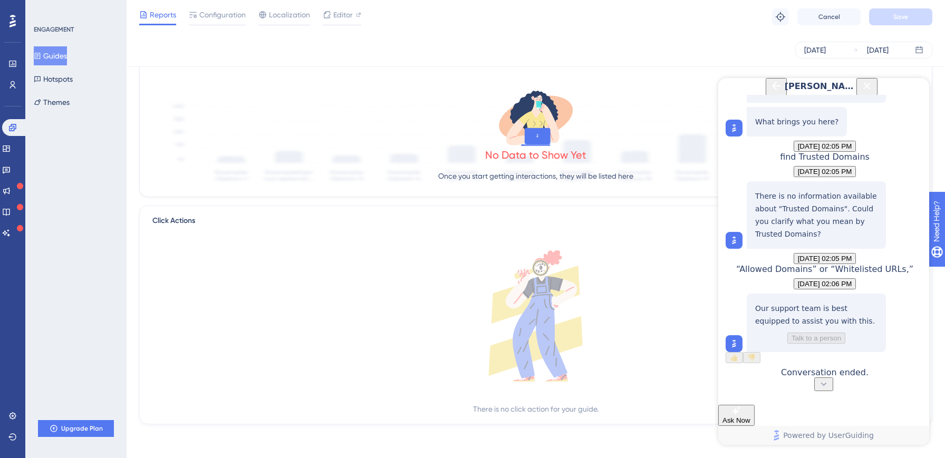
scroll to position [261, 0]
click at [770, 92] on icon "Back Button" at bounding box center [776, 86] width 13 height 13
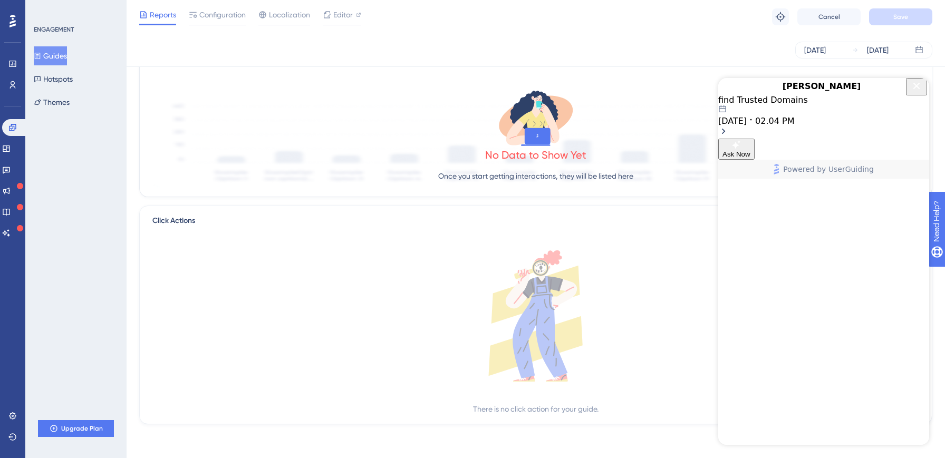
click at [917, 92] on icon "Close Button" at bounding box center [916, 86] width 13 height 13
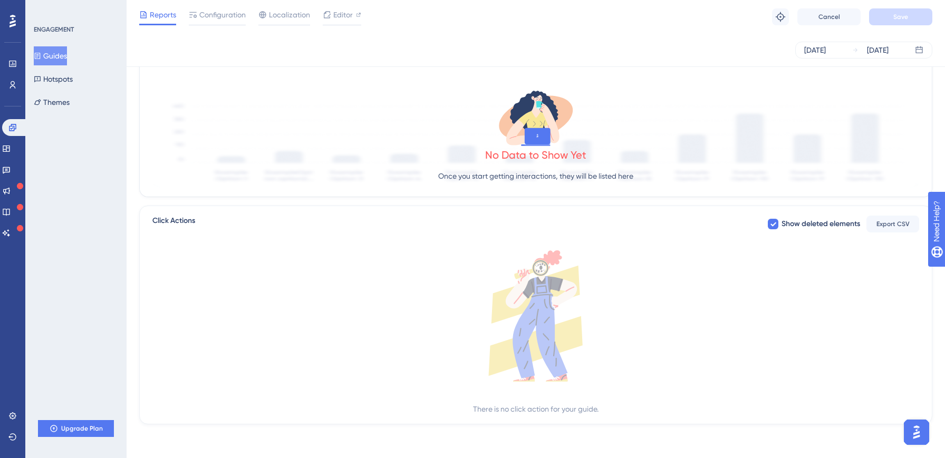
scroll to position [0, 0]
click at [937, 280] on icon "open resource center" at bounding box center [942, 276] width 12 height 12
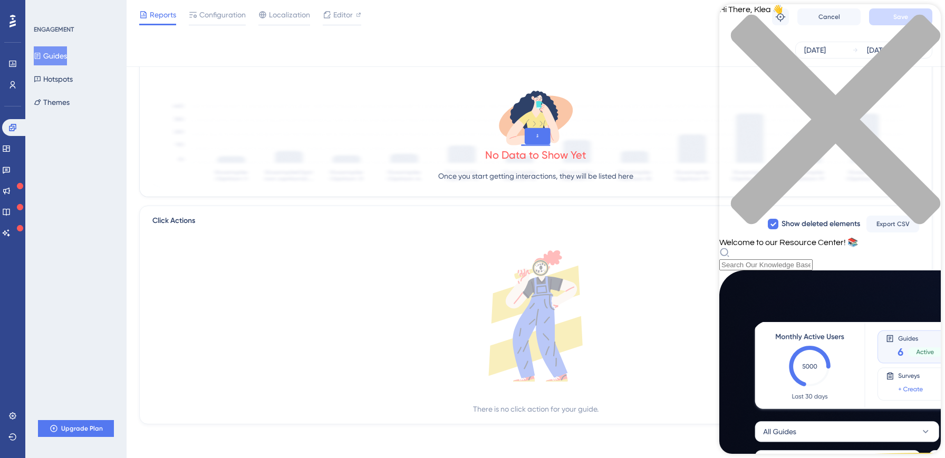
click at [296, 84] on div "Total Step Completions No Data to Show Yet Once you start getting interactions,…" at bounding box center [536, 121] width 792 height 151
click at [59, 51] on button "Guides" at bounding box center [50, 55] width 33 height 19
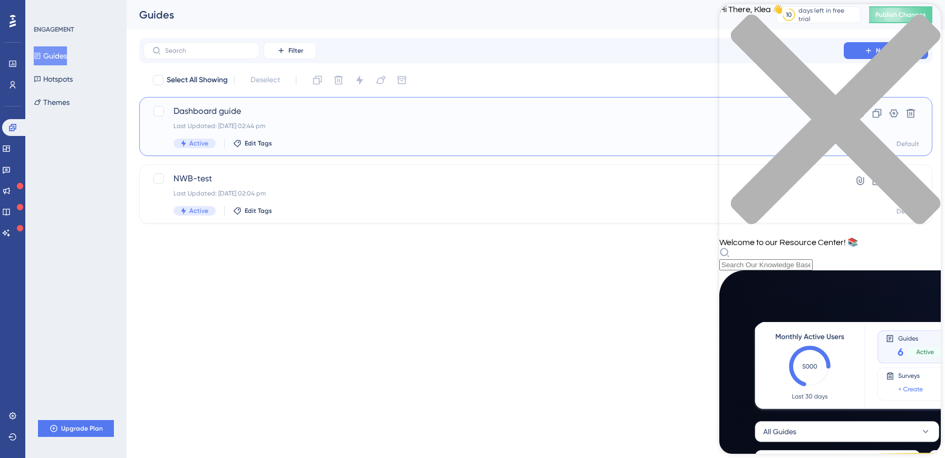
click at [226, 123] on div "Last Updated: 22 Aug 2025 02:44 pm" at bounding box center [494, 126] width 640 height 8
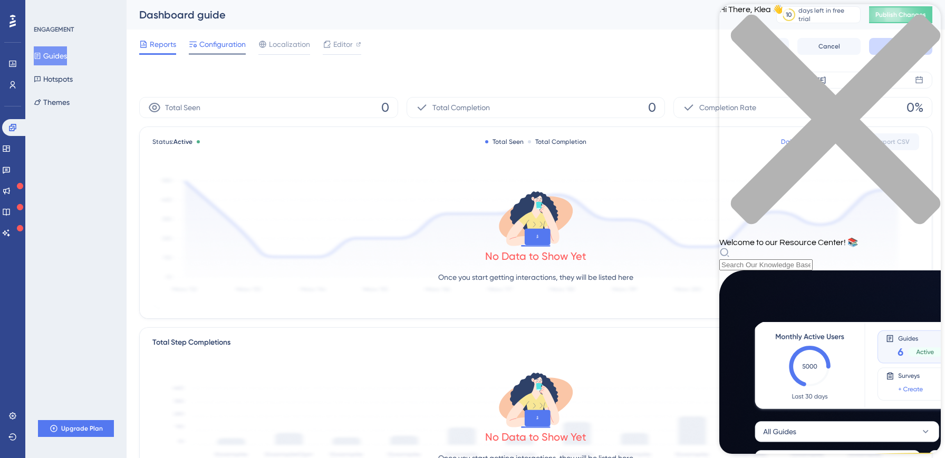
click at [217, 45] on span "Configuration" at bounding box center [222, 44] width 46 height 13
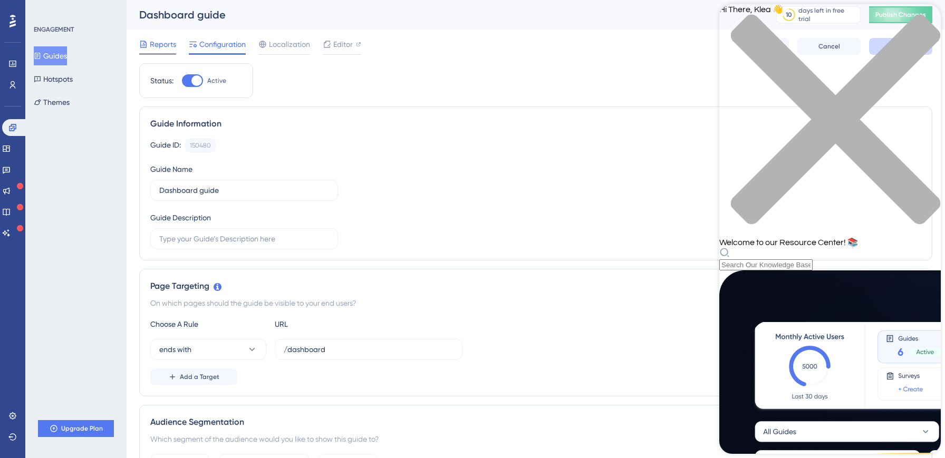
click at [168, 50] on span "Reports" at bounding box center [163, 44] width 26 height 13
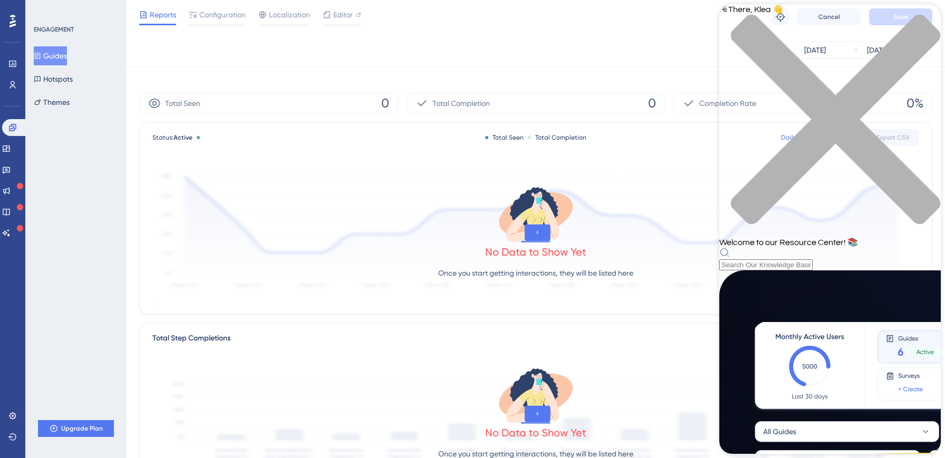
scroll to position [278, 0]
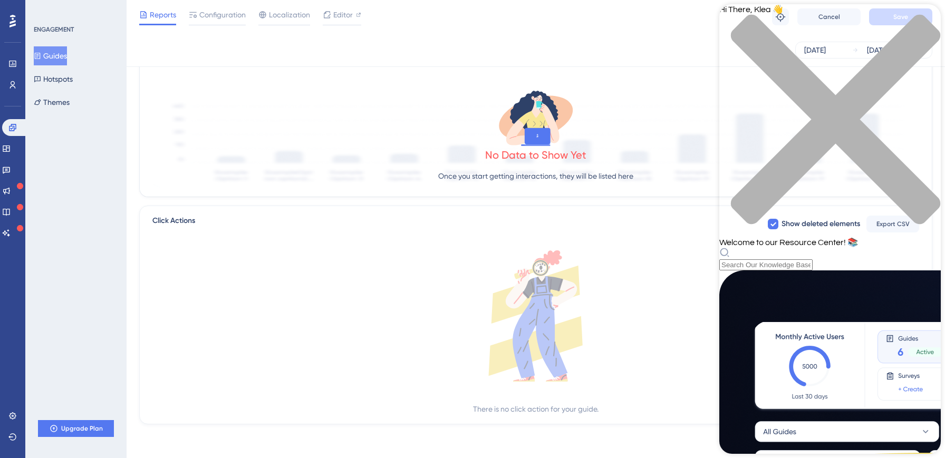
click at [418, 301] on icon at bounding box center [535, 316] width 767 height 131
click at [926, 20] on icon "close resource center" at bounding box center [830, 125] width 222 height 222
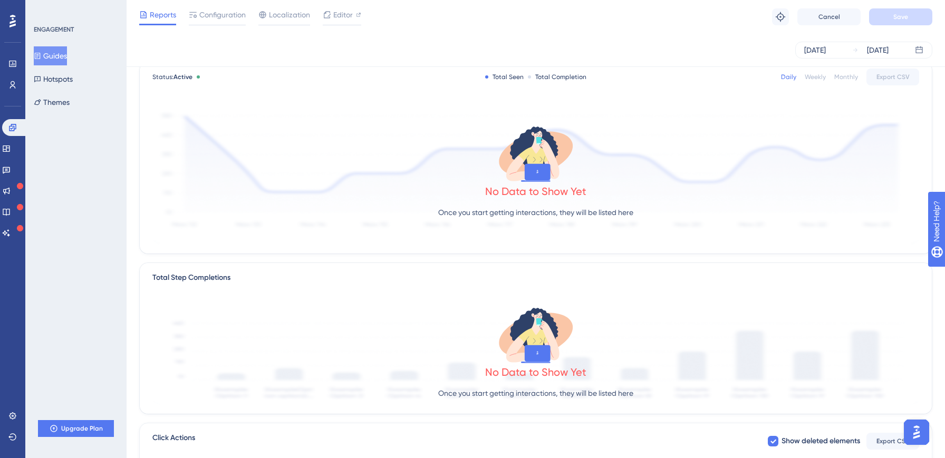
scroll to position [0, 0]
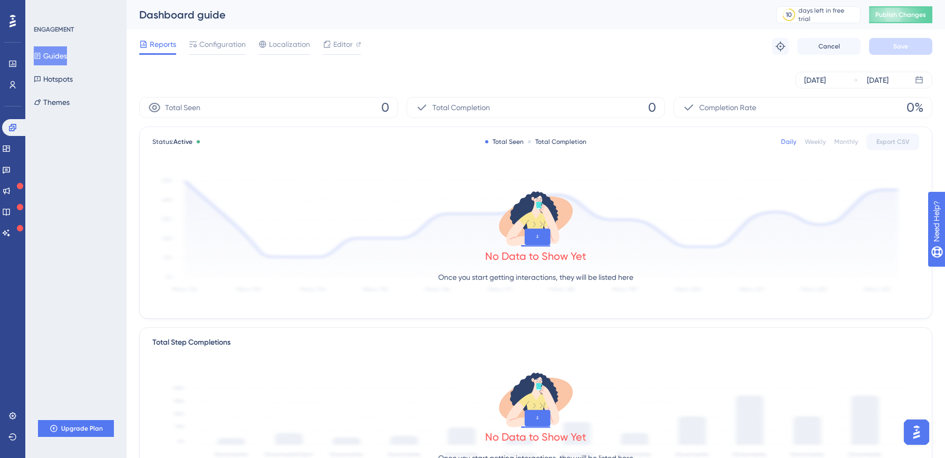
click at [595, 406] on div "No Data to Show Yet Once you start getting interactions, they will be listed he…" at bounding box center [535, 421] width 767 height 102
click at [483, 232] on div "No Data to Show Yet Once you start getting interactions, they will be listed he…" at bounding box center [535, 239] width 767 height 141
click at [389, 294] on div "No Data to Show Yet Once you start getting interactions, they will be listed he…" at bounding box center [535, 239] width 767 height 141
click at [899, 14] on span "Publish Changes" at bounding box center [900, 15] width 51 height 8
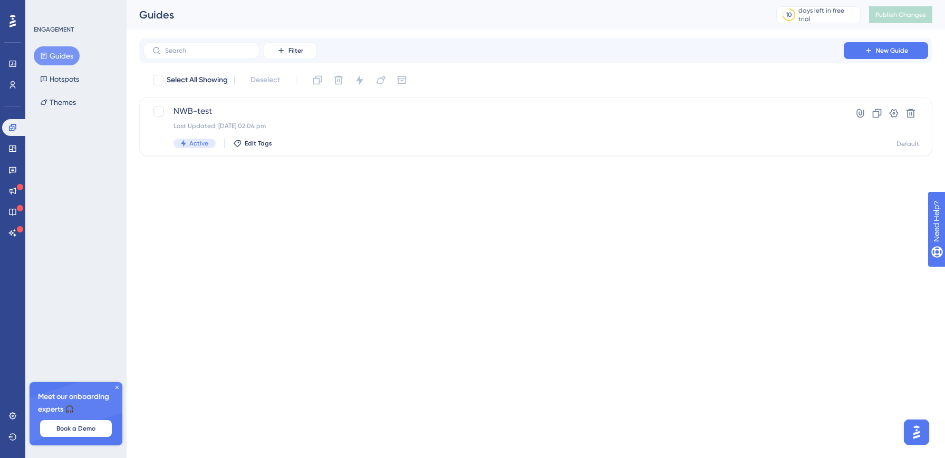
click at [14, 16] on icon at bounding box center [12, 21] width 6 height 13
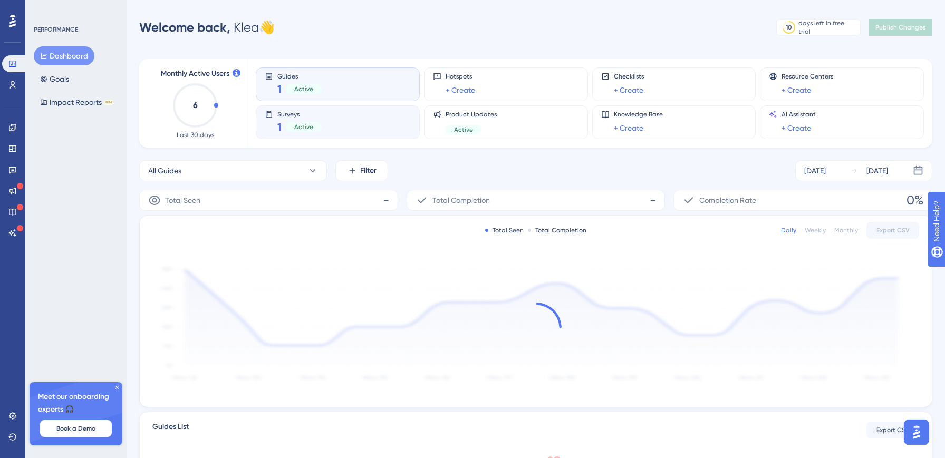
click at [292, 120] on div "1 Active" at bounding box center [299, 127] width 44 height 15
click at [349, 123] on div "Surveys 1 Active" at bounding box center [338, 122] width 146 height 24
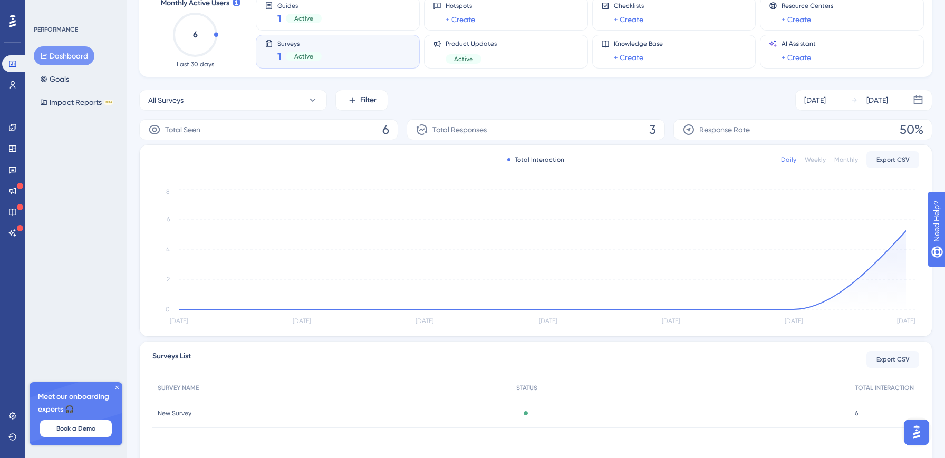
scroll to position [126, 0]
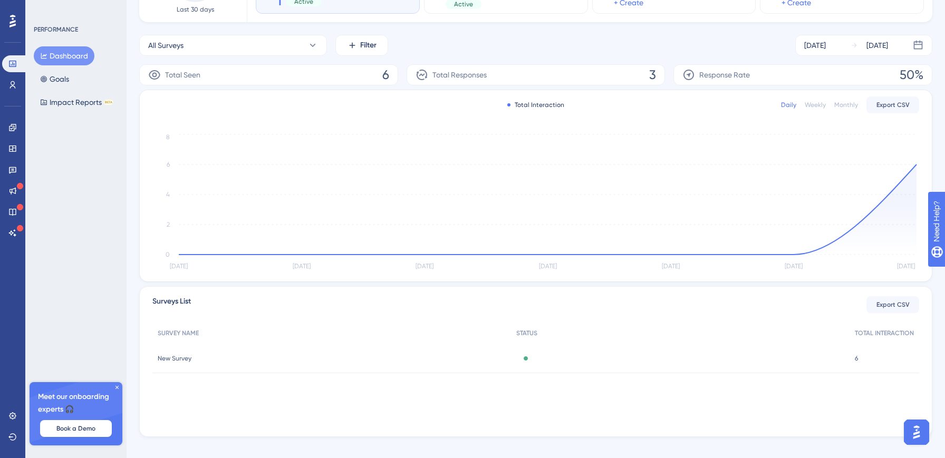
click at [171, 357] on span "New Survey" at bounding box center [175, 358] width 34 height 8
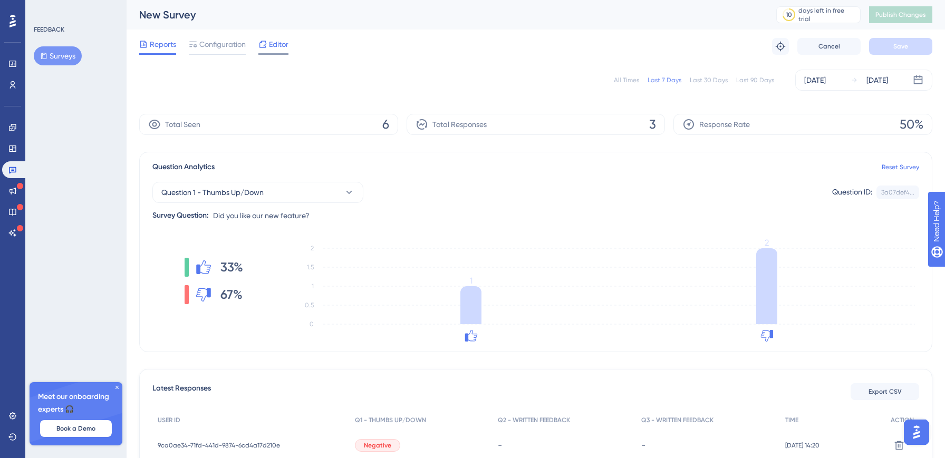
click at [277, 41] on span "Editor" at bounding box center [279, 44] width 20 height 13
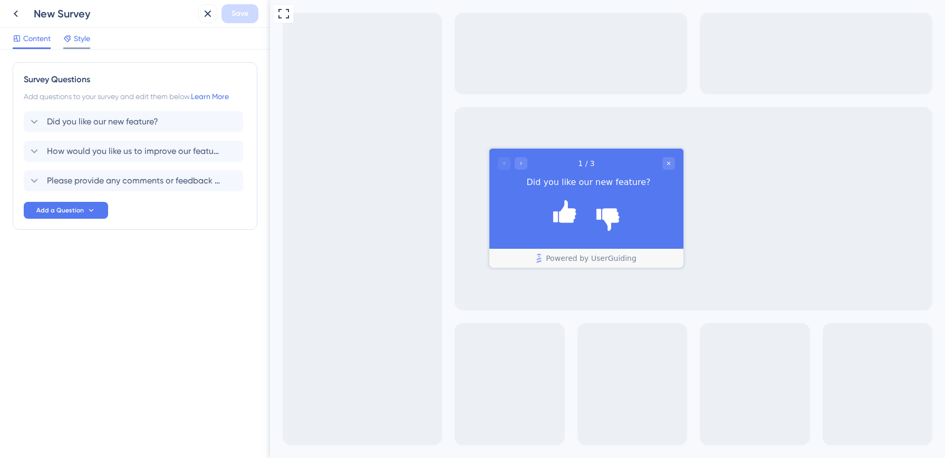
click at [89, 40] on span "Style" at bounding box center [82, 38] width 16 height 13
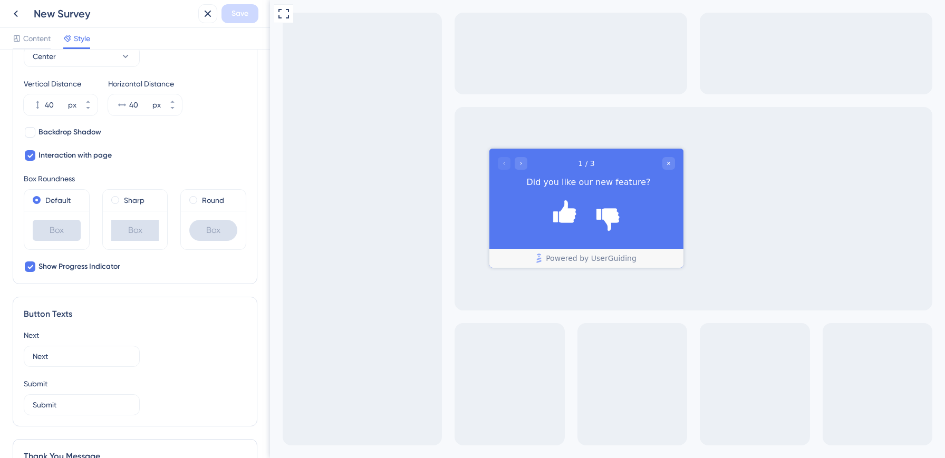
scroll to position [598, 0]
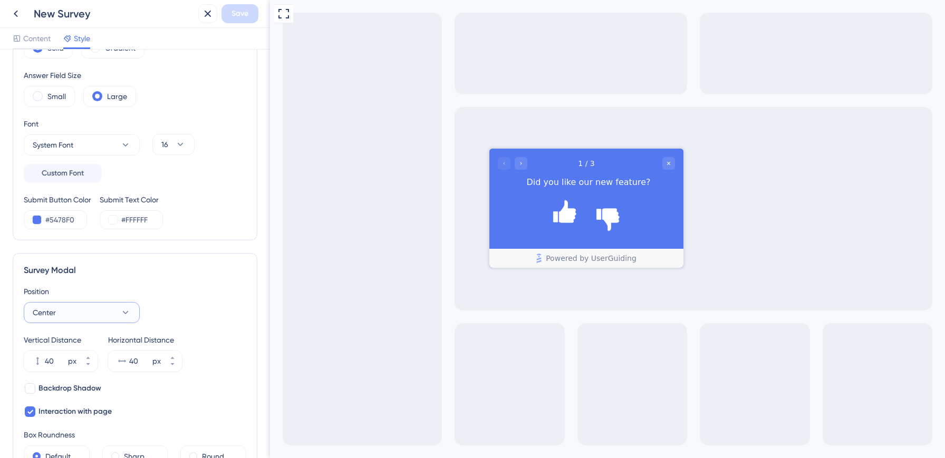
click at [90, 302] on button "Center" at bounding box center [82, 312] width 116 height 21
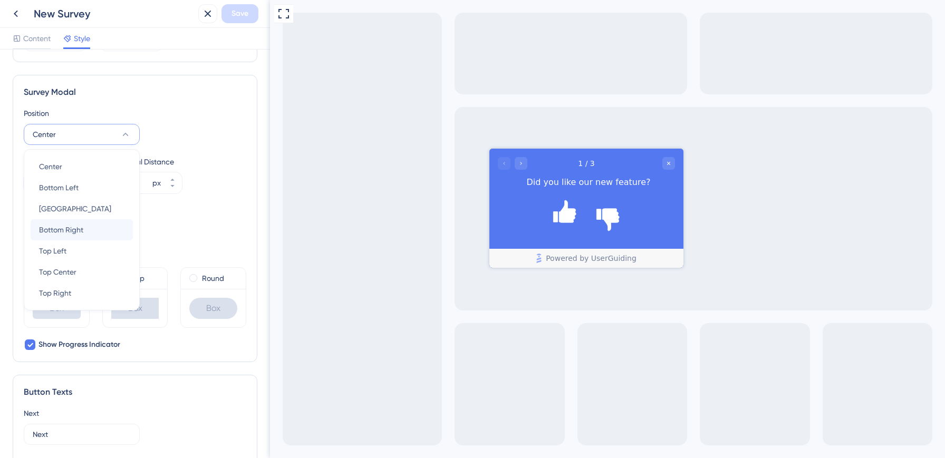
scroll to position [310, 0]
click at [79, 230] on span "Bottom Right" at bounding box center [61, 229] width 44 height 13
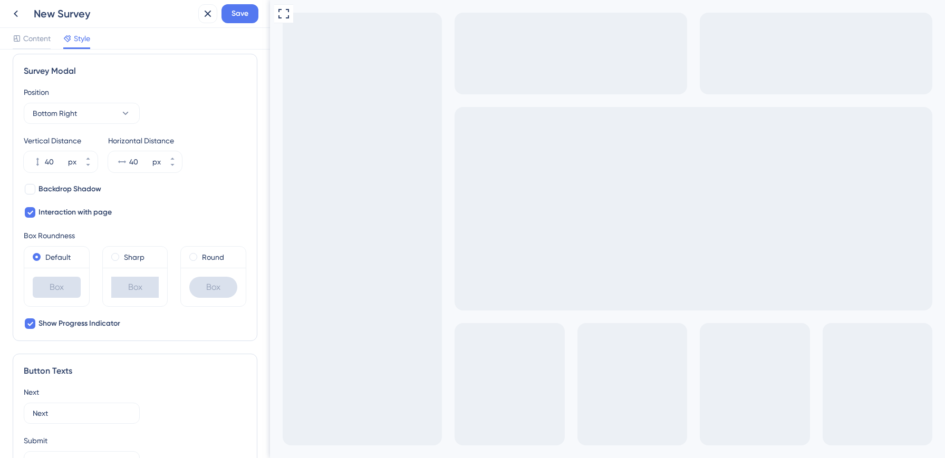
scroll to position [328, 0]
click at [113, 264] on div "Sharp" at bounding box center [135, 260] width 48 height 13
click at [47, 259] on label "Default" at bounding box center [57, 260] width 25 height 13
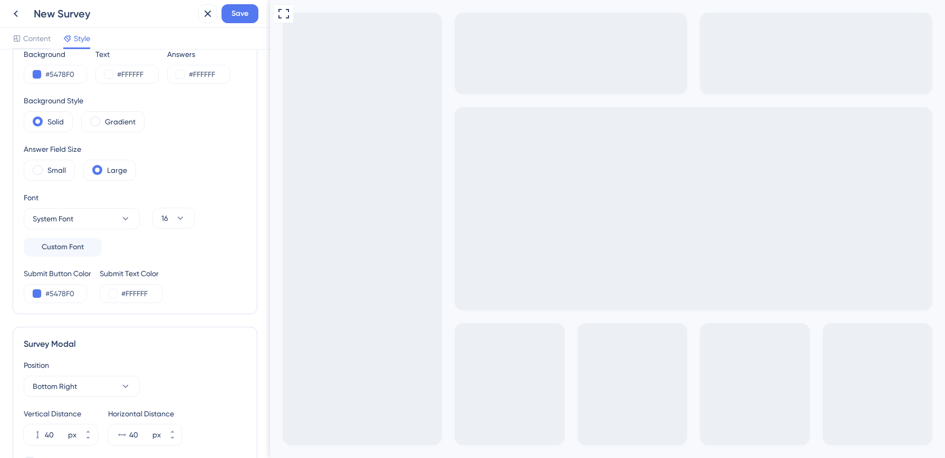
scroll to position [0, 0]
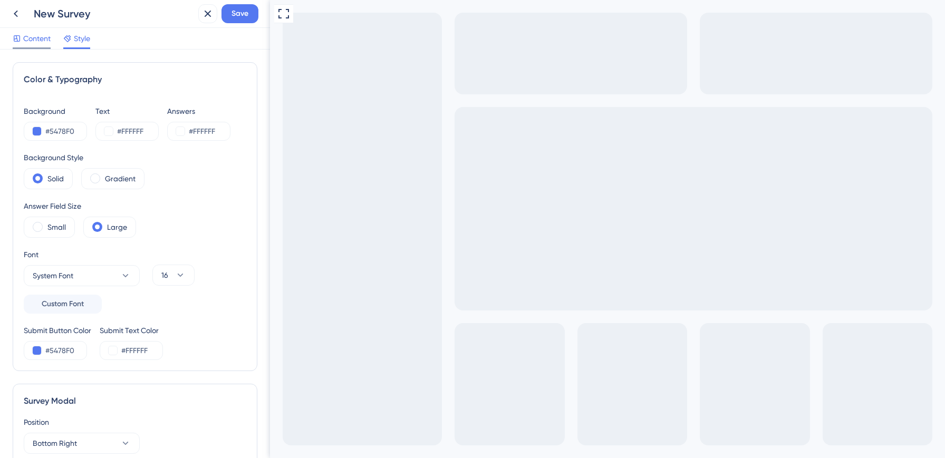
click at [39, 44] on span "Content" at bounding box center [36, 38] width 27 height 13
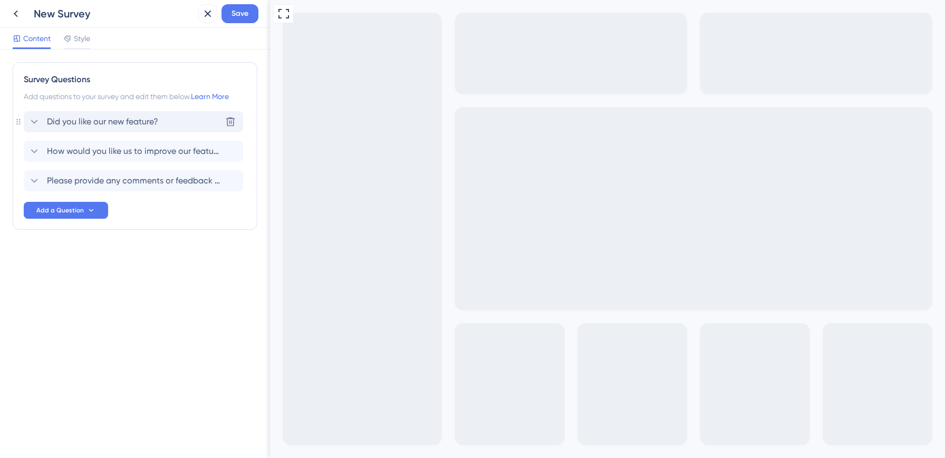
click at [30, 120] on icon at bounding box center [34, 122] width 13 height 13
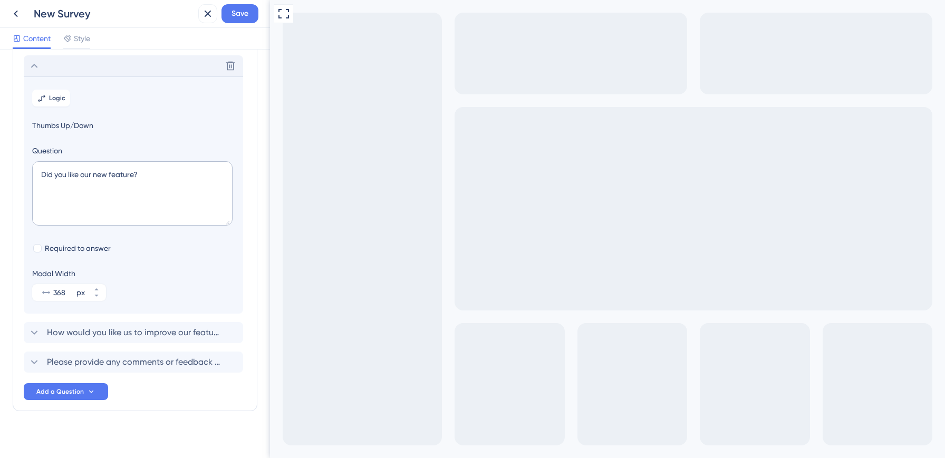
scroll to position [62, 0]
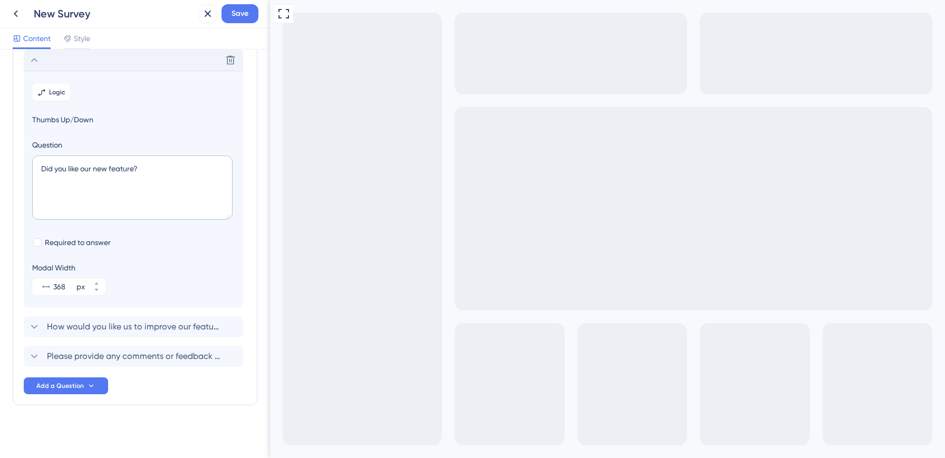
click at [63, 122] on span "Thumbs Up/Down" at bounding box center [133, 119] width 203 height 13
click at [81, 40] on span "Style" at bounding box center [82, 38] width 16 height 13
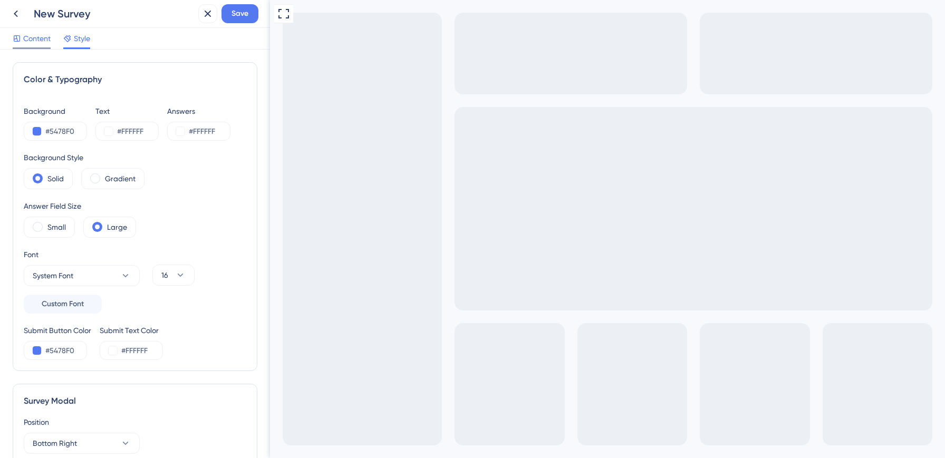
click at [25, 37] on span "Content" at bounding box center [36, 38] width 27 height 13
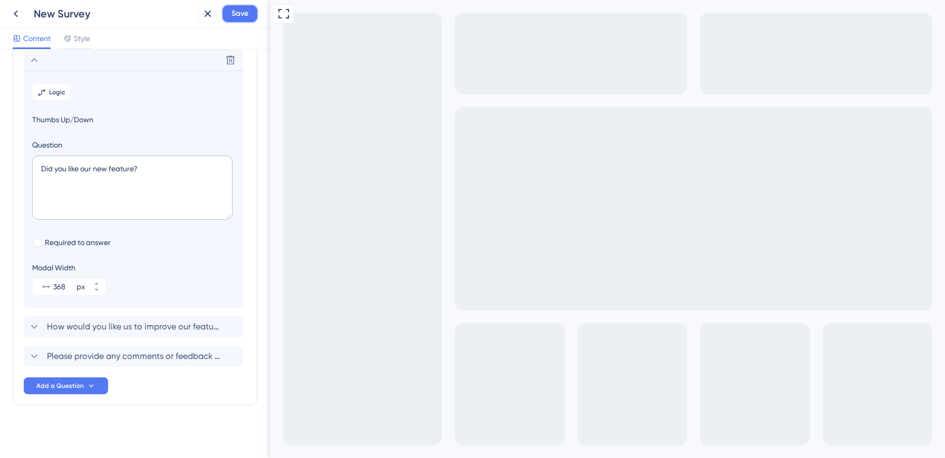
click at [246, 13] on span "Save" at bounding box center [240, 13] width 17 height 13
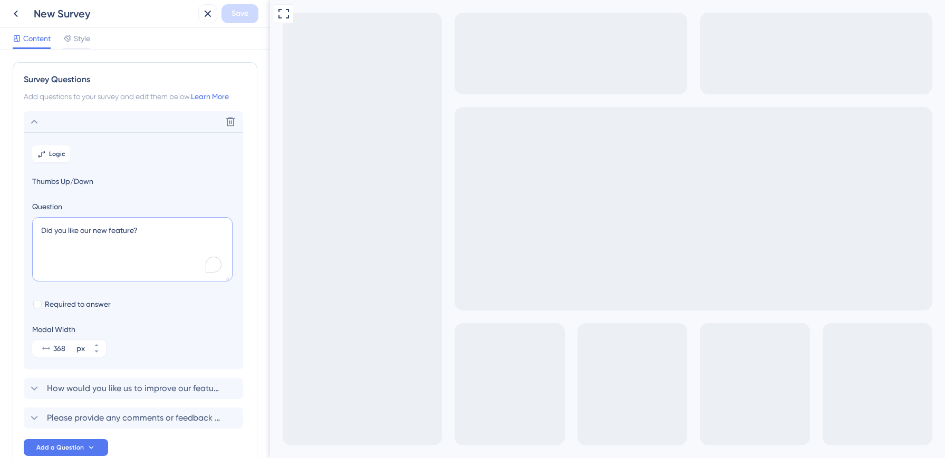
click at [163, 237] on textarea "Did you like our new feature?" at bounding box center [132, 249] width 200 height 64
click at [34, 121] on icon at bounding box center [34, 122] width 13 height 13
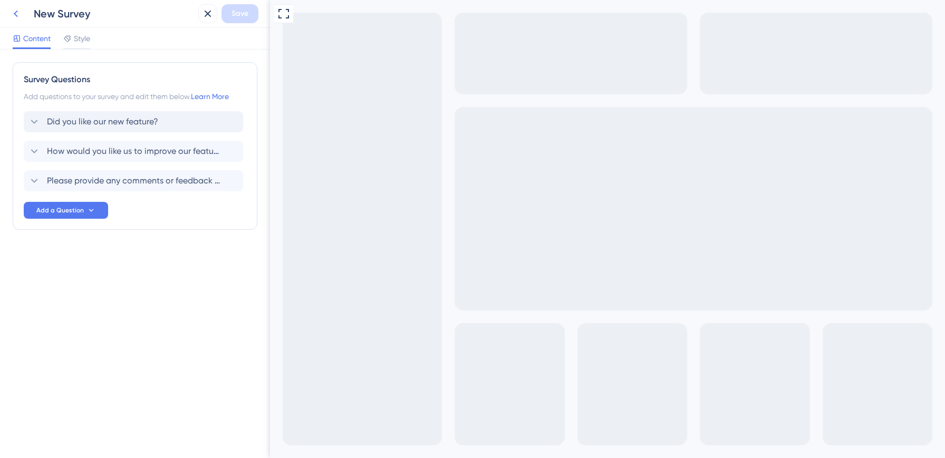
click at [14, 14] on icon at bounding box center [16, 14] width 4 height 7
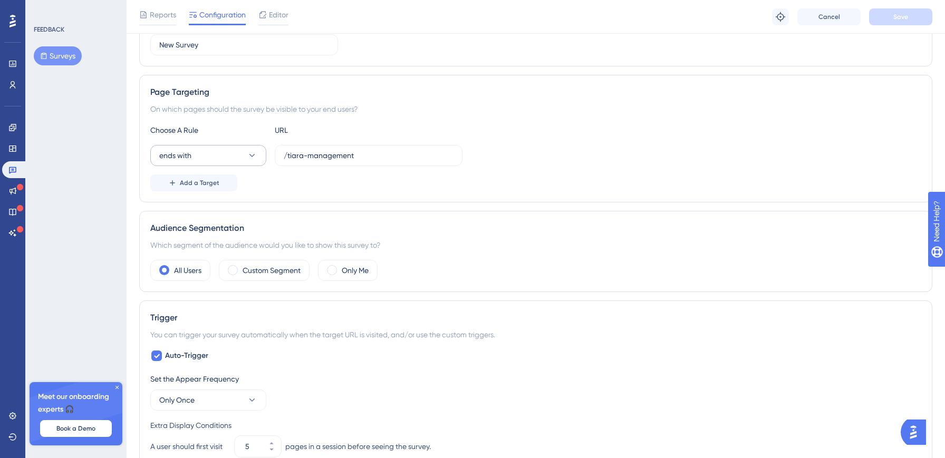
scroll to position [78, 0]
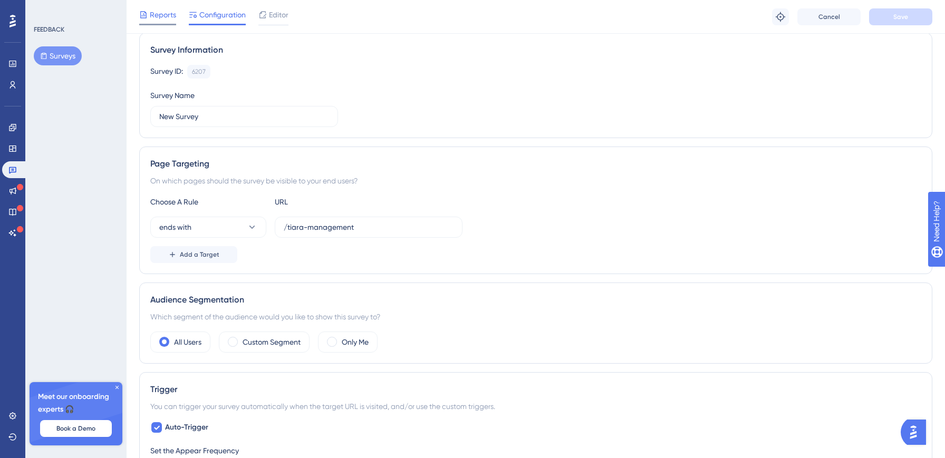
click at [161, 23] on div "Reports" at bounding box center [157, 16] width 37 height 17
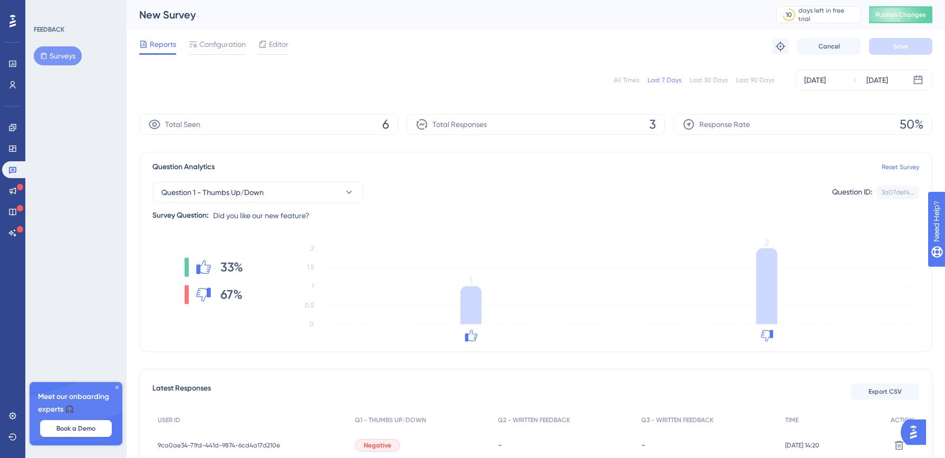
click at [257, 54] on div "Reports Configuration Editor" at bounding box center [213, 46] width 149 height 17
click at [282, 50] on span "Editor" at bounding box center [279, 44] width 20 height 13
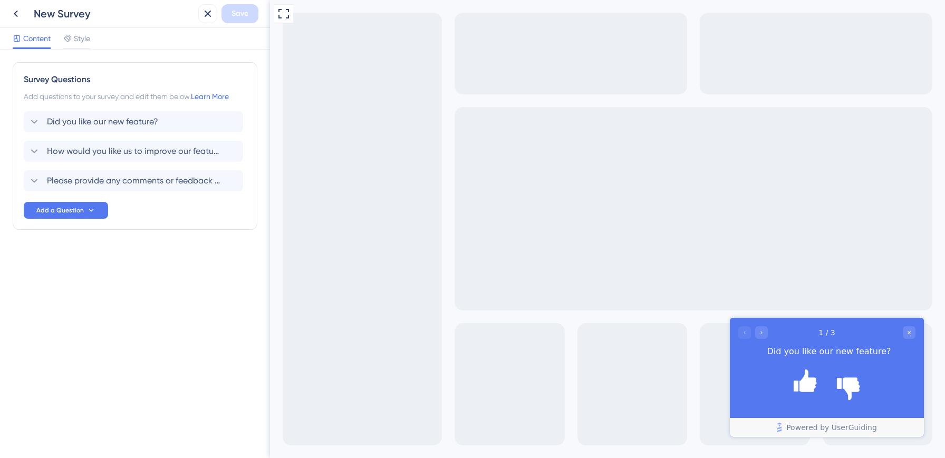
click at [7, 22] on div "New Survey" at bounding box center [100, 13] width 188 height 19
click at [12, 15] on icon at bounding box center [15, 13] width 13 height 13
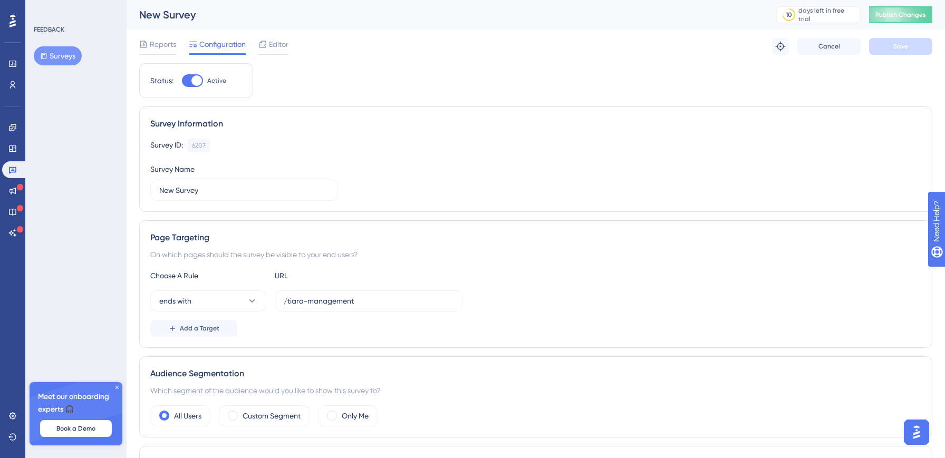
click at [117, 390] on icon at bounding box center [117, 387] width 6 height 6
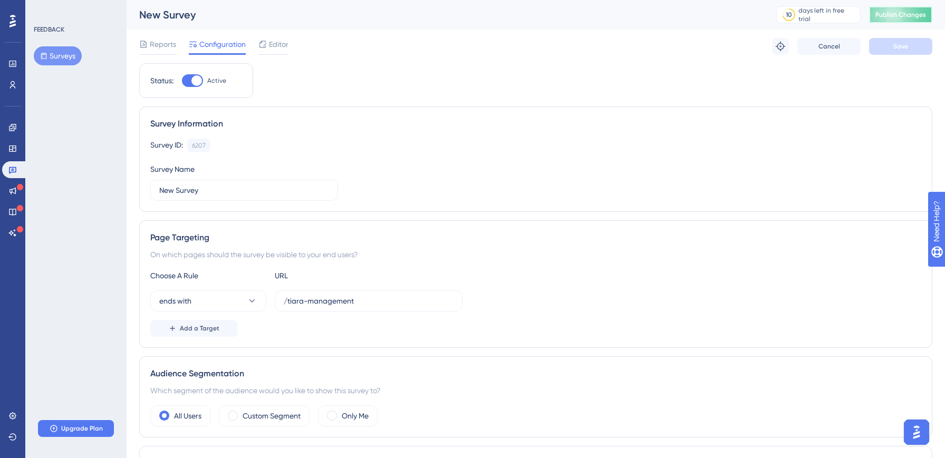
click at [897, 17] on button "Publish Changes" at bounding box center [900, 14] width 63 height 17
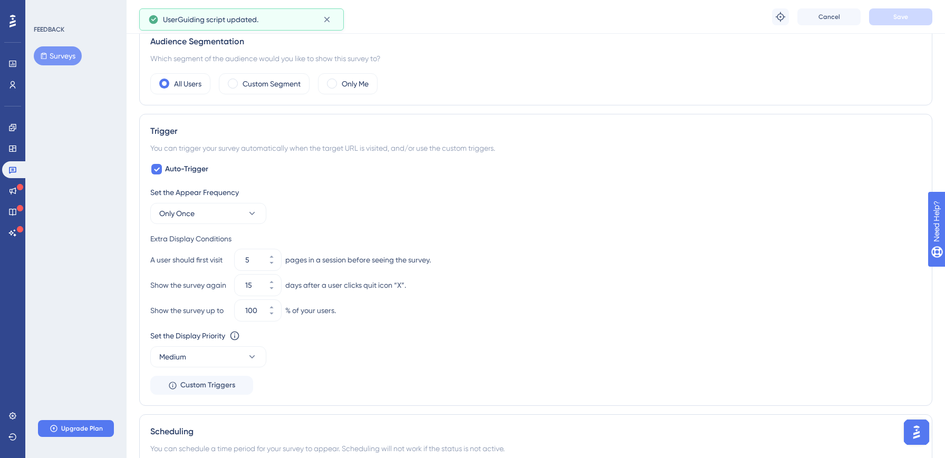
scroll to position [520, 0]
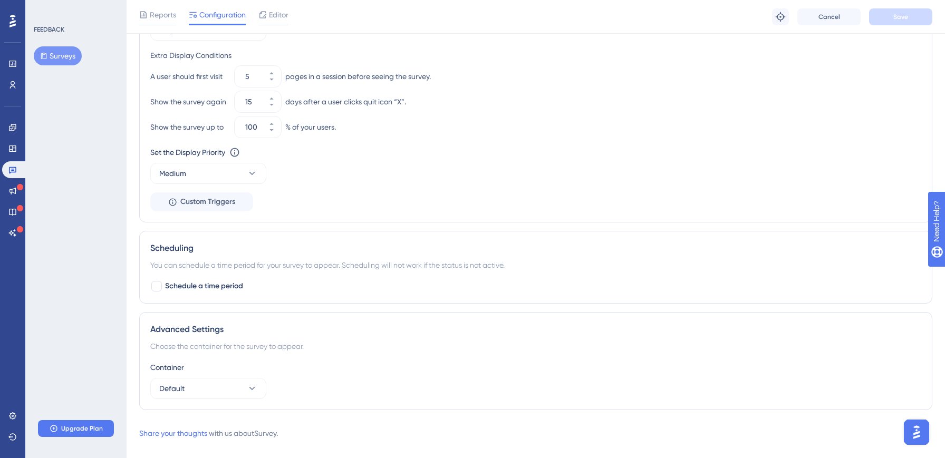
click at [652, 120] on div "Show the survey up to 100 % of your users." at bounding box center [535, 127] width 771 height 21
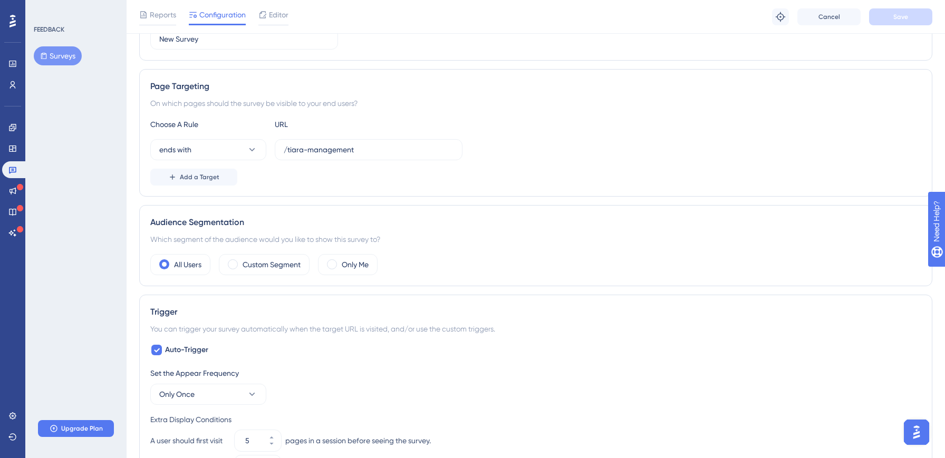
scroll to position [0, 0]
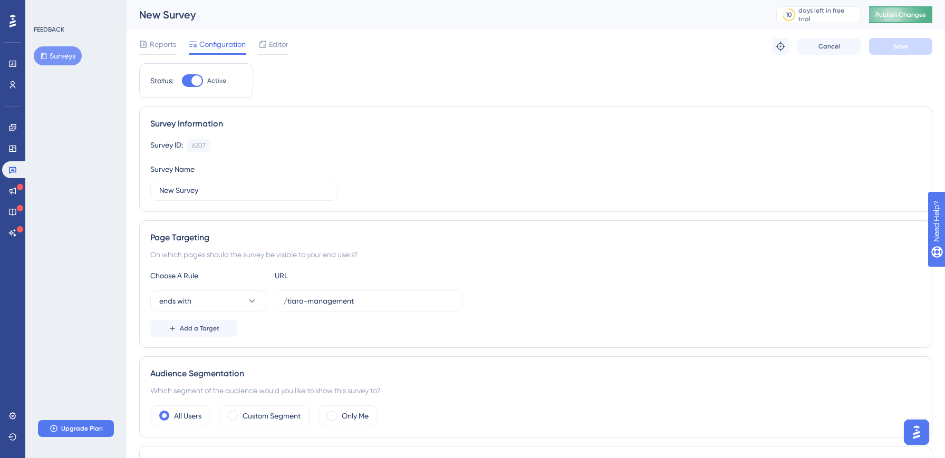
click at [889, 16] on span "Publish Changes" at bounding box center [900, 15] width 51 height 8
click at [903, 15] on span "Publish Changes" at bounding box center [900, 15] width 51 height 8
click at [13, 16] on icon at bounding box center [12, 21] width 6 height 13
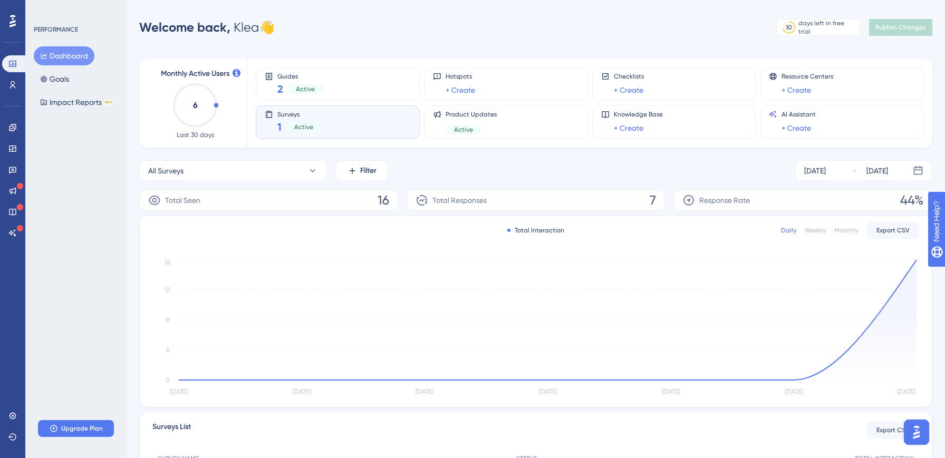
click at [347, 122] on div "Surveys 1 Active" at bounding box center [338, 122] width 146 height 24
click at [368, 175] on span "Filter" at bounding box center [368, 171] width 16 height 13
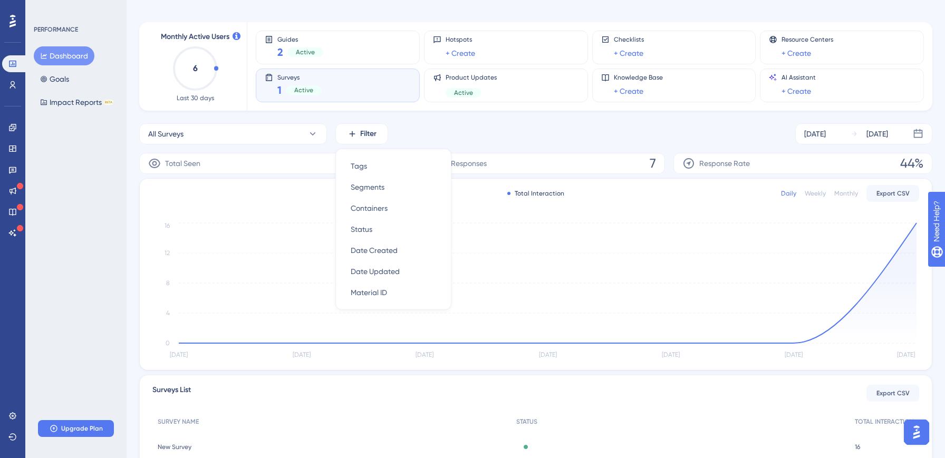
click at [98, 293] on div "PERFORMANCE Dashboard Goals Impact Reports BETA Upgrade Plan" at bounding box center [75, 229] width 101 height 458
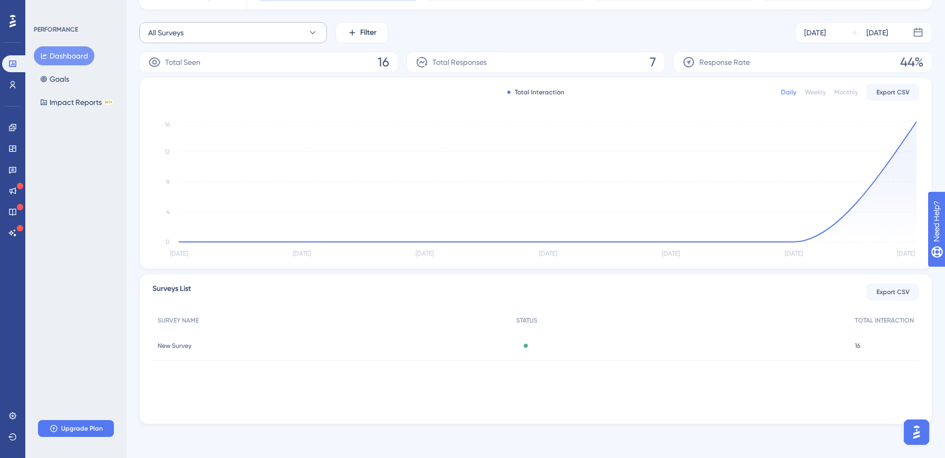
scroll to position [0, 0]
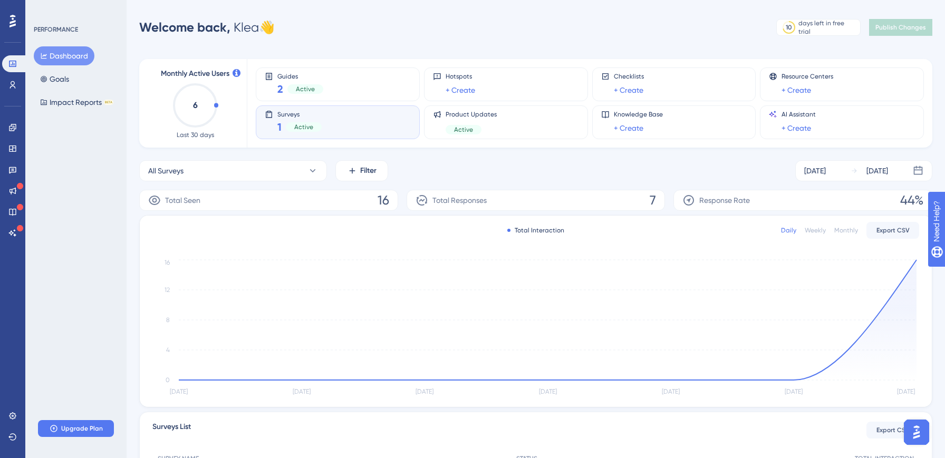
click at [11, 20] on icon at bounding box center [12, 21] width 6 height 14
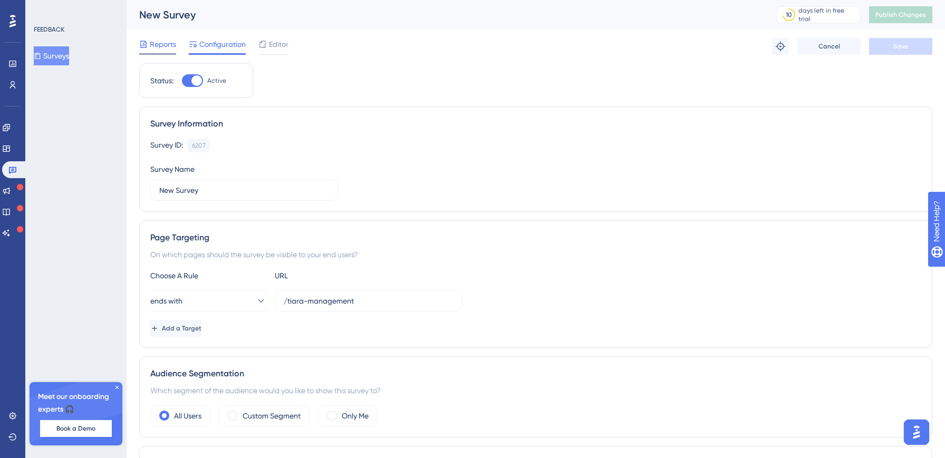
click at [160, 47] on span "Reports" at bounding box center [163, 44] width 26 height 13
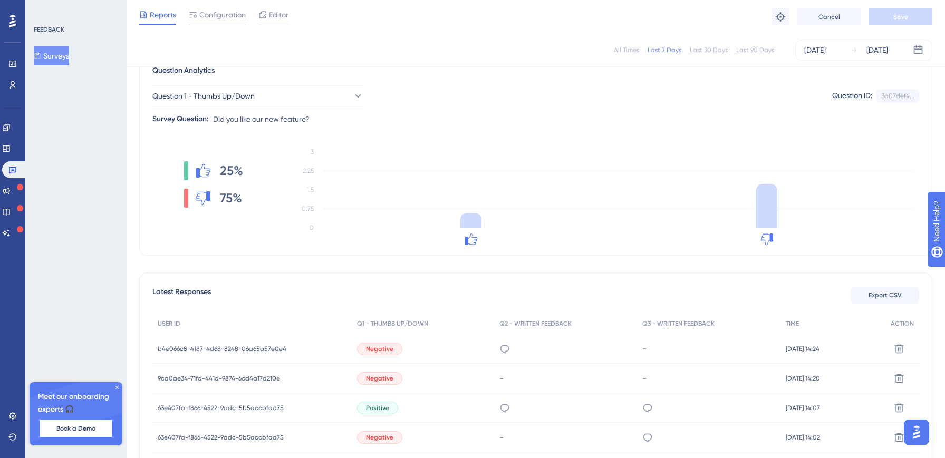
scroll to position [167, 0]
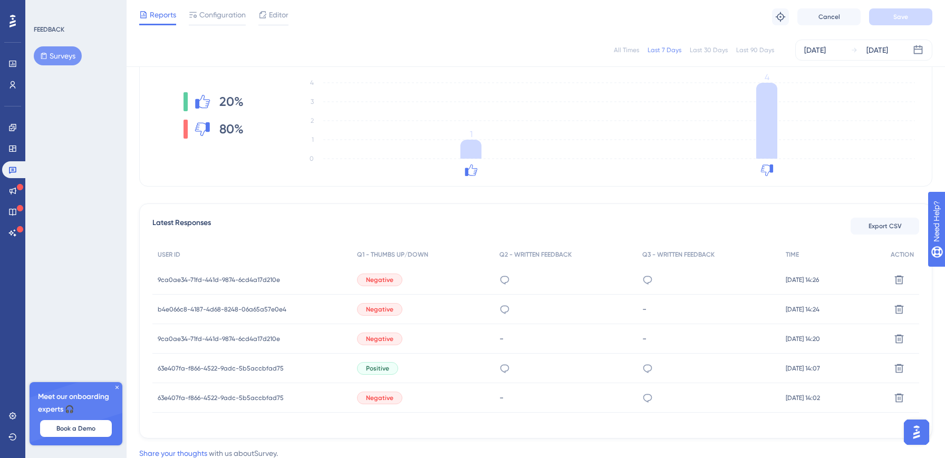
scroll to position [150, 0]
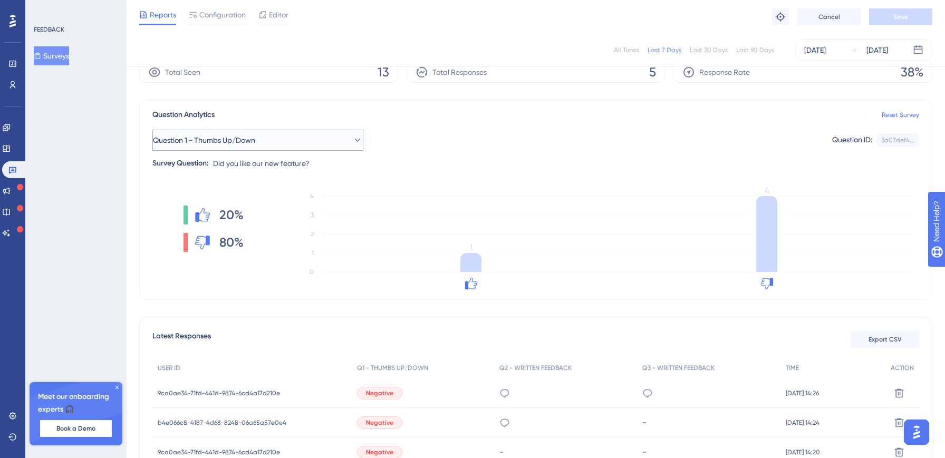
click at [282, 146] on button "Question 1 - Thumbs Up/Down" at bounding box center [257, 140] width 211 height 21
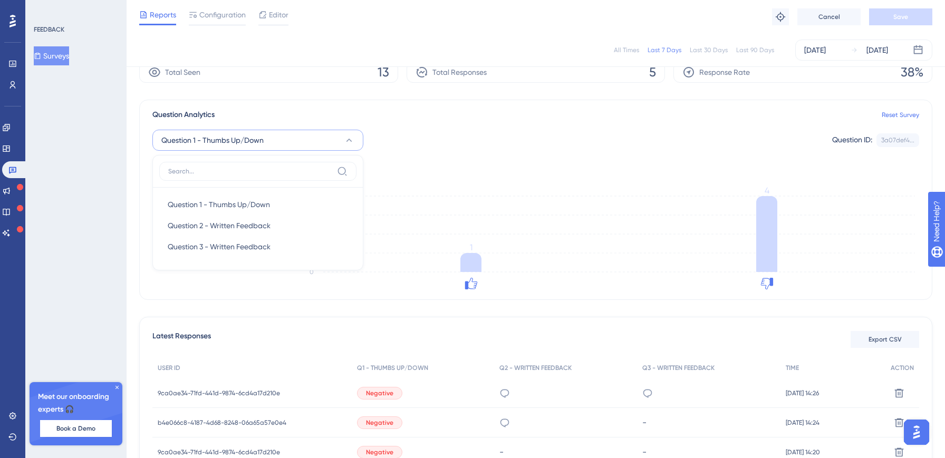
click at [127, 243] on div "Performance Users Engagement Widgets Feedback Product Updates Knowledge Base AI…" at bounding box center [536, 271] width 819 height 638
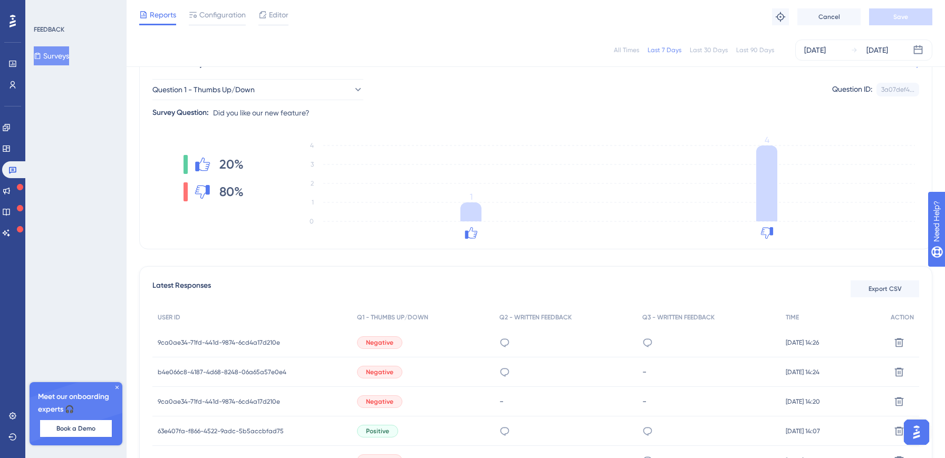
scroll to position [143, 0]
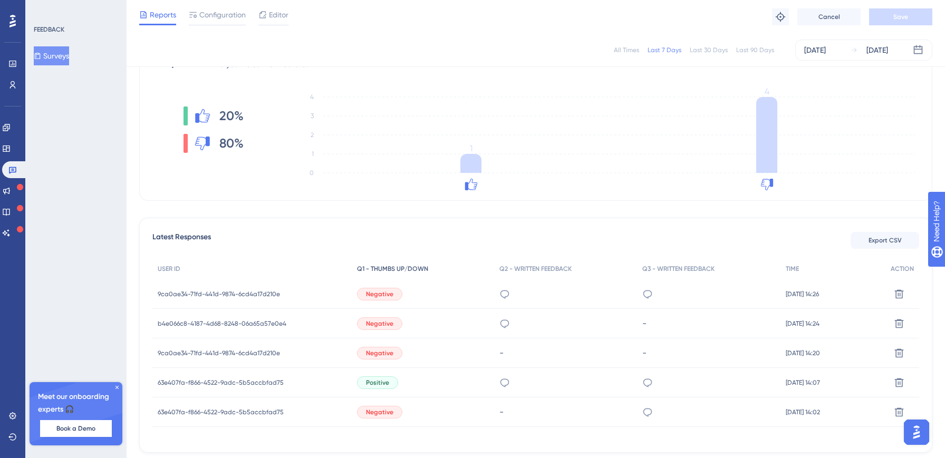
scroll to position [143, 0]
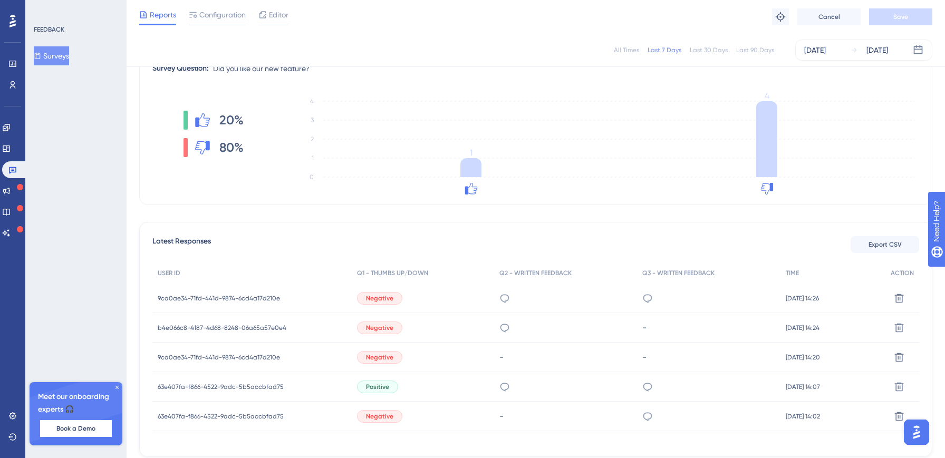
click at [427, 250] on div "Latest Responses Export CSV" at bounding box center [535, 244] width 767 height 19
click at [411, 390] on div "Positive" at bounding box center [423, 387] width 142 height 30
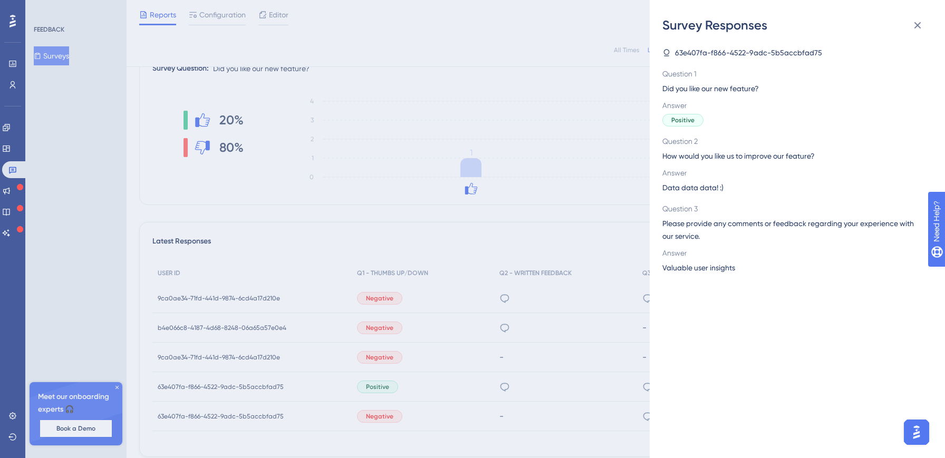
click at [417, 288] on div "Survey Responses 63e407fa-f866-4522-9adc-5b5accbfad75 Question 1 Did you like o…" at bounding box center [472, 229] width 945 height 458
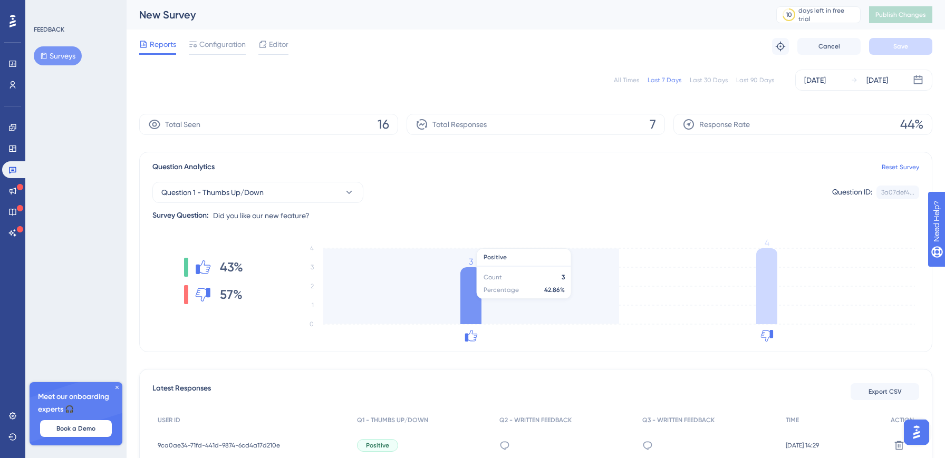
scroll to position [112, 0]
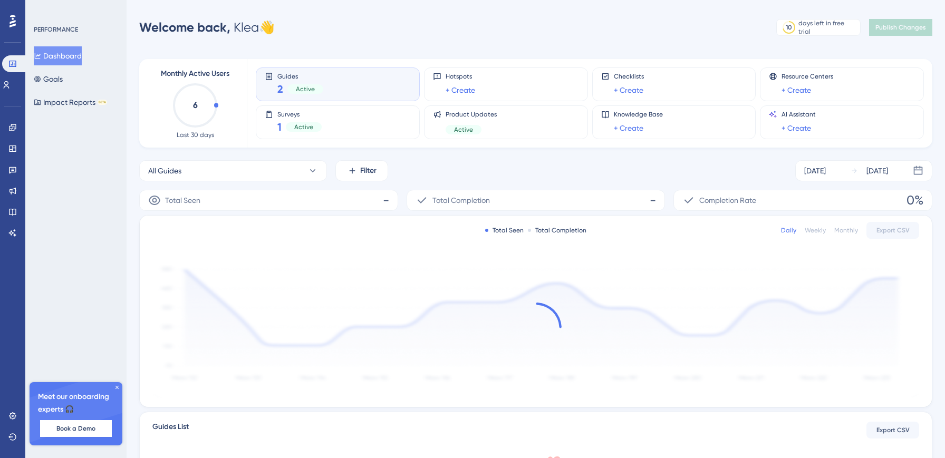
click at [365, 88] on div "Guides 2 Active" at bounding box center [338, 84] width 146 height 24
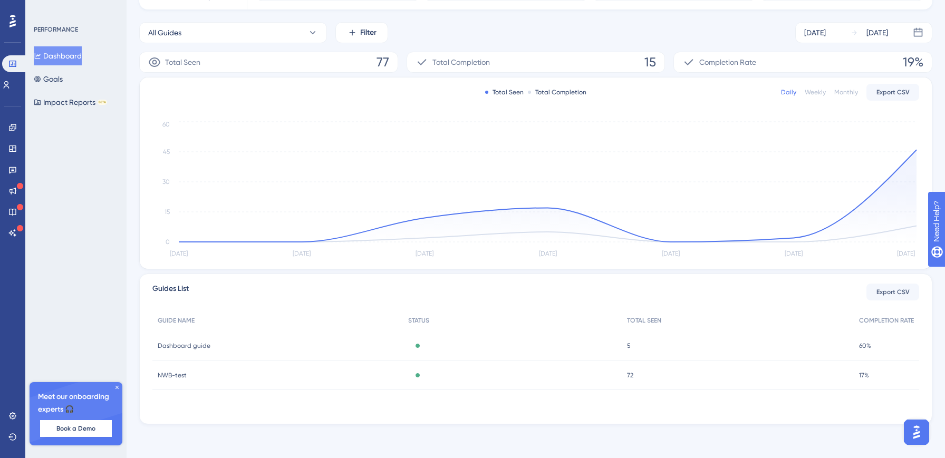
click at [857, 374] on div "17% 17%" at bounding box center [886, 376] width 65 height 30
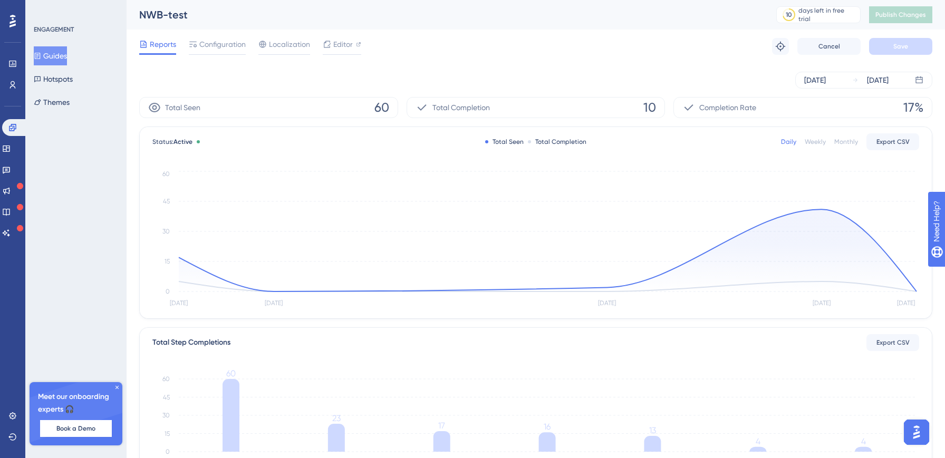
click at [478, 41] on div "Reports Configuration Localization Editor Troubleshoot Cancel Save" at bounding box center [535, 47] width 793 height 34
click at [207, 45] on span "Configuration" at bounding box center [222, 44] width 46 height 13
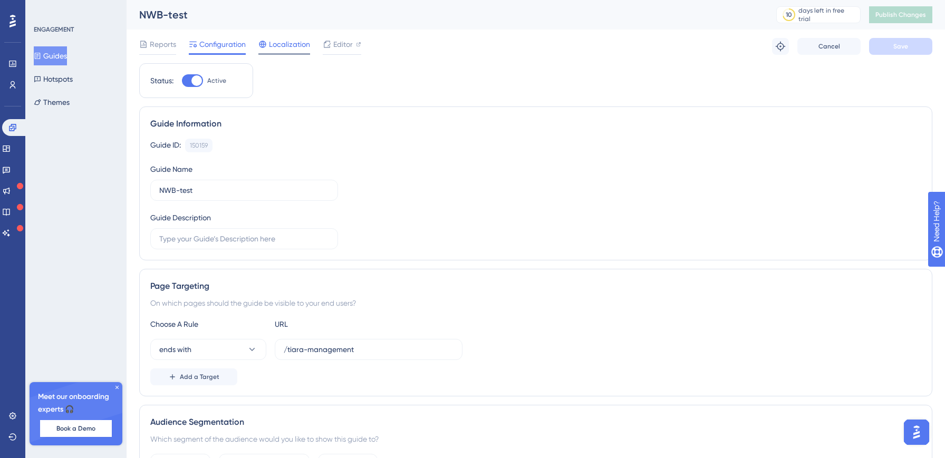
click at [267, 45] on div "Localization" at bounding box center [284, 44] width 52 height 13
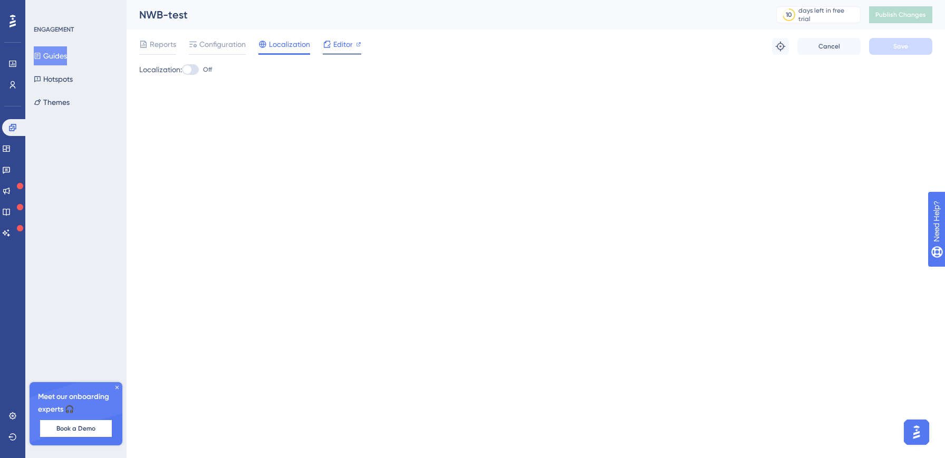
click at [343, 53] on div "Editor" at bounding box center [342, 46] width 39 height 17
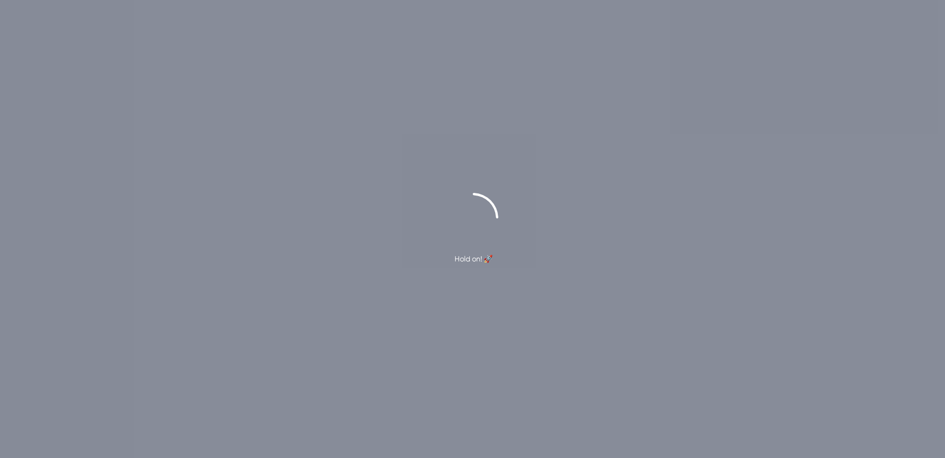
click at [655, 133] on div "Hold on! 🚀" at bounding box center [472, 229] width 945 height 458
